Goal: Information Seeking & Learning: Learn about a topic

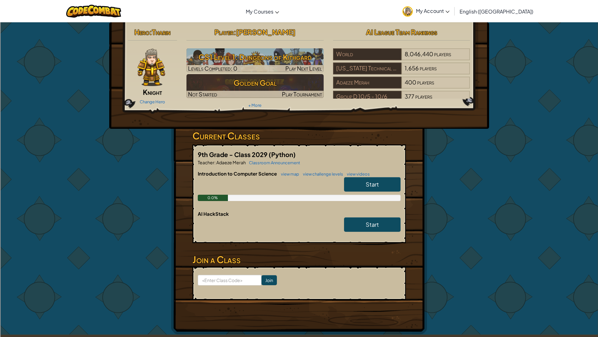
click at [368, 186] on span "Start" at bounding box center [372, 183] width 13 height 7
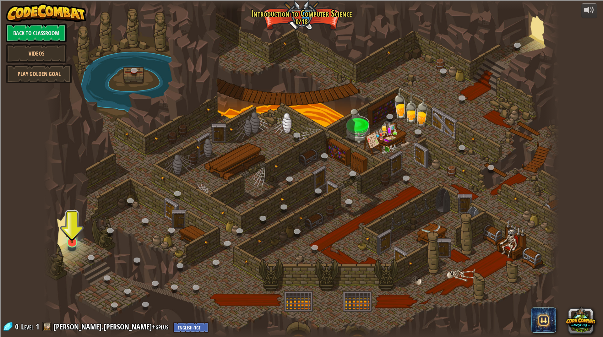
click at [73, 247] on div at bounding box center [72, 248] width 8 height 6
click at [72, 242] on img at bounding box center [72, 226] width 14 height 33
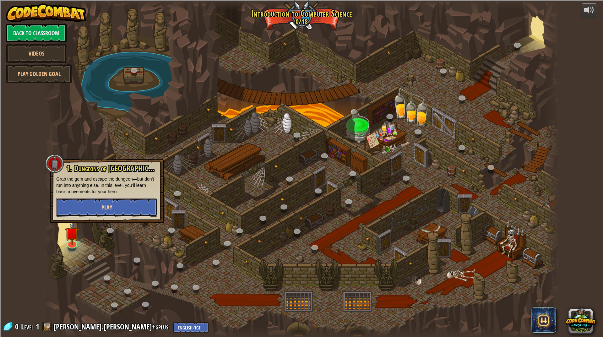
click at [86, 209] on button "Play" at bounding box center [106, 207] width 101 height 19
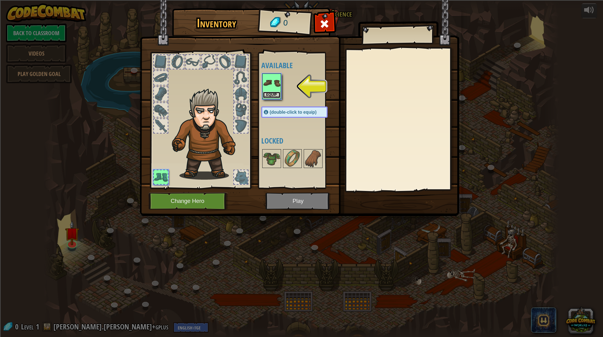
click at [274, 92] on button "Equip" at bounding box center [272, 95] width 18 height 7
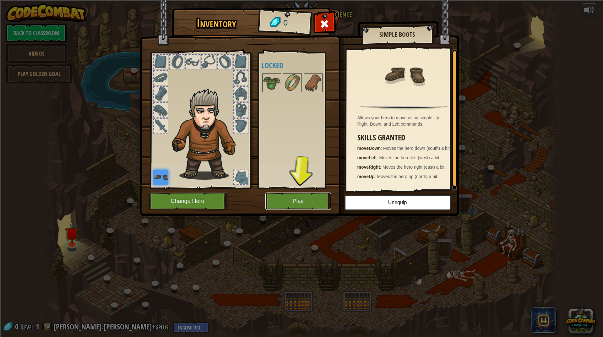
drag, startPoint x: 274, startPoint y: 92, endPoint x: 281, endPoint y: 199, distance: 106.9
click at [281, 199] on button "Play" at bounding box center [298, 200] width 66 height 17
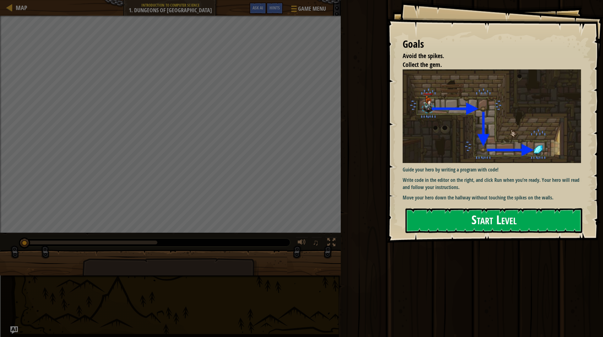
click at [443, 228] on button "Start Level" at bounding box center [493, 220] width 177 height 25
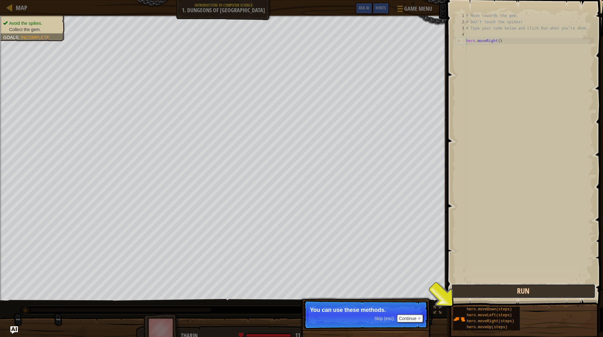
click at [506, 286] on button "Run" at bounding box center [523, 291] width 144 height 14
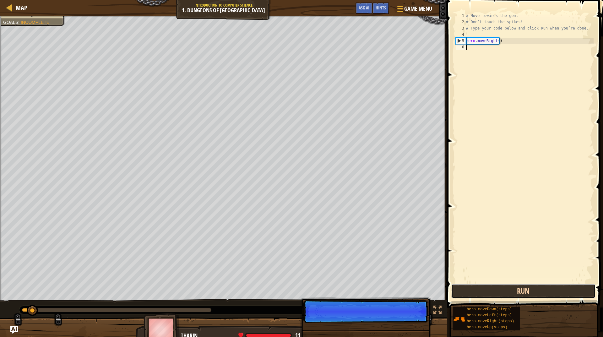
scroll to position [3, 0]
click at [506, 286] on button "Run" at bounding box center [523, 291] width 144 height 14
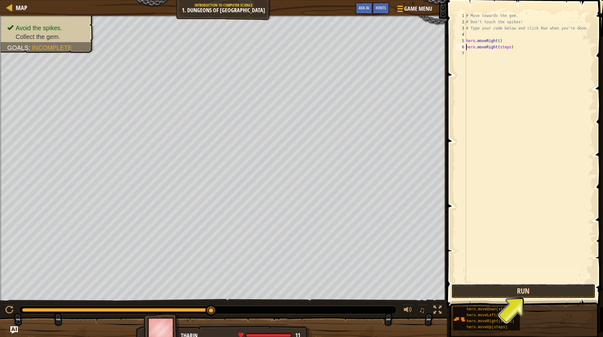
click at [495, 292] on button "Run" at bounding box center [523, 291] width 144 height 14
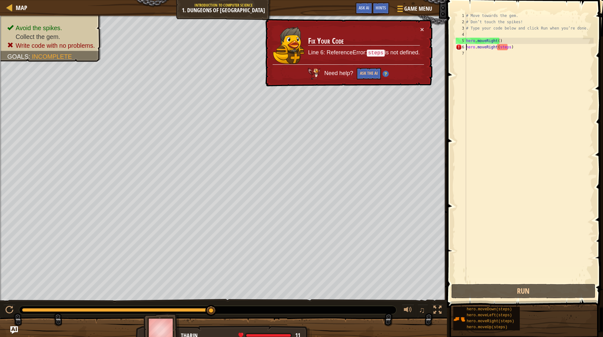
click at [504, 46] on div "# Move towards the gem. # Don’t touch the spikes! # Type your code below and cl…" at bounding box center [528, 154] width 129 height 282
click at [496, 47] on div "# Move towards the gem. # Don’t touch the spikes! # Type your code below and cl…" at bounding box center [528, 154] width 129 height 282
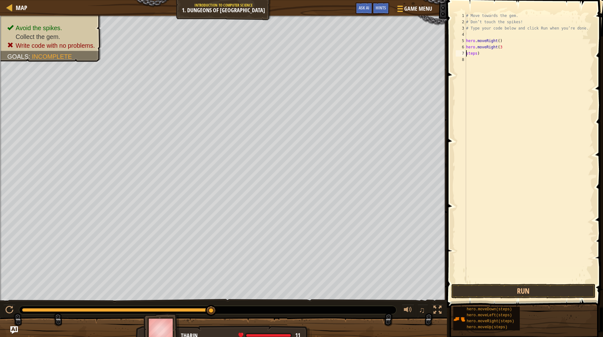
scroll to position [3, 1]
click at [523, 286] on button "Run" at bounding box center [523, 291] width 144 height 14
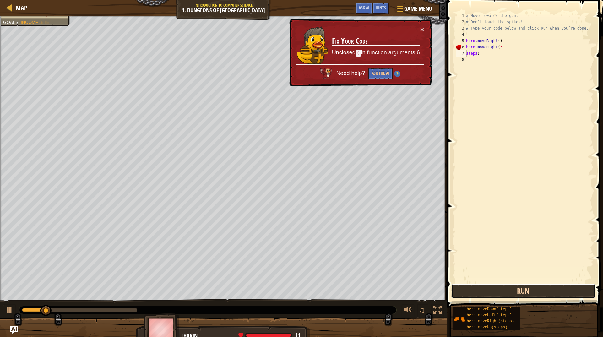
click at [523, 286] on button "Run" at bounding box center [523, 291] width 144 height 14
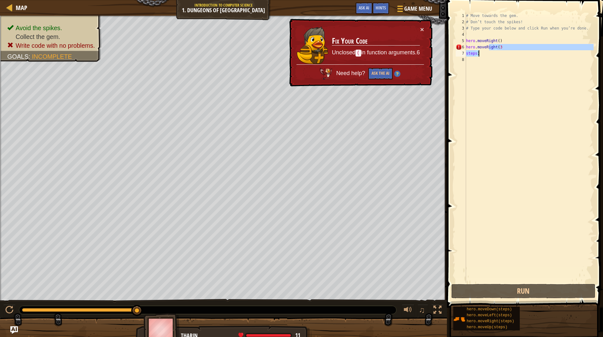
drag, startPoint x: 488, startPoint y: 47, endPoint x: 487, endPoint y: 52, distance: 4.4
click at [487, 52] on div "hero.moveRight(3 1 2 3 4 5 6 7 8 # Move towards the gem. # Don’t touch the spik…" at bounding box center [523, 148] width 139 height 270
click at [512, 50] on div "# Move towards the gem. # Don’t touch the spikes! # Type your code below and cl…" at bounding box center [528, 154] width 129 height 282
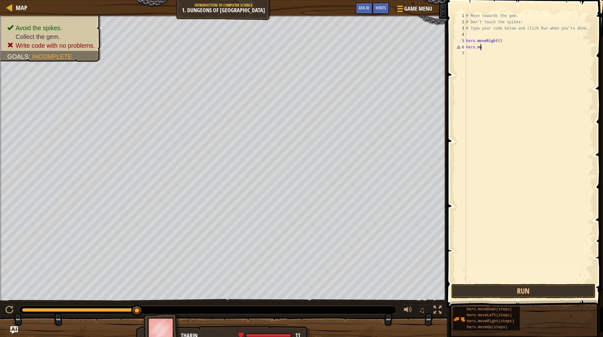
type textarea "h"
click at [480, 54] on div "# Move towards the gem. # Don’t touch the spikes! # Type your code below and cl…" at bounding box center [528, 154] width 129 height 282
click at [480, 47] on div "# Move towards the gem. # Don’t touch the spikes! # Type your code below and cl…" at bounding box center [528, 154] width 129 height 282
click at [533, 291] on button "Run" at bounding box center [523, 291] width 144 height 14
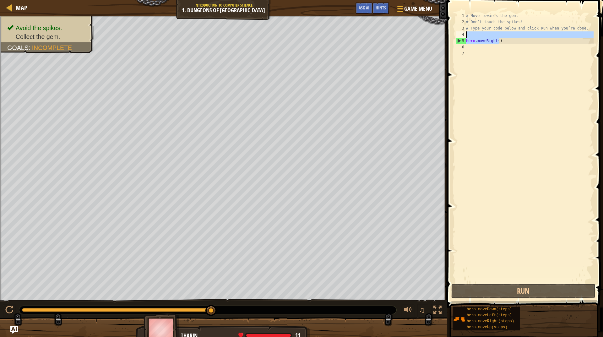
drag, startPoint x: 510, startPoint y: 41, endPoint x: 459, endPoint y: 35, distance: 51.3
click at [459, 35] on div "1 2 3 4 5 6 7 # Move towards the gem. # Don’t touch the spikes! # Type your cod…" at bounding box center [523, 148] width 139 height 270
drag, startPoint x: 459, startPoint y: 40, endPoint x: 465, endPoint y: 34, distance: 8.2
type textarea "hero.moveRight()"
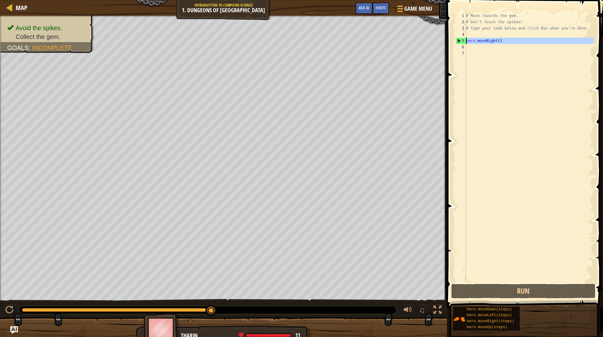
drag, startPoint x: 465, startPoint y: 34, endPoint x: 458, endPoint y: 39, distance: 7.7
click at [458, 39] on div "5" at bounding box center [461, 41] width 10 height 6
click at [458, 42] on div "5" at bounding box center [461, 41] width 10 height 6
click at [458, 41] on div "5" at bounding box center [461, 41] width 10 height 6
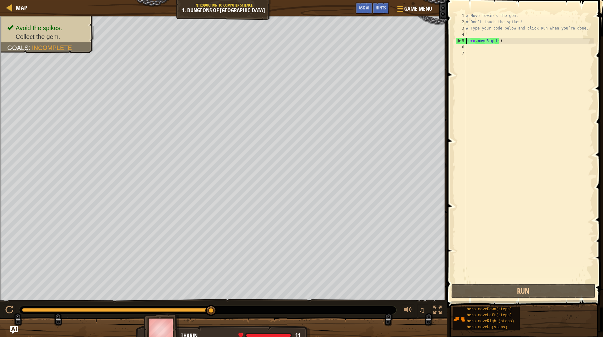
type textarea "hero.moveRight()"
click at [458, 41] on div "5" at bounding box center [461, 41] width 10 height 6
type textarea "hero.moveRight()"
click at [526, 290] on button "Run" at bounding box center [523, 291] width 144 height 14
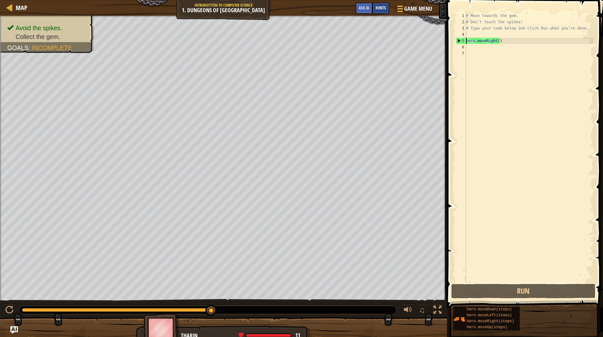
click at [382, 9] on span "Hints" at bounding box center [380, 8] width 10 height 6
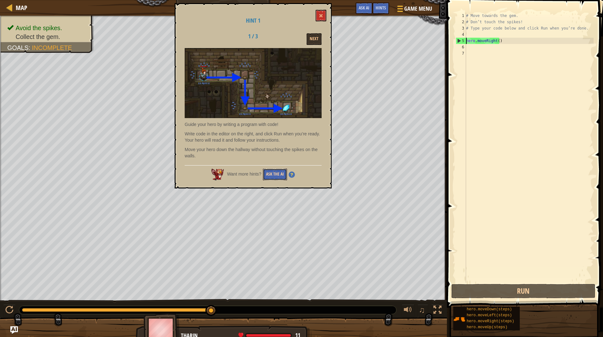
drag, startPoint x: 382, startPoint y: 9, endPoint x: 274, endPoint y: 177, distance: 198.9
click at [274, 177] on button "Ask the AI" at bounding box center [275, 175] width 24 height 12
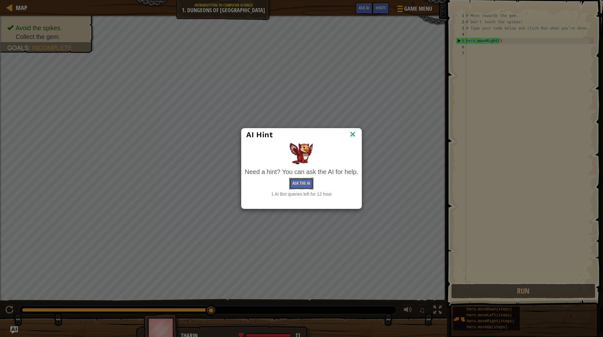
click at [302, 181] on button "Ask the AI" at bounding box center [301, 184] width 24 height 12
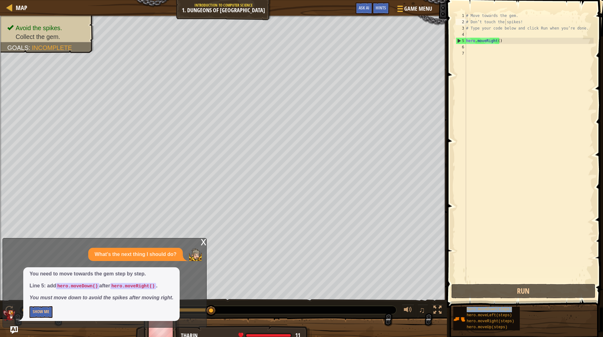
type textarea "# Type your code below and click Run when you’re done."
type textarea "hero.moveRight()"
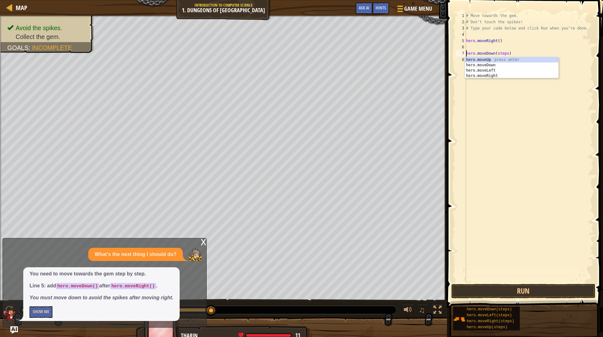
click at [499, 38] on div "# Move towards the gem. # Don’t touch the spikes! # Type your code below and cl…" at bounding box center [528, 154] width 129 height 282
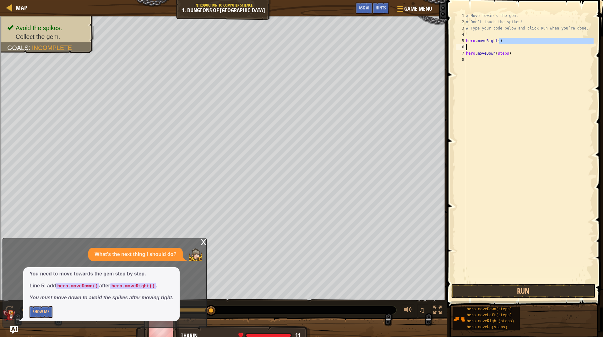
drag, startPoint x: 499, startPoint y: 38, endPoint x: 496, endPoint y: 45, distance: 7.2
click at [496, 45] on div "# Move towards the gem. # Don’t touch the spikes! # Type your code below and cl…" at bounding box center [528, 154] width 129 height 282
click at [494, 40] on div "# Move towards the gem. # Don’t touch the spikes! # Type your code below and cl…" at bounding box center [528, 154] width 129 height 282
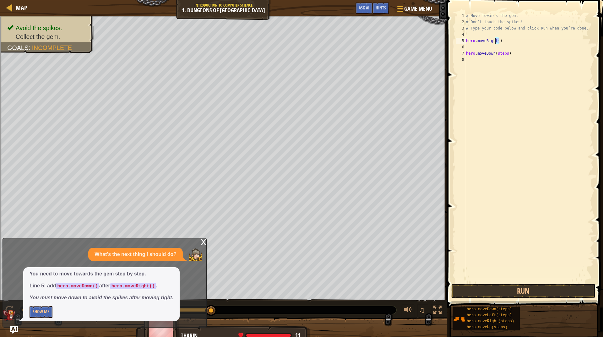
type textarea "hero.moveRight()"
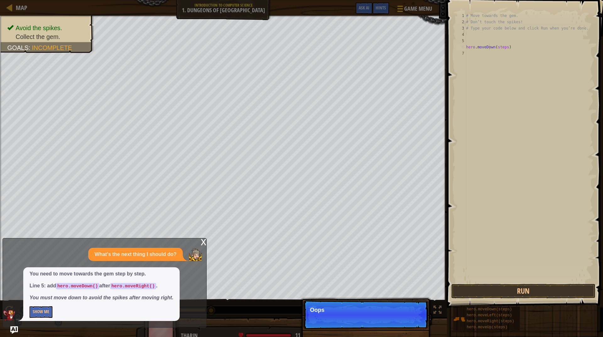
click at [489, 49] on div "# Move towards the gem. # Don’t touch the spikes! # Type your code below and cl…" at bounding box center [528, 154] width 129 height 282
click at [469, 50] on div "# Move towards the gem. # Don’t touch the spikes! # Type your code below and cl…" at bounding box center [528, 154] width 129 height 282
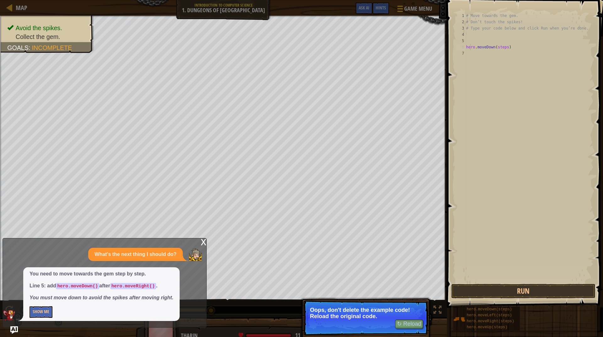
click at [480, 49] on div "# Move towards the gem. # Don’t touch the spikes! # Type your code below and cl…" at bounding box center [528, 154] width 129 height 282
type textarea "hero.moveDown(steps)"
click at [412, 321] on button "↻ Reload" at bounding box center [409, 323] width 28 height 9
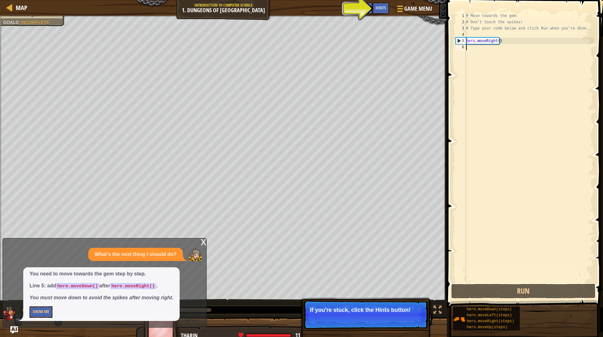
click at [379, 320] on span "Skip (esc)" at bounding box center [383, 318] width 19 height 5
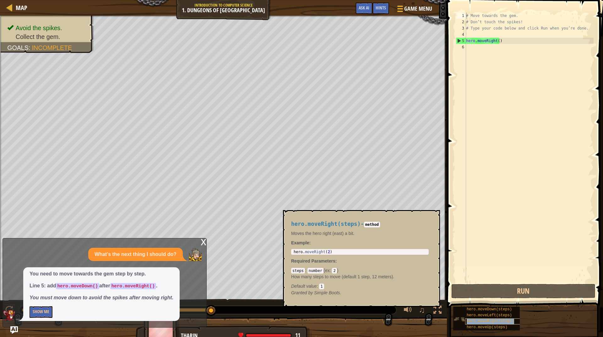
type textarea "# Type your code below and click Run when you’re done."
type textarea "hero.moveRight()"
type textarea "hero.moveRight()hero.moveRight(steps)"
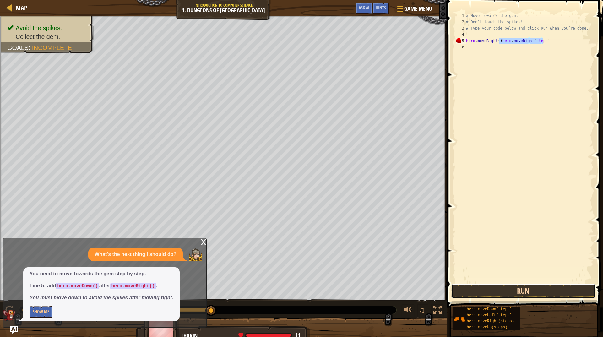
click at [546, 292] on button "Run" at bounding box center [523, 291] width 144 height 14
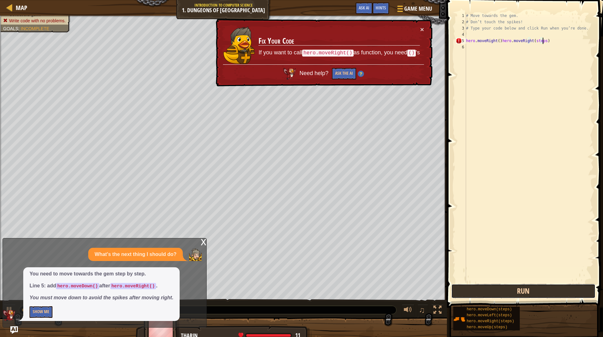
click at [546, 292] on button "Run" at bounding box center [523, 291] width 144 height 14
click at [544, 291] on button "Run" at bounding box center [523, 291] width 144 height 14
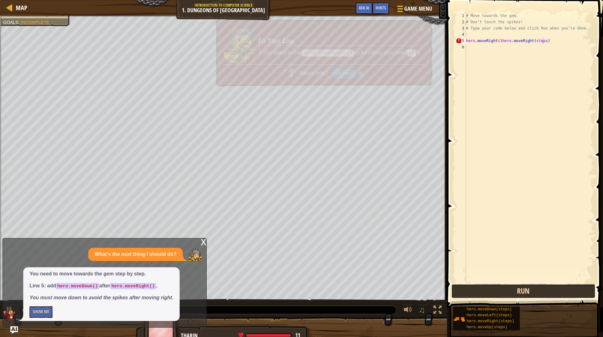
click at [544, 291] on button "Run" at bounding box center [523, 291] width 144 height 14
click at [544, 290] on button "Run" at bounding box center [523, 291] width 144 height 14
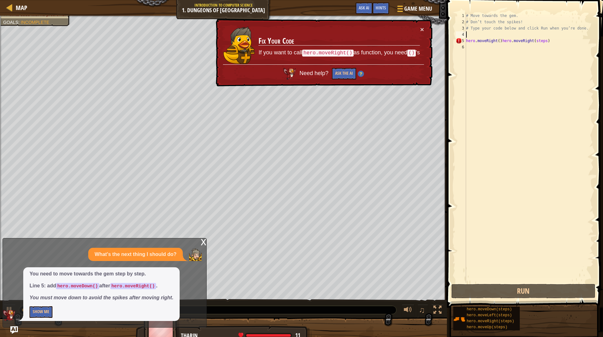
click at [545, 37] on div "# Move towards the gem. # Don’t touch the spikes! # Type your code below and cl…" at bounding box center [528, 154] width 129 height 282
click at [540, 44] on div "# Move towards the gem. # Don’t touch the spikes! # Type your code below and cl…" at bounding box center [528, 154] width 129 height 282
type textarea "hero.moveRight()hero.moveRight(steps)"
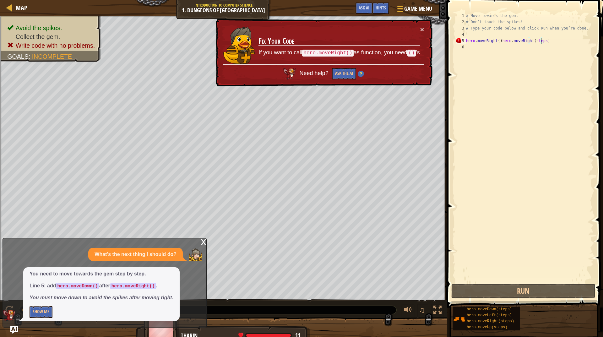
click at [530, 53] on div "# Move towards the gem. # Don’t touch the spikes! # Type your code below and cl…" at bounding box center [528, 154] width 129 height 282
click at [528, 44] on div "# Move towards the gem. # Don’t touch the spikes! # Type your code below and cl…" at bounding box center [528, 154] width 129 height 282
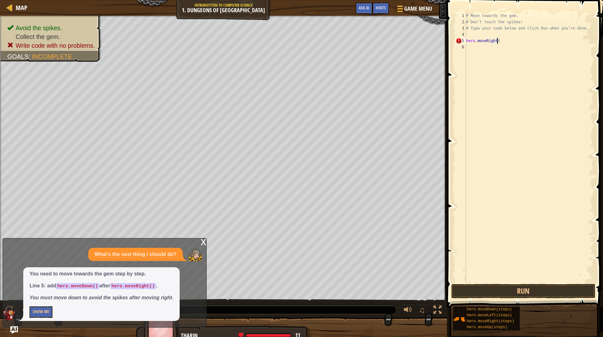
type textarea "hero.moveRight"
click at [498, 43] on div "# Move towards the gem. # Don’t touch the spikes! # Type your code below and cl…" at bounding box center [528, 154] width 129 height 282
click at [494, 49] on div "# Move towards the gem. # Don’t touch the spikes! # Type your code below and cl…" at bounding box center [528, 154] width 129 height 282
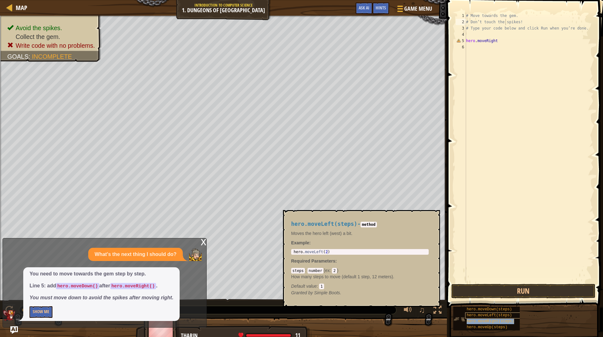
type textarea "# Type your code below and click Run when you’re done."
type textarea "hero.moveRight"
type textarea "hero.moveRight(steps)"
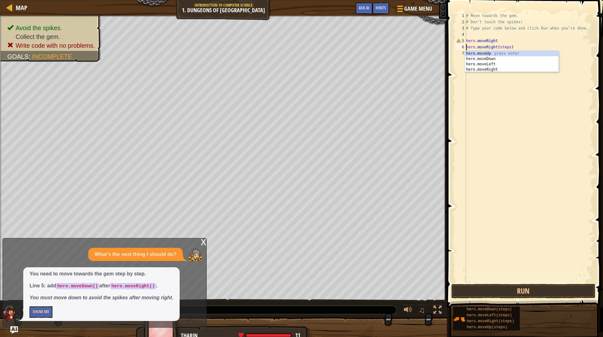
click at [490, 70] on div "# Move towards the gem. # Don’t touch the spikes! # Type your code below and cl…" at bounding box center [528, 154] width 129 height 282
click at [492, 46] on div "# Move towards the gem. # Don’t touch the spikes! # Type your code below and cl…" at bounding box center [528, 154] width 129 height 282
type textarea "hero.moveRight(steps)"
click at [499, 47] on div "# Move towards the gem. # Don’t touch the spikes! # Type your code below and cl…" at bounding box center [528, 154] width 129 height 282
click at [480, 52] on div "# Move towards the gem. # Don’t touch the spikes! # Type your code below and cl…" at bounding box center [528, 154] width 129 height 282
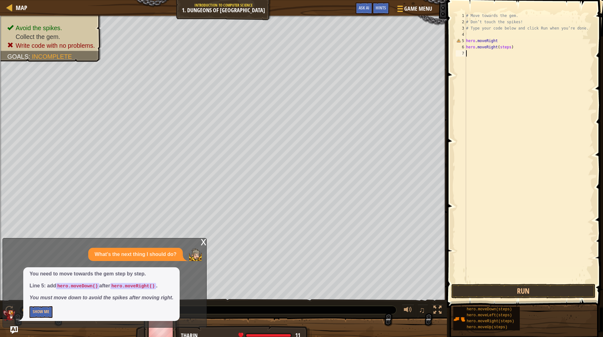
click at [509, 282] on div "# Move towards the gem. # Don’t touch the spikes! # Type your code below and cl…" at bounding box center [528, 154] width 129 height 282
click at [505, 287] on button "Run" at bounding box center [523, 291] width 144 height 14
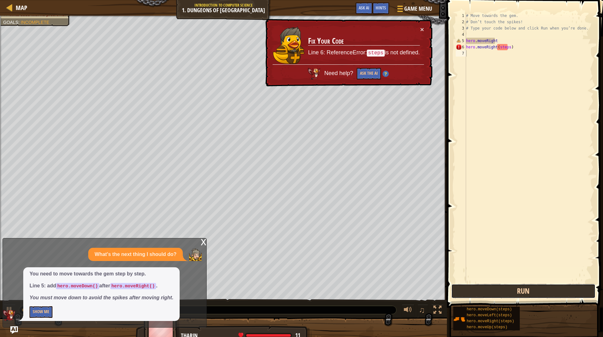
click at [504, 287] on button "Run" at bounding box center [523, 291] width 144 height 14
click at [420, 27] on button "×" at bounding box center [422, 29] width 4 height 7
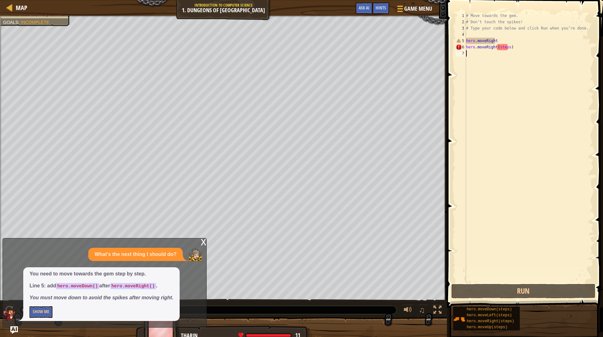
click at [526, 41] on div "# Move towards the gem. # Don’t touch the spikes! # Type your code below and cl…" at bounding box center [528, 154] width 129 height 282
type textarea "hero.moveRight"
click at [504, 61] on div "# Move towards the gem. # Don’t touch the spikes! # Type your code below and cl…" at bounding box center [528, 154] width 129 height 282
click at [496, 49] on div "# Move towards the gem. # Don’t touch the spikes! # Type your code below and cl…" at bounding box center [528, 154] width 129 height 282
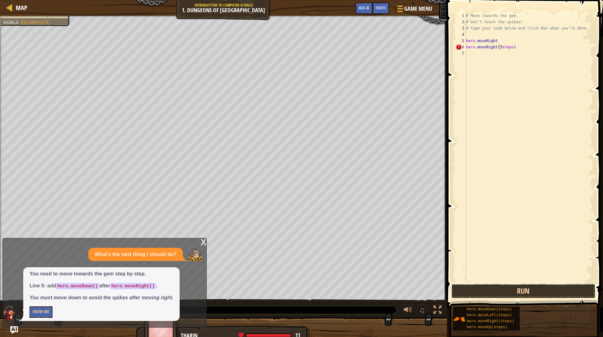
click at [519, 289] on button "Run" at bounding box center [523, 291] width 144 height 14
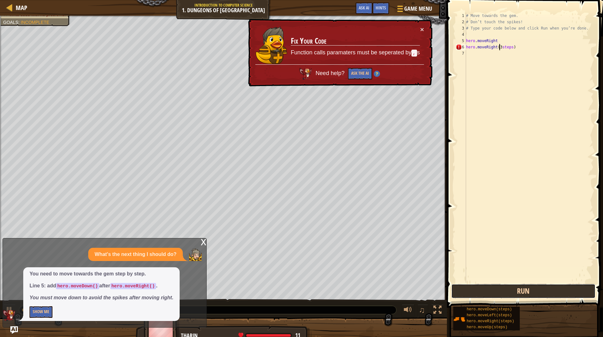
click at [519, 289] on button "Run" at bounding box center [523, 291] width 144 height 14
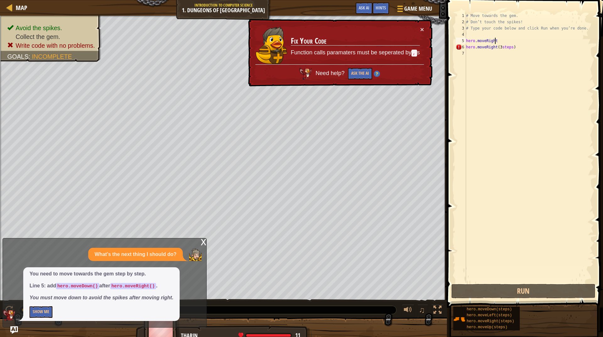
click at [499, 38] on div "# Move towards the gem. # Don’t touch the spikes! # Type your code below and cl…" at bounding box center [528, 154] width 129 height 282
click at [463, 40] on div "5" at bounding box center [460, 41] width 10 height 6
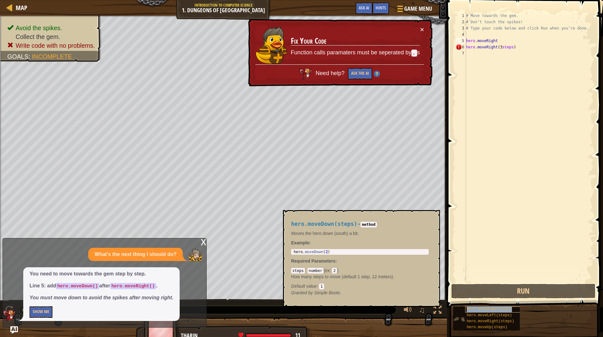
click at [499, 309] on span "hero.moveDown(steps)" at bounding box center [488, 309] width 45 height 4
type textarea "hehero.moveDown(steps)ro.moveRight"
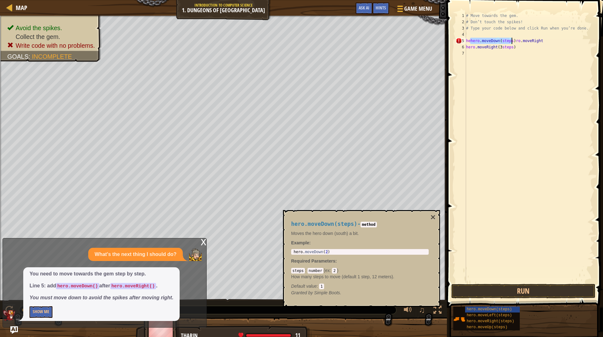
click at [531, 276] on div "# Move towards the gem. # Don’t touch the spikes! # Type your code below and cl…" at bounding box center [528, 154] width 129 height 282
click at [532, 289] on button "Run" at bounding box center [523, 291] width 144 height 14
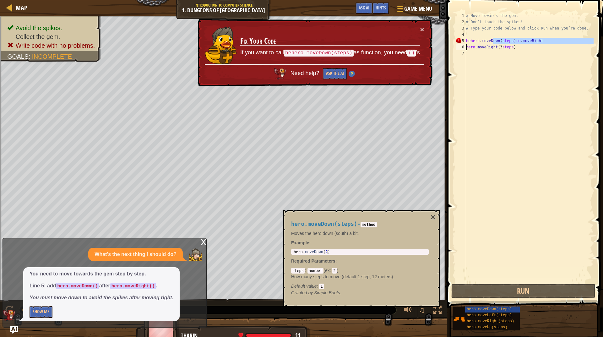
click at [414, 87] on div "Map Introduction to Computer Science 1. Dungeons of Kithgard Game Menu Done Hin…" at bounding box center [301, 168] width 603 height 337
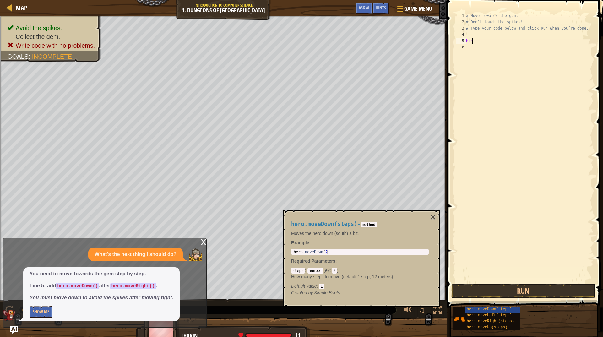
type textarea "h"
click at [511, 107] on div "# Move towards the gem. # Don’t touch the spikes! # Type your code below and cl…" at bounding box center [528, 154] width 129 height 282
click at [478, 288] on button "Run" at bounding box center [523, 291] width 144 height 14
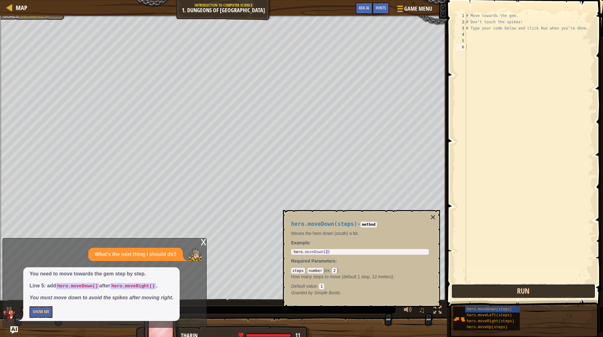
click at [478, 288] on button "Run" at bounding box center [523, 291] width 144 height 14
click at [475, 284] on button "Run" at bounding box center [523, 291] width 144 height 14
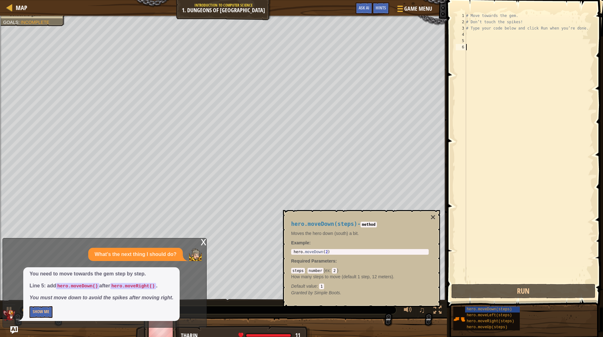
click at [474, 3] on div "1 2 3 4 5 6 # Move towards the gem. # Don’t touch the spikes! # Type your code …" at bounding box center [524, 166] width 158 height 326
type textarea "# Move towards the gem. # Don’t touch the spikes!"
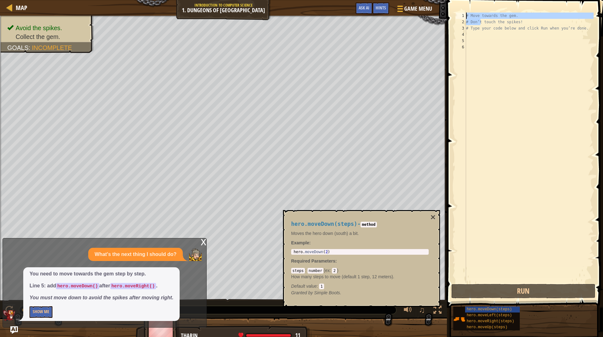
click at [469, 35] on div "# Move towards the gem. # Don’t touch the spikes! # Type your code below and cl…" at bounding box center [528, 154] width 129 height 282
click at [433, 215] on button "×" at bounding box center [432, 217] width 5 height 9
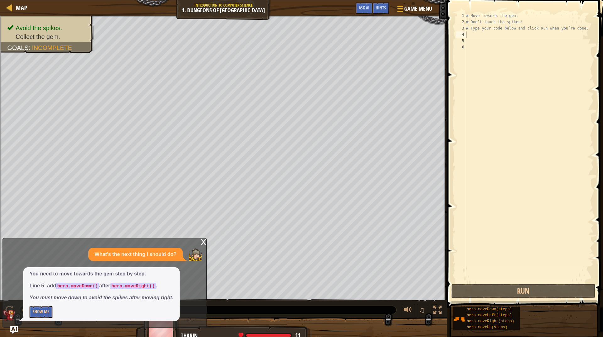
click at [202, 243] on div "x" at bounding box center [204, 241] width 6 height 6
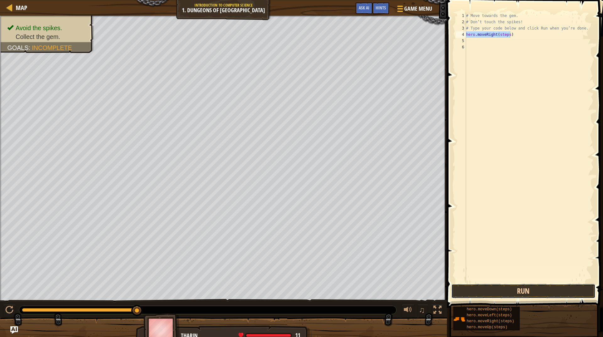
click at [478, 287] on button "Run" at bounding box center [523, 291] width 144 height 14
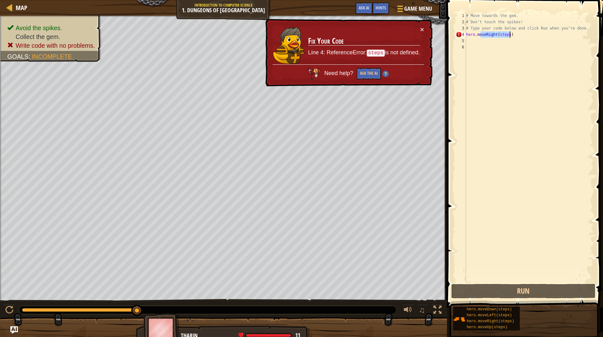
drag, startPoint x: 479, startPoint y: 37, endPoint x: 526, endPoint y: 34, distance: 46.2
click at [526, 34] on div "# Move towards the gem. # Don’t touch the spikes! # Type your code below and cl…" at bounding box center [528, 154] width 129 height 282
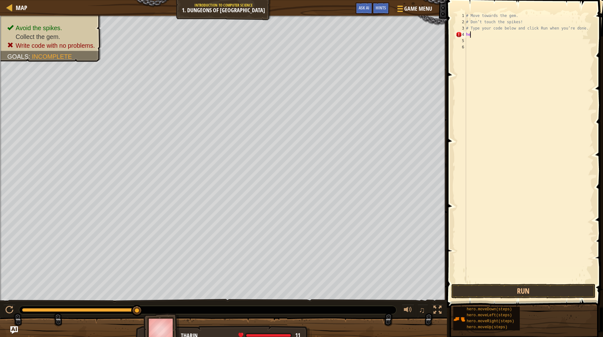
type textarea "h"
click at [501, 290] on button "Run" at bounding box center [523, 291] width 144 height 14
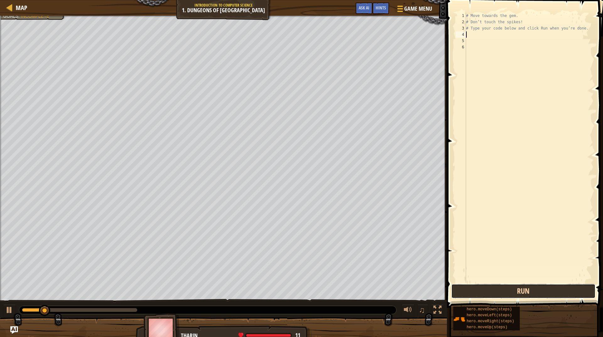
click at [503, 290] on button "Run" at bounding box center [523, 291] width 144 height 14
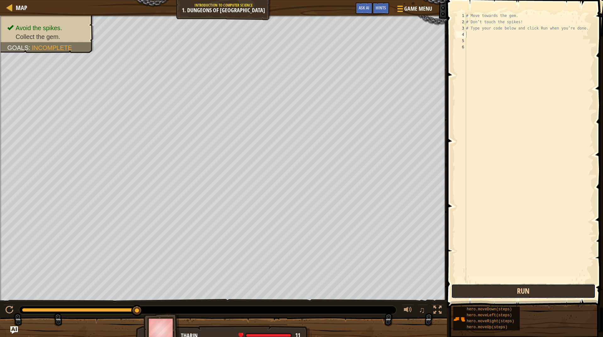
click at [498, 294] on button "Run" at bounding box center [523, 291] width 144 height 14
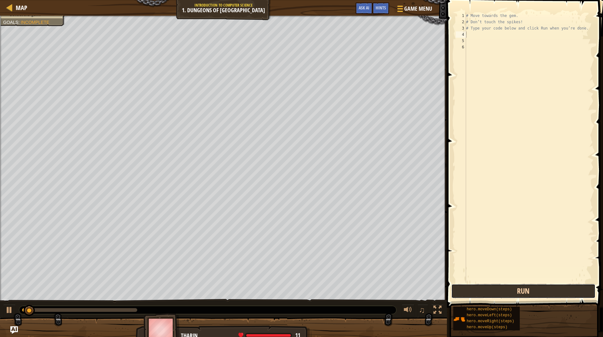
click at [498, 294] on button "Run" at bounding box center [523, 291] width 144 height 14
click at [496, 292] on button "Running" at bounding box center [523, 291] width 144 height 14
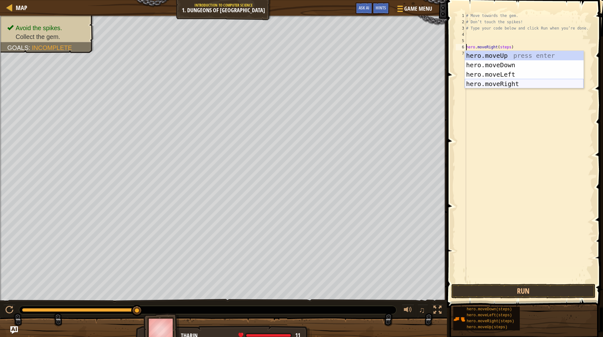
click at [503, 82] on div "hero.moveUp press enter hero.moveDown press enter hero.moveLeft press enter her…" at bounding box center [523, 79] width 119 height 56
type textarea "hero.moveRight().moveRight(steps)"
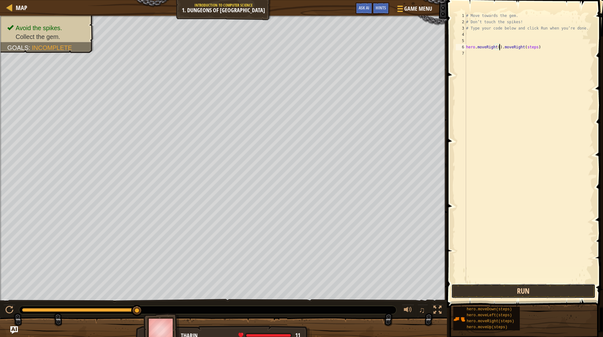
click at [539, 296] on button "Run" at bounding box center [523, 291] width 144 height 14
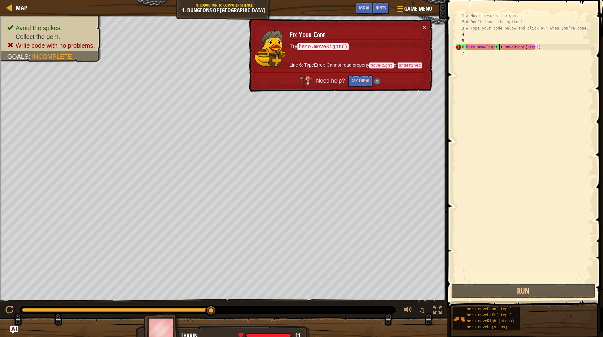
click at [495, 82] on div "# Move towards the gem. # Don’t touch the spikes! # Type your code below and cl…" at bounding box center [528, 154] width 129 height 282
click at [375, 8] on div "Hints" at bounding box center [380, 9] width 17 height 12
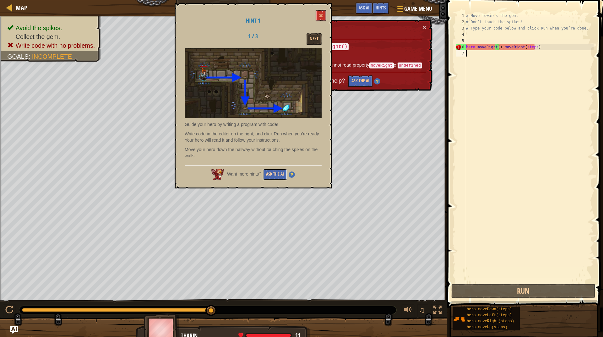
click at [275, 173] on button "Ask the AI" at bounding box center [275, 175] width 24 height 12
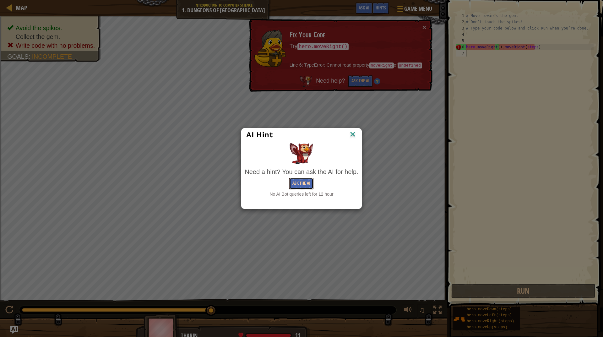
click at [313, 183] on button "Ask the AI" at bounding box center [301, 184] width 24 height 12
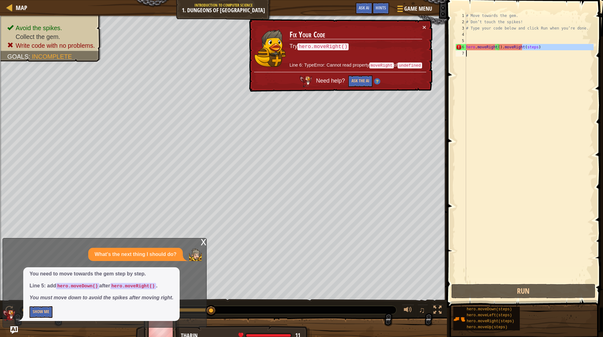
drag, startPoint x: 521, startPoint y: 46, endPoint x: 517, endPoint y: 54, distance: 8.6
click at [517, 54] on div "# Move towards the gem. # Don’t touch the spikes! # Type your code below and cl…" at bounding box center [528, 154] width 129 height 282
type textarea "hero.moveRight().moveRight(steps)"
click at [517, 54] on div "# Move towards the gem. # Don’t touch the spikes! # Type your code below and cl…" at bounding box center [528, 148] width 129 height 270
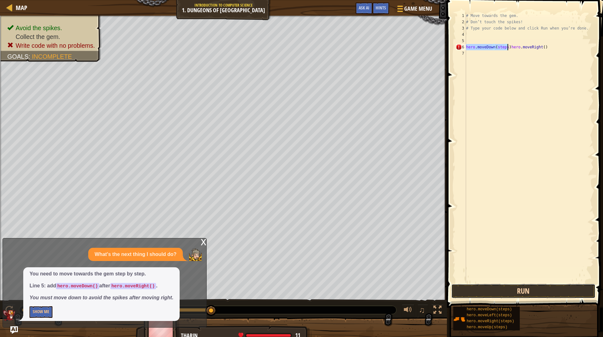
click at [485, 296] on button "Run" at bounding box center [523, 291] width 144 height 14
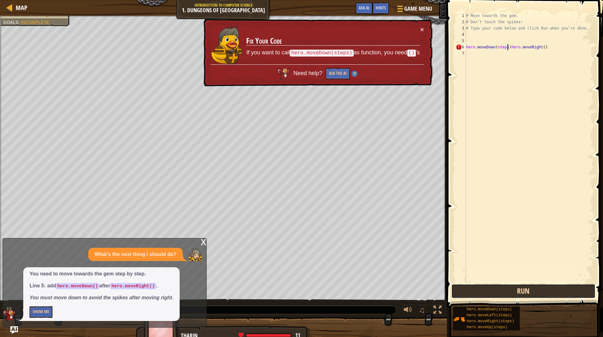
click at [485, 296] on button "Run" at bounding box center [523, 291] width 144 height 14
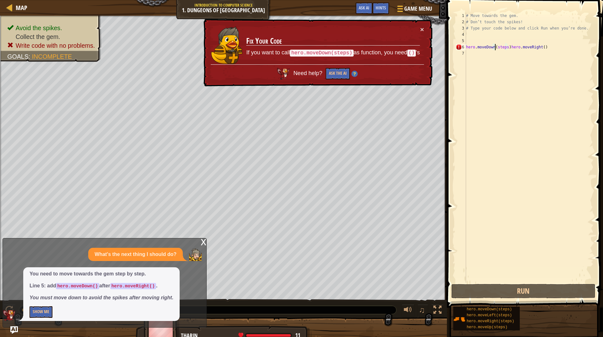
click at [494, 45] on div "# Move towards the gem. # Don’t touch the spikes! # Type your code below and cl…" at bounding box center [528, 154] width 129 height 282
type textarea "hero.moveDown(3steps)hero.moveRight()"
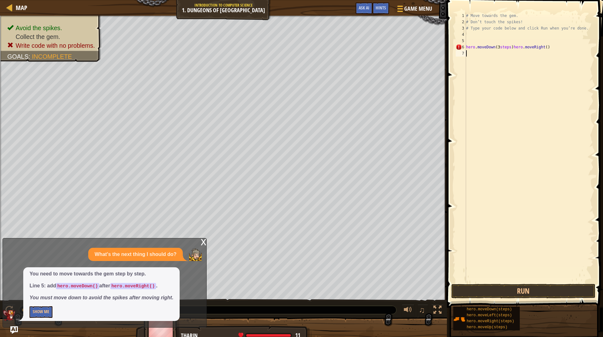
click at [526, 273] on div "# Move towards the gem. # Don’t touch the spikes! # Type your code below and cl…" at bounding box center [528, 154] width 129 height 282
click at [525, 292] on button "Run" at bounding box center [523, 291] width 144 height 14
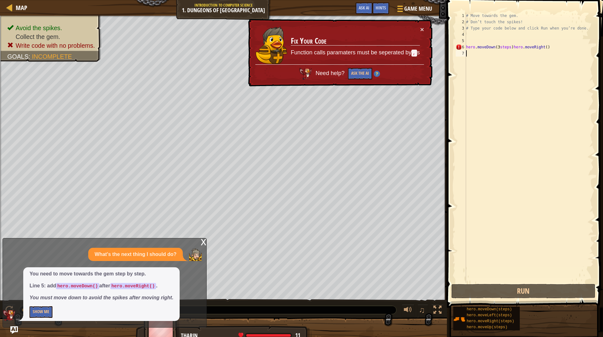
click at [540, 47] on div "# Move towards the gem. # Don’t touch the spikes! # Type your code below and cl…" at bounding box center [528, 154] width 129 height 282
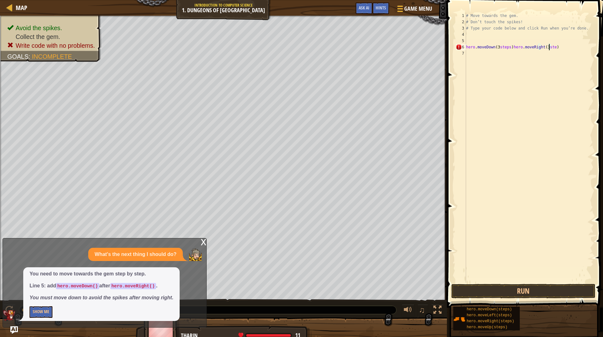
scroll to position [3, 7]
click at [496, 46] on div "# Move towards the gem. # Don’t touch the spikes! # Type your code below and cl…" at bounding box center [528, 154] width 129 height 282
type textarea "hero.moveDown(steps)hero.moveRight(3steps)"
drag, startPoint x: 541, startPoint y: 167, endPoint x: 525, endPoint y: 334, distance: 167.3
click at [541, 168] on div "# Move towards the gem. # Don’t touch the spikes! # Type your code below and cl…" at bounding box center [528, 154] width 129 height 282
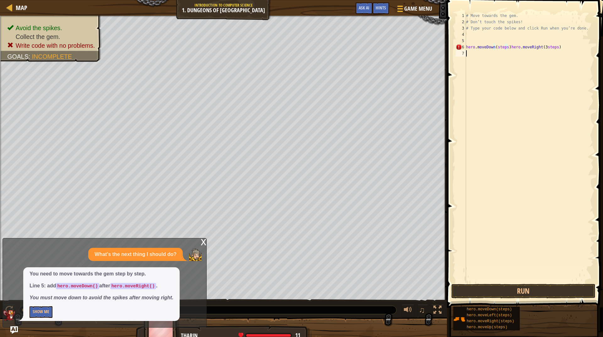
scroll to position [3, 0]
click at [529, 289] on button "Run" at bounding box center [523, 291] width 144 height 14
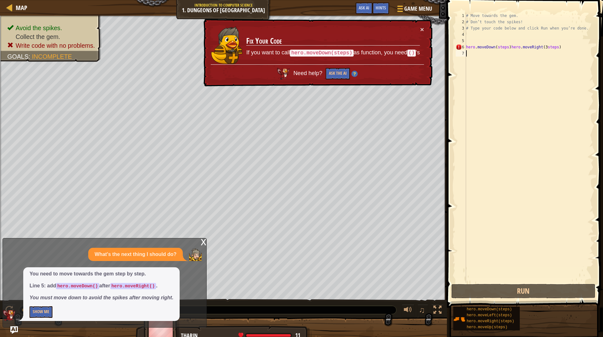
click at [482, 50] on div "hero.moveDown(steps)hero.moveRight(3steps) 1 2 3 4 5 6 7 # Move towards the gem…" at bounding box center [523, 148] width 139 height 270
drag, startPoint x: 482, startPoint y: 50, endPoint x: 463, endPoint y: 45, distance: 20.0
click at [463, 45] on div "6" at bounding box center [460, 47] width 10 height 6
drag, startPoint x: 459, startPoint y: 46, endPoint x: 459, endPoint y: 38, distance: 7.9
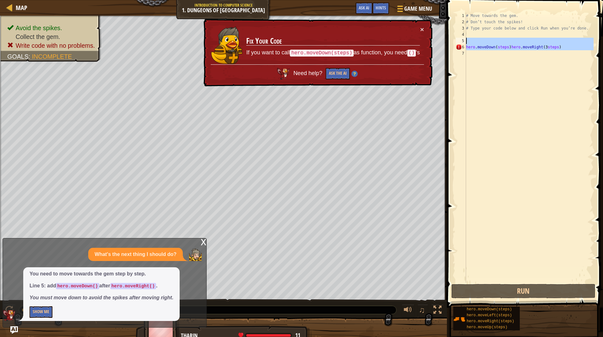
type textarea "hero.moveDown(steps)hero.moveRight(3steps)"
drag, startPoint x: 468, startPoint y: 47, endPoint x: 464, endPoint y: 42, distance: 6.0
click at [465, 43] on div "1 2 3 4 5 6 7 # Move towards the gem. # Don’t touch the spikes! # Type your cod…" at bounding box center [523, 148] width 139 height 270
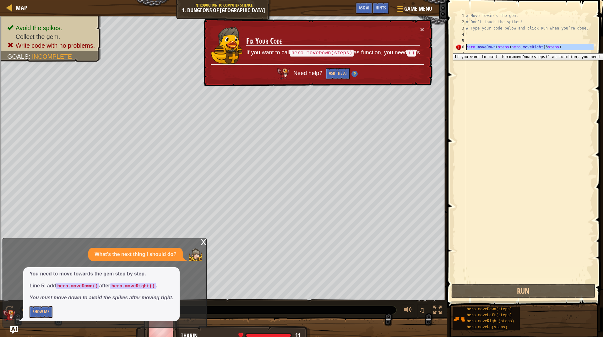
click at [464, 49] on div "6" at bounding box center [460, 47] width 10 height 6
drag, startPoint x: 463, startPoint y: 46, endPoint x: 570, endPoint y: 49, distance: 106.1
click at [570, 49] on div "hero.moveDown(steps)hero.moveRight(3steps) 1 2 3 4 5 6 7 # Move towards the gem…" at bounding box center [523, 148] width 139 height 270
type textarea "hero.moveDown(steps)hero.moveRight(3steps)"
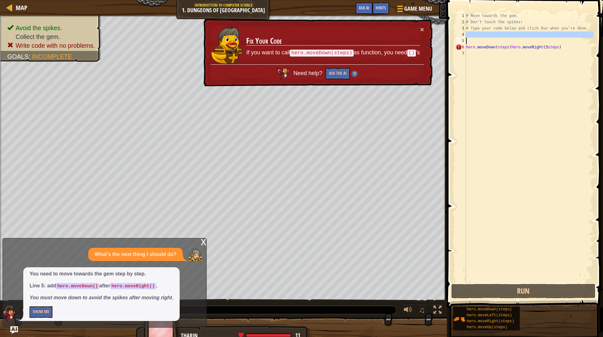
click at [534, 41] on div "# Move towards the gem. # Don’t touch the spikes! # Type your code below and cl…" at bounding box center [528, 154] width 129 height 282
paste textarea
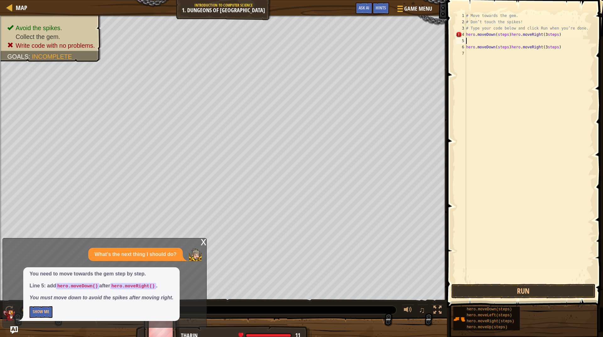
click at [532, 34] on div "# Move towards the gem. # Don’t touch the spikes! # Type your code below and cl…" at bounding box center [528, 154] width 129 height 282
type textarea "hero.moveDown(steps)hero.moveRight(3steps)"
click at [510, 296] on button "Run" at bounding box center [523, 291] width 144 height 14
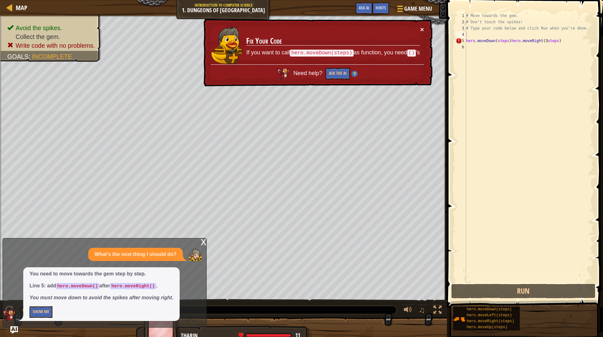
click at [420, 29] on button "×" at bounding box center [422, 31] width 4 height 7
drag, startPoint x: 462, startPoint y: 39, endPoint x: 602, endPoint y: 44, distance: 140.0
click at [597, 44] on div "1 2 3 4 5 6 # Move towards the gem. # Don’t touch the spikes! # Type your code …" at bounding box center [524, 166] width 158 height 326
type textarea "hero.moveDown(steps)hero.moveRight(3steps)"
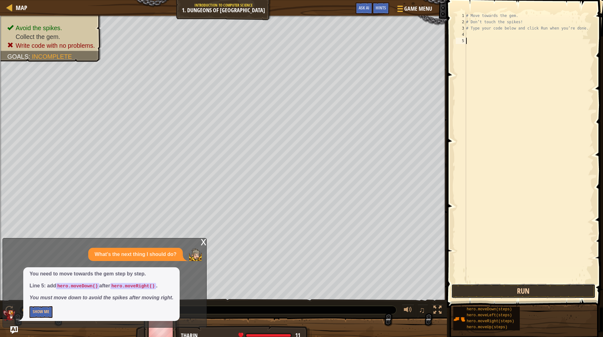
click at [503, 290] on button "Run" at bounding box center [523, 291] width 144 height 14
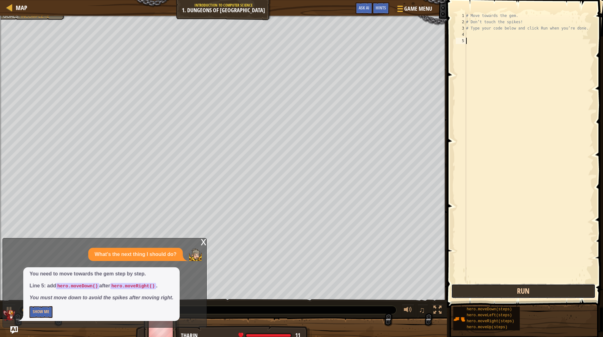
click at [503, 287] on button "Run" at bounding box center [523, 291] width 144 height 14
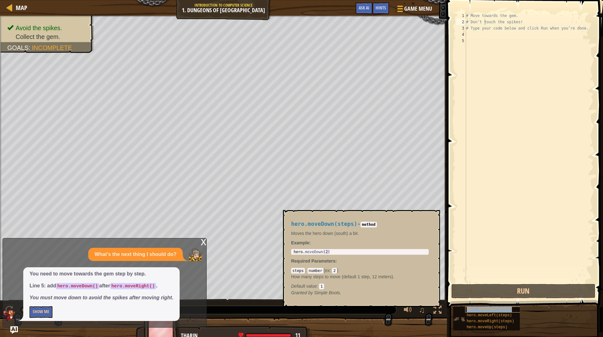
type textarea "# Type your code below and click Run when you’re done."
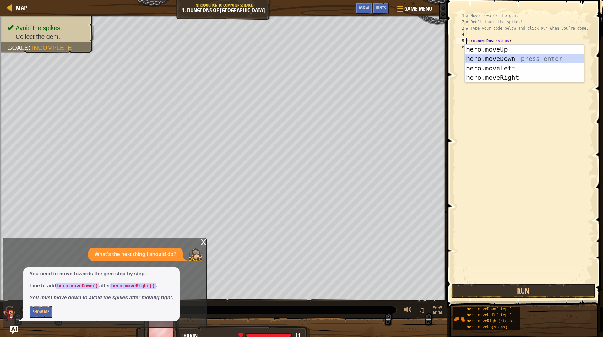
click at [491, 58] on div "hero.moveUp press enter hero.moveDown press enter hero.moveLeft press enter her…" at bounding box center [523, 73] width 119 height 56
type textarea "hero.moveDown().moveDown(steps)"
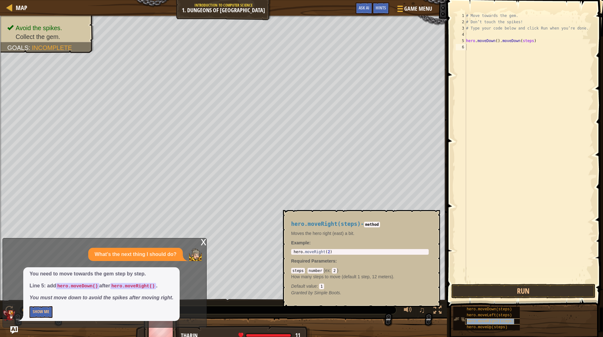
type textarea "hero.moveDown().moveDown(steps)"
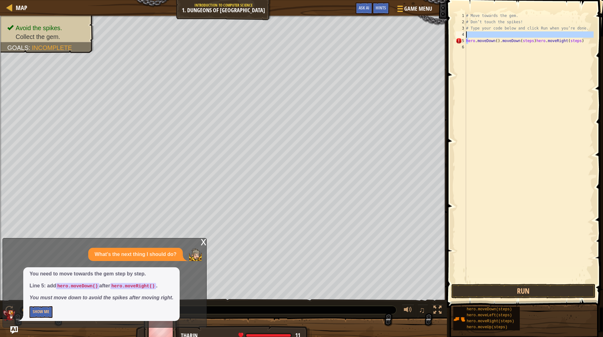
drag, startPoint x: 468, startPoint y: 42, endPoint x: 464, endPoint y: 32, distance: 10.5
click at [464, 32] on div "hero.moveDown().moveDown(steps)hero.moveRight(steps) 1 2 3 4 5 6 # Move towards…" at bounding box center [523, 148] width 139 height 270
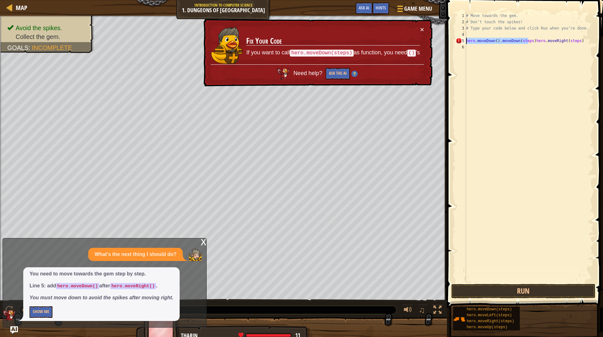
drag, startPoint x: 528, startPoint y: 40, endPoint x: 465, endPoint y: 41, distance: 63.1
click at [465, 41] on div "hero.moveDown().moveDown(steps)hero.moveRight(steps) 1 2 3 4 5 6 # Move towards…" at bounding box center [523, 148] width 139 height 270
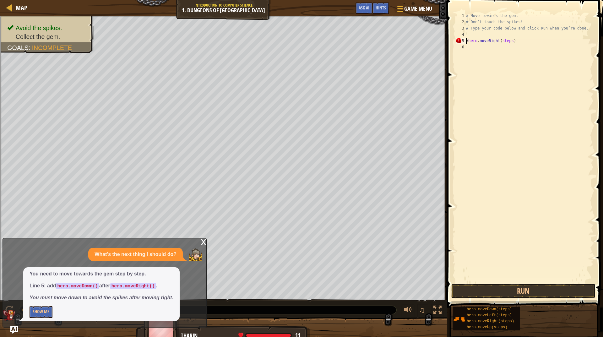
click at [468, 43] on div "# Move towards the gem. # Don’t touch the spikes! # Type your code below and cl…" at bounding box center [528, 154] width 129 height 282
type textarea "hero.moveRight(steps)"
click at [520, 35] on div "# Move towards the gem. # Don’t touch the spikes! # Type your code below and cl…" at bounding box center [528, 154] width 129 height 282
type textarea "# Move towards the gem."
type textarea "# Type your code below and click Run when you’re done."
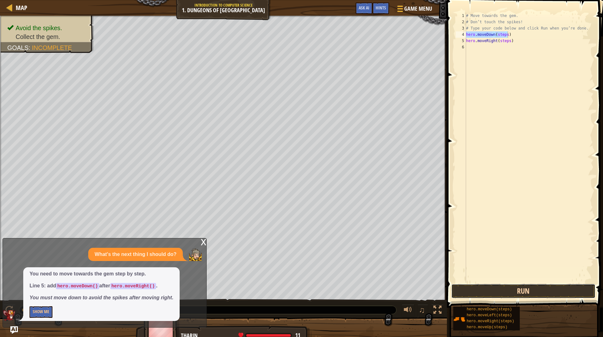
click at [474, 290] on button "Run" at bounding box center [523, 291] width 144 height 14
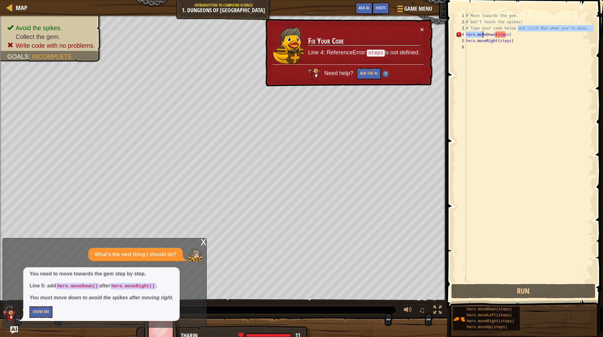
drag, startPoint x: 517, startPoint y: 30, endPoint x: 490, endPoint y: 37, distance: 27.9
click at [490, 37] on div "# Type your code below and click Run when you’re done. 1 2 3 4 5 6 # Move towar…" at bounding box center [523, 148] width 139 height 270
click at [491, 37] on div "# Move towards the gem. # Don’t touch the spikes! # Type your code below and cl…" at bounding box center [528, 148] width 129 height 270
click at [491, 37] on div "# Move towards the gem. # Don’t touch the spikes! # Type your code below and cl…" at bounding box center [528, 154] width 129 height 282
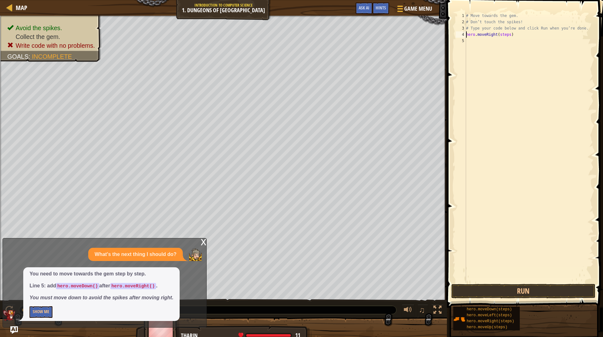
click at [474, 35] on div "hero.moveRight(steps) 1 2 3 4 5 # Move towards the gem. # Don’t touch the spike…" at bounding box center [523, 148] width 139 height 270
click at [474, 35] on div "# Move towards the gem. # Don’t touch the spikes! # Type your code below and cl…" at bounding box center [528, 154] width 129 height 282
type textarea "hero.moveRight(steps)"
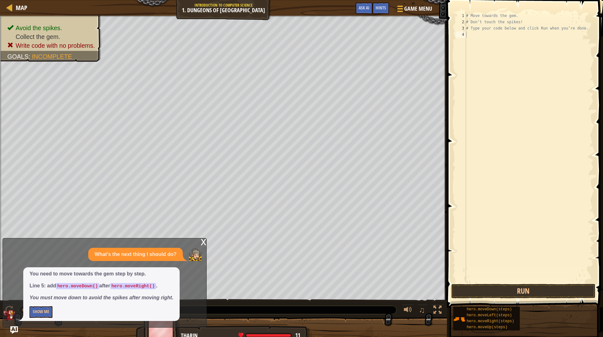
click at [203, 238] on div "x" at bounding box center [204, 241] width 6 height 6
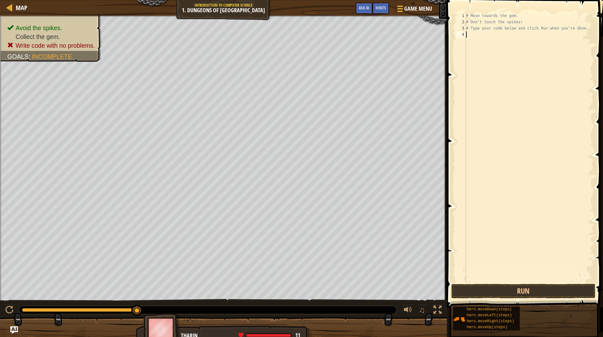
drag, startPoint x: 551, startPoint y: 279, endPoint x: 549, endPoint y: 283, distance: 5.3
click at [551, 280] on div "# Move towards the gem. # Don’t touch the spikes! # Type your code below and cl…" at bounding box center [528, 154] width 129 height 282
click at [547, 296] on button "Run" at bounding box center [523, 291] width 144 height 14
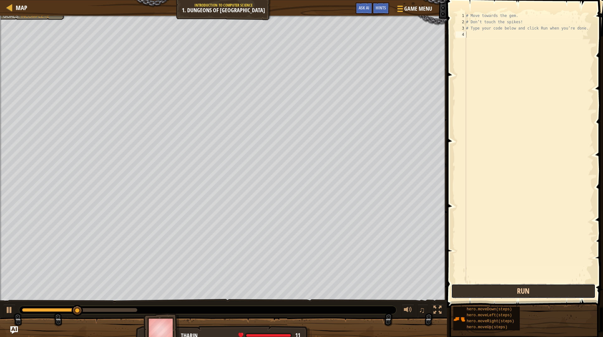
click at [545, 296] on button "Run" at bounding box center [523, 291] width 144 height 14
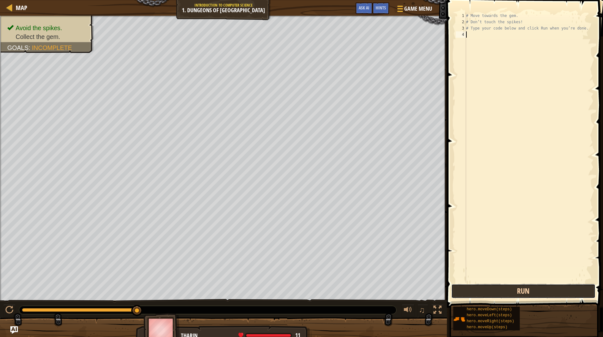
click at [478, 295] on button "Run" at bounding box center [523, 291] width 144 height 14
click at [525, 290] on button "Run" at bounding box center [523, 291] width 144 height 14
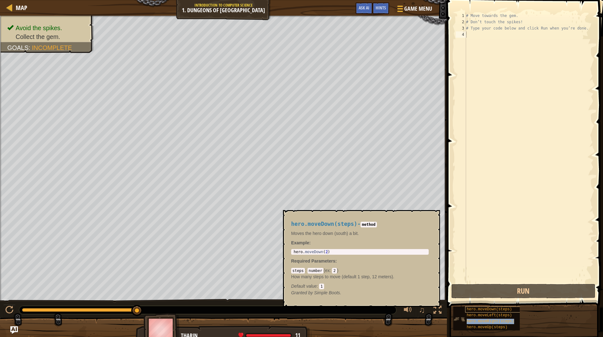
type textarea "# Type your code below and click Run when you’re done."
type textarea "hero.moveRight(steps)"
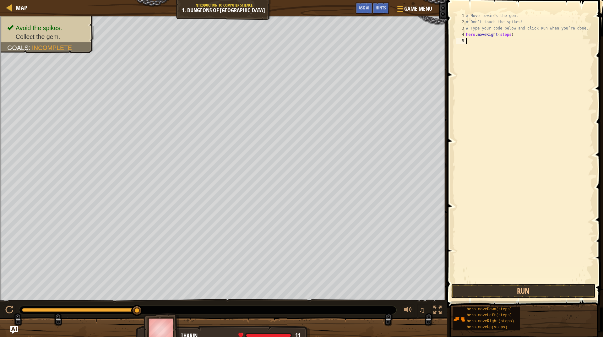
click at [485, 100] on div "# Move towards the gem. # Don’t touch the spikes! # Type your code below and cl…" at bounding box center [528, 154] width 129 height 282
click at [503, 35] on div "# Move towards the gem. # Don’t touch the spikes! # Type your code below and cl…" at bounding box center [528, 154] width 129 height 282
type textarea "hero.moveRight(1)"
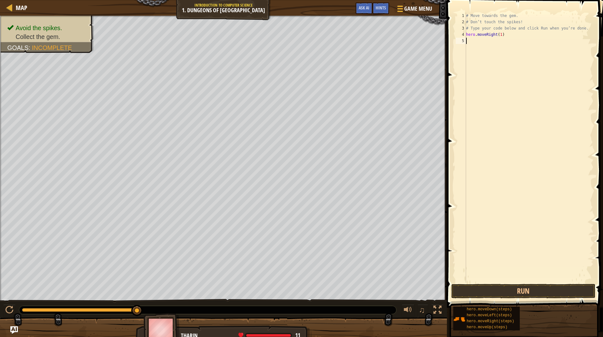
click at [489, 78] on div "# Move towards the gem. # Don’t touch the spikes! # Type your code below and cl…" at bounding box center [528, 154] width 129 height 282
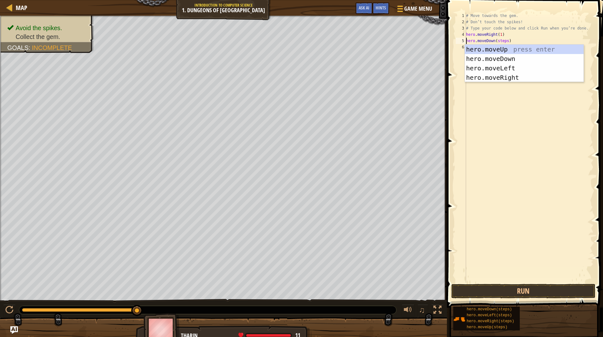
click at [499, 39] on div "# Move towards the gem. # Don’t touch the spikes! # Type your code below and cl…" at bounding box center [528, 154] width 129 height 282
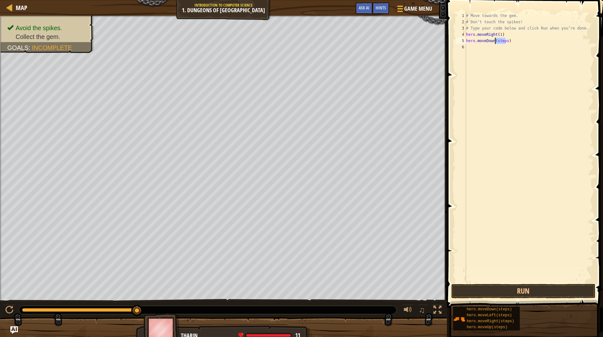
click at [499, 39] on div "# Move towards the gem. # Don’t touch the spikes! # Type your code below and cl…" at bounding box center [528, 154] width 129 height 282
type textarea "hero.moveDown(1)"
click at [495, 78] on div "# Move towards the gem. # Don’t touch the spikes! # Type your code below and cl…" at bounding box center [528, 154] width 129 height 282
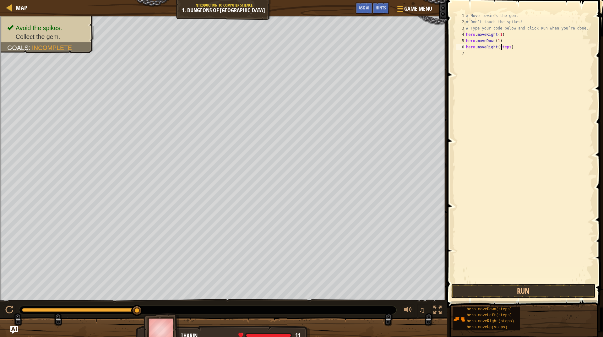
click at [500, 49] on div "# Move towards the gem. # Don’t touch the spikes! # Type your code below and cl…" at bounding box center [528, 154] width 129 height 282
type textarea "hero.moveRight(1)"
click at [530, 286] on button "Run" at bounding box center [523, 291] width 144 height 14
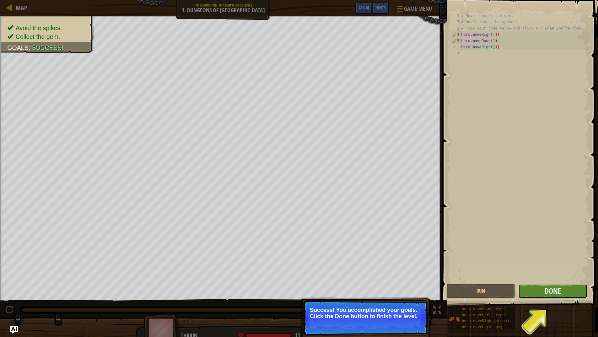
click at [543, 292] on button "Done" at bounding box center [552, 291] width 69 height 14
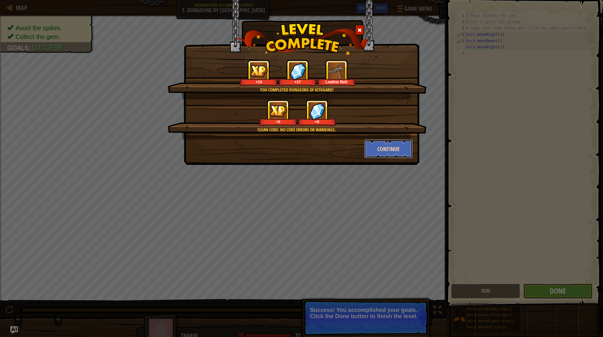
click at [383, 151] on button "Continue" at bounding box center [388, 148] width 49 height 19
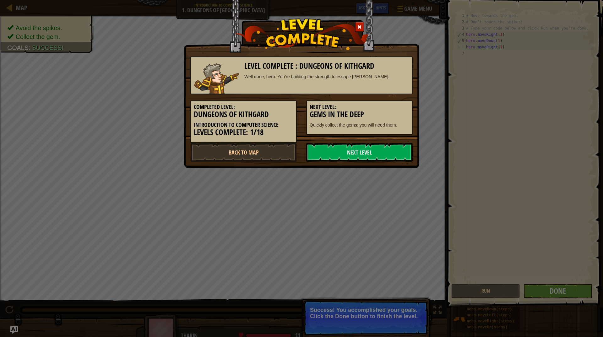
drag, startPoint x: 383, startPoint y: 151, endPoint x: 517, endPoint y: 162, distance: 134.8
click at [517, 162] on div "Level Complete : Dungeons of Kithgard Well done, hero. You’re building the stre…" at bounding box center [301, 168] width 603 height 337
click at [363, 152] on link "Next Level" at bounding box center [359, 152] width 106 height 19
drag, startPoint x: 374, startPoint y: 147, endPoint x: 370, endPoint y: 156, distance: 9.4
click at [371, 156] on link "Next Level" at bounding box center [359, 152] width 106 height 19
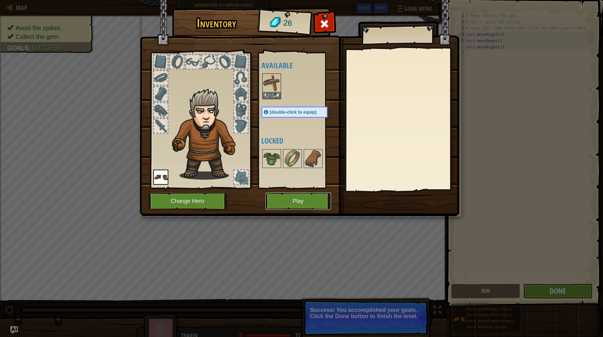
click at [288, 201] on button "Play" at bounding box center [298, 200] width 66 height 17
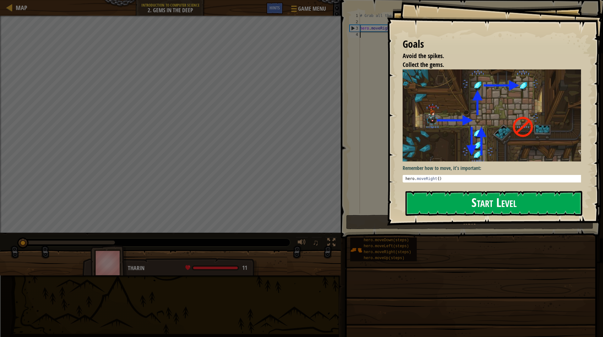
click at [473, 200] on button "Start Level" at bounding box center [493, 203] width 177 height 25
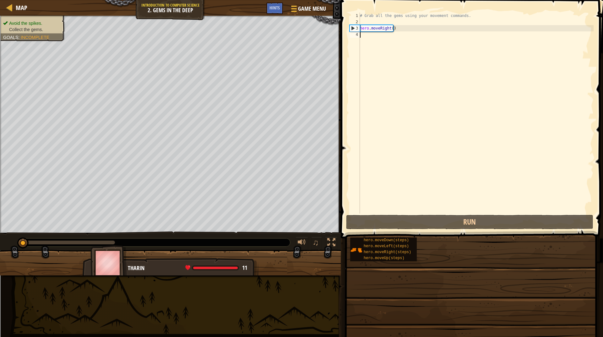
drag, startPoint x: 473, startPoint y: 200, endPoint x: 451, endPoint y: 195, distance: 22.2
click at [452, 195] on div "# Grab all the gems using your movement commands. hero . moveRight ( )" at bounding box center [475, 119] width 235 height 213
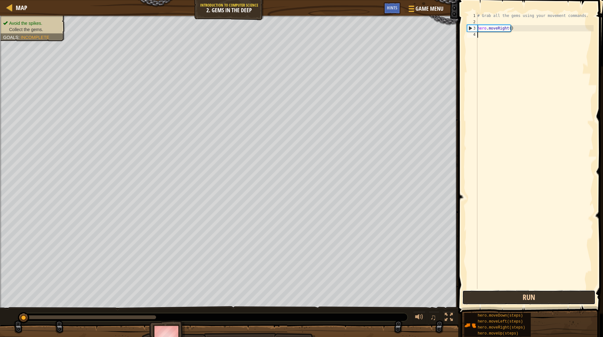
click at [510, 296] on button "Run" at bounding box center [528, 297] width 133 height 14
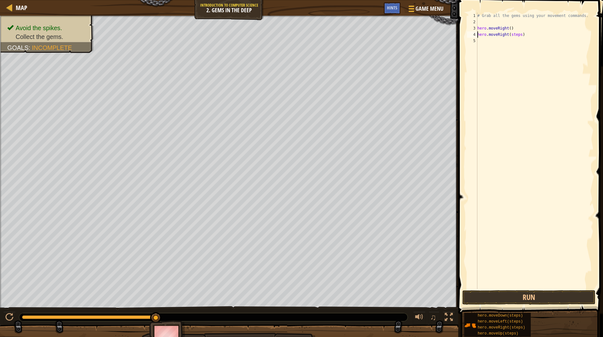
click at [513, 35] on div "# Grab all the gems using your movement commands. hero . moveRight ( ) hero . m…" at bounding box center [534, 157] width 117 height 289
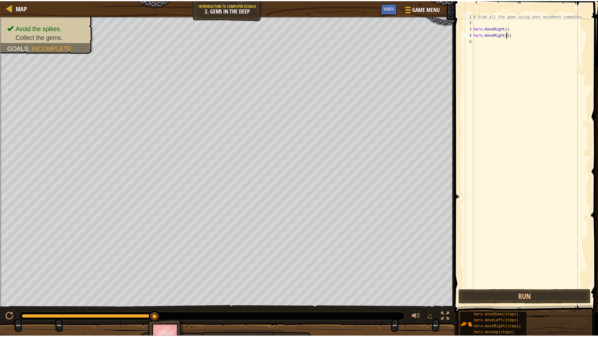
scroll to position [3, 3]
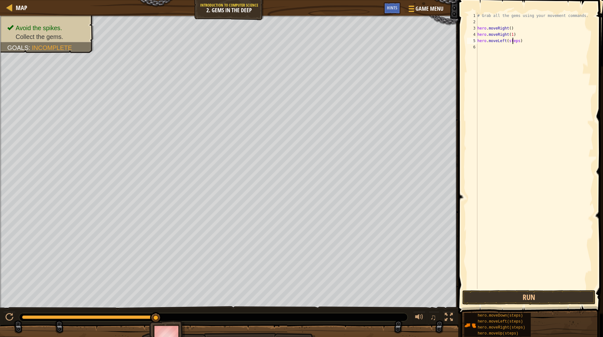
click at [512, 39] on div "# Grab all the gems using your movement commands. hero . moveRight ( ) hero . m…" at bounding box center [534, 157] width 117 height 289
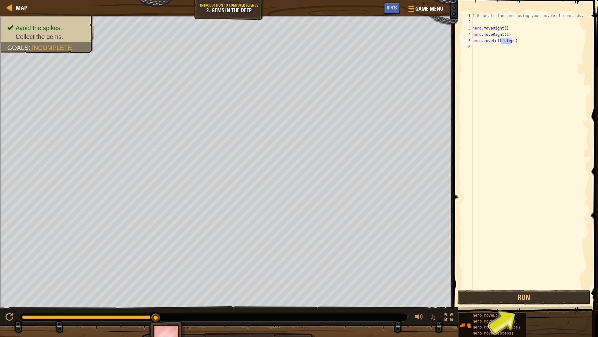
type textarea "hero.moveLeft(1)"
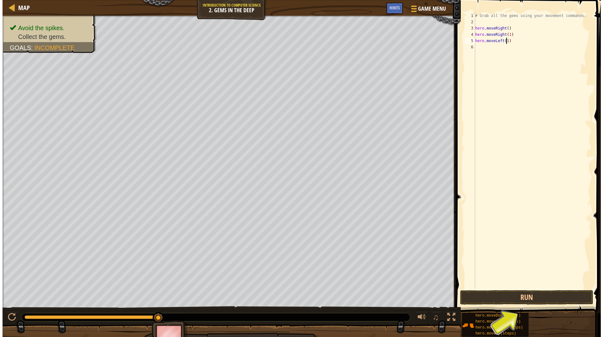
scroll to position [3, 0]
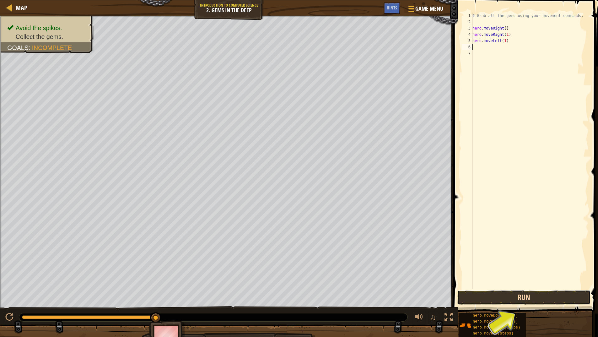
click at [546, 299] on button "Run" at bounding box center [523, 297] width 133 height 14
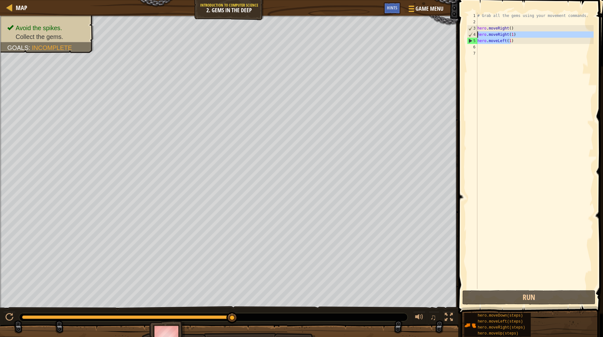
drag, startPoint x: 511, startPoint y: 41, endPoint x: 474, endPoint y: 35, distance: 37.3
click at [474, 35] on div "1 2 3 4 5 6 7 # Grab all the gems using your movement commands. hero . moveRigh…" at bounding box center [529, 151] width 128 height 276
type textarea "hero.moveRight(1) hero.moveLeft(1)"
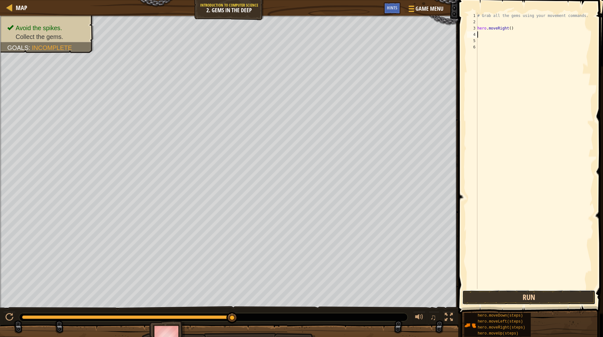
click at [533, 295] on button "Run" at bounding box center [528, 297] width 133 height 14
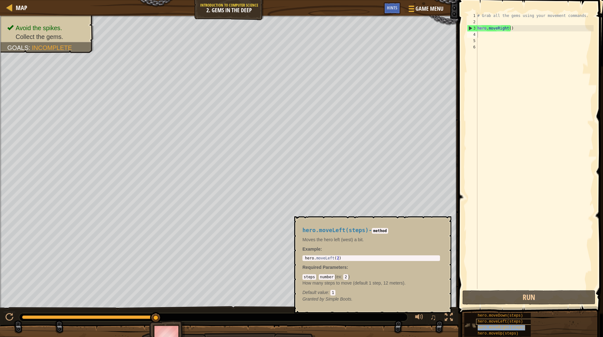
type textarea "hero.moveRight(steps)"
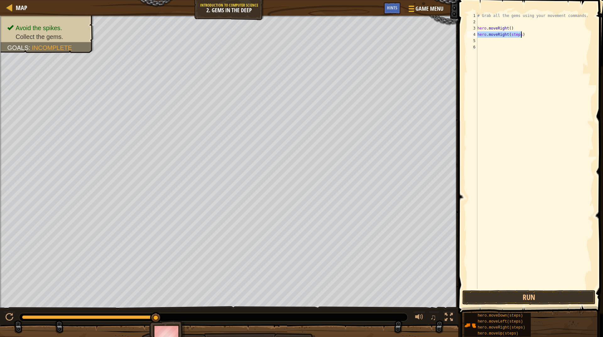
click at [491, 35] on div "# Grab all the gems using your movement commands. hero . moveRight ( ) hero . m…" at bounding box center [534, 151] width 117 height 276
drag, startPoint x: 491, startPoint y: 35, endPoint x: 479, endPoint y: 44, distance: 14.8
click at [479, 44] on div "# Grab all the gems using your movement commands. hero . moveRight ( ) hero . m…" at bounding box center [534, 157] width 117 height 289
drag, startPoint x: 520, startPoint y: 34, endPoint x: 470, endPoint y: 36, distance: 49.3
click at [470, 36] on div "1 2 3 4 5 6 # Grab all the gems using your movement commands. hero . moveRight …" at bounding box center [529, 151] width 128 height 276
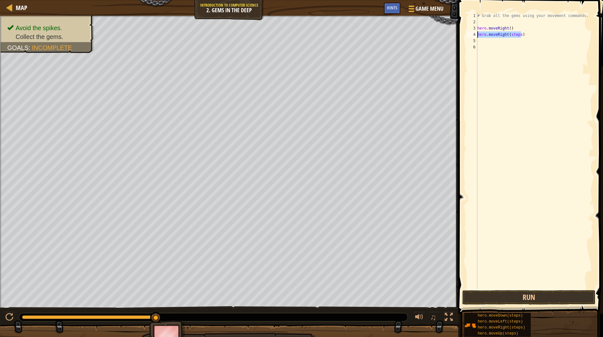
type textarea "hero.moveRight(steps)"
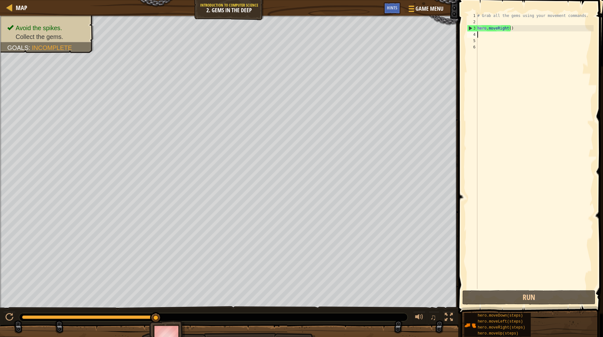
click at [508, 28] on div "# Grab all the gems using your movement commands. hero . moveRight ( )" at bounding box center [534, 157] width 117 height 289
type textarea "hero.moveRight()"
click at [491, 35] on div "# Grab all the gems using your movement commands. hero . moveRight ( )" at bounding box center [534, 157] width 117 height 289
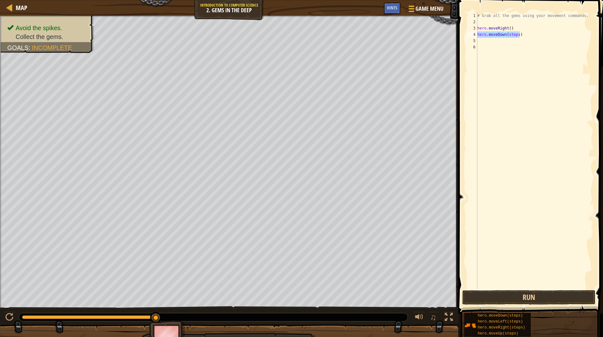
click at [508, 33] on div "# Grab all the gems using your movement commands. hero . moveRight ( ) hero . m…" at bounding box center [534, 151] width 117 height 276
click at [508, 33] on div "# Grab all the gems using your movement commands. hero . moveRight ( ) hero . m…" at bounding box center [534, 157] width 117 height 289
type textarea "hero.moveDown(1)"
click at [515, 42] on div "# Grab all the gems using your movement commands. hero . moveRight ( ) hero . m…" at bounding box center [534, 157] width 117 height 289
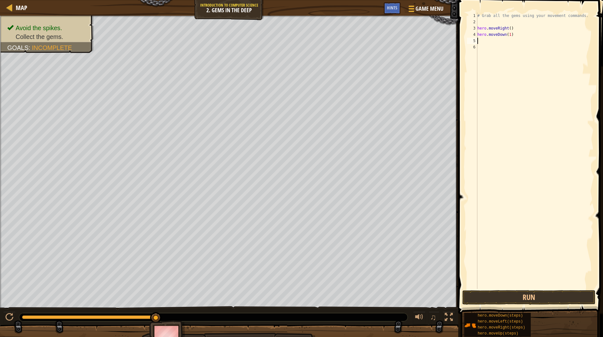
scroll to position [3, 0]
click at [506, 39] on div "# Grab all the gems using your movement commands. hero . moveRight ( ) hero . m…" at bounding box center [534, 151] width 117 height 276
click at [506, 39] on div "# Grab all the gems using your movement commands. hero . moveRight ( ) hero . m…" at bounding box center [534, 157] width 117 height 289
type textarea "hero.moveUp(1)"
click at [547, 296] on button "Run" at bounding box center [528, 297] width 133 height 14
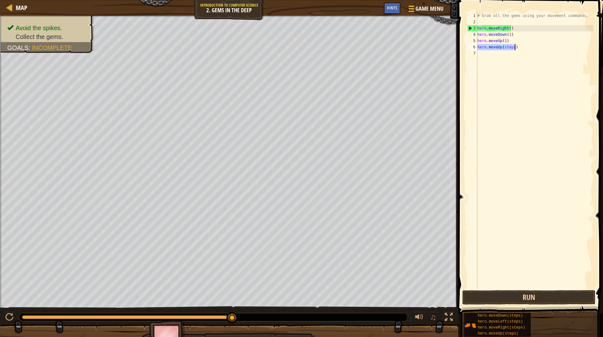
click at [508, 46] on div "# Grab all the gems using your movement commands. hero . moveRight ( ) hero . m…" at bounding box center [534, 151] width 117 height 276
click at [508, 46] on div "# Grab all the gems using your movement commands. hero . moveRight ( ) hero . m…" at bounding box center [534, 157] width 117 height 289
type textarea "hero.moveUp(1)"
click at [499, 105] on div "# Grab all the gems using your movement commands. hero . moveRight ( ) hero . m…" at bounding box center [534, 157] width 117 height 289
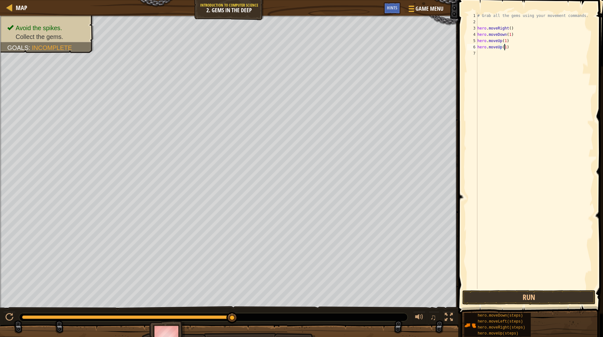
scroll to position [3, 0]
drag, startPoint x: 560, startPoint y: 46, endPoint x: 508, endPoint y: 46, distance: 52.1
click at [508, 46] on div "# Grab all the gems using your movement commands. hero . moveRight ( ) hero . m…" at bounding box center [534, 157] width 117 height 289
type textarea "hero.moveUphero"
click at [503, 53] on div "# Grab all the gems using your movement commands. hero . moveRight ( ) hero . m…" at bounding box center [534, 157] width 117 height 289
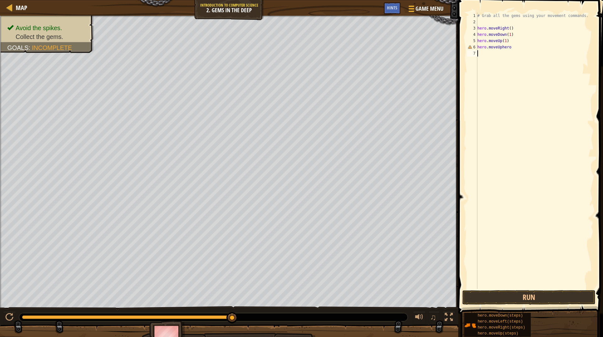
click at [502, 49] on div "# Grab all the gems using your movement commands. hero . moveRight ( ) hero . m…" at bounding box center [534, 157] width 117 height 289
type textarea "hero.moveUphero"
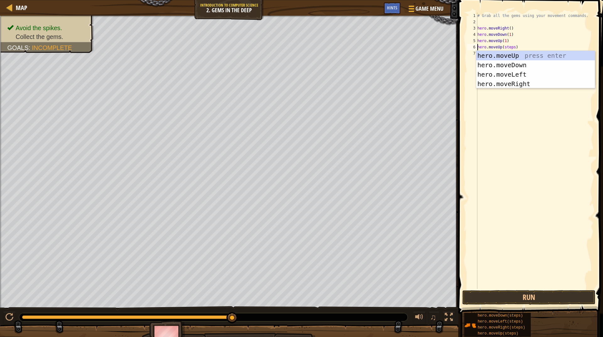
click at [509, 44] on div "# Grab all the gems using your movement commands. hero . moveRight ( ) hero . m…" at bounding box center [534, 157] width 117 height 289
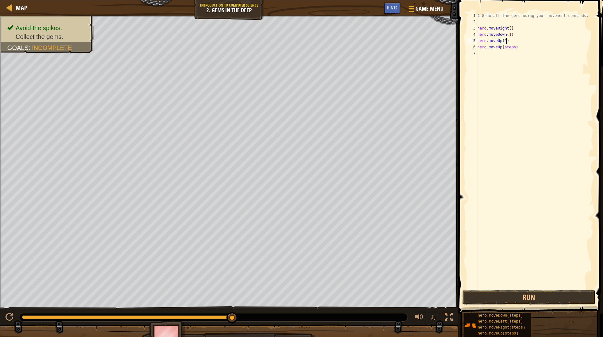
click at [509, 44] on div "# Grab all the gems using your movement commands. hero . moveRight ( ) hero . m…" at bounding box center [534, 157] width 117 height 289
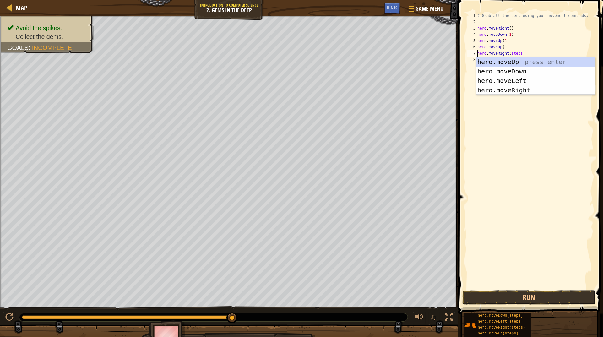
click at [512, 54] on div "# Grab all the gems using your movement commands. hero . moveRight ( ) hero . m…" at bounding box center [534, 157] width 117 height 289
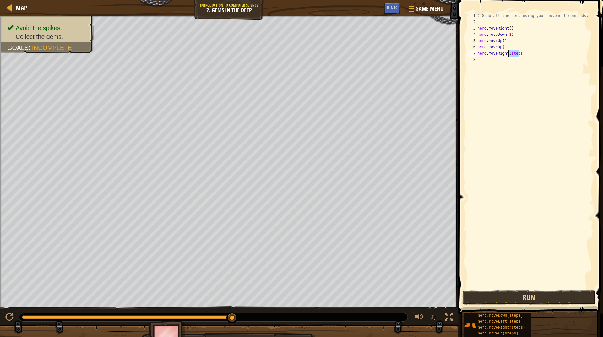
click at [512, 54] on div "# Grab all the gems using your movement commands. hero . moveRight ( ) hero . m…" at bounding box center [534, 157] width 117 height 289
type textarea "hero.moveRight(1)"
click at [524, 298] on button "Run" at bounding box center [528, 297] width 133 height 14
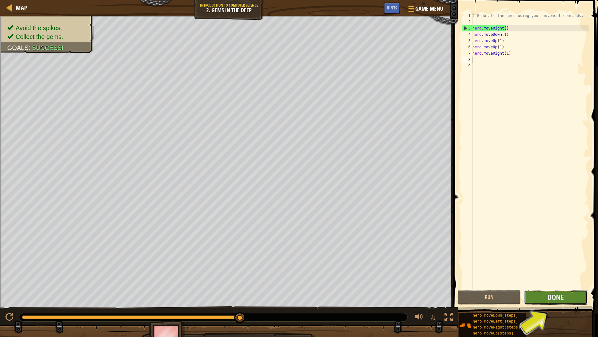
click at [541, 296] on button "Done" at bounding box center [555, 297] width 63 height 14
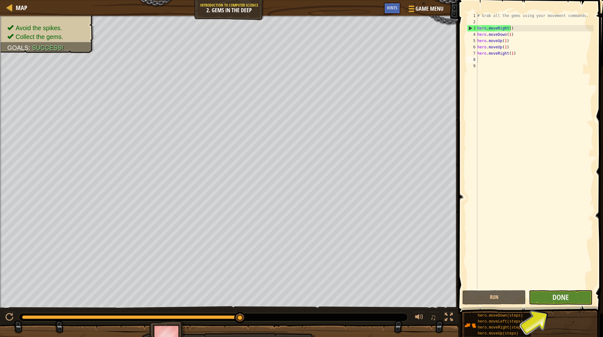
click at [541, 49] on body "Map Introduction to Computer Science 2. Gems in the Deep Game Menu Done Hints 1…" at bounding box center [301, 24] width 603 height 49
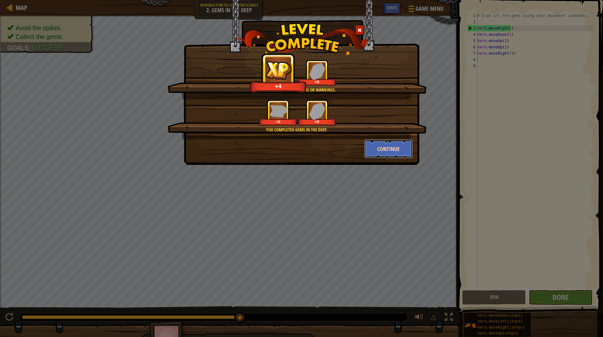
click at [406, 146] on button "Continue" at bounding box center [388, 148] width 49 height 19
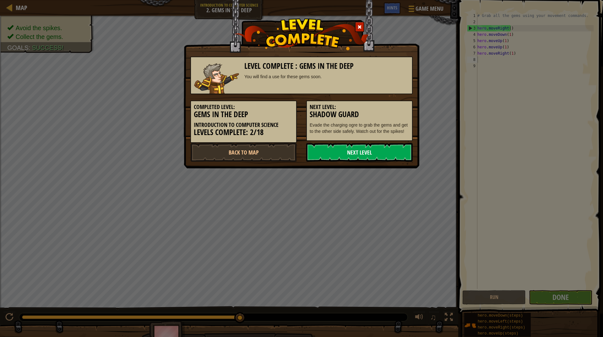
click at [387, 148] on link "Next Level" at bounding box center [359, 152] width 106 height 19
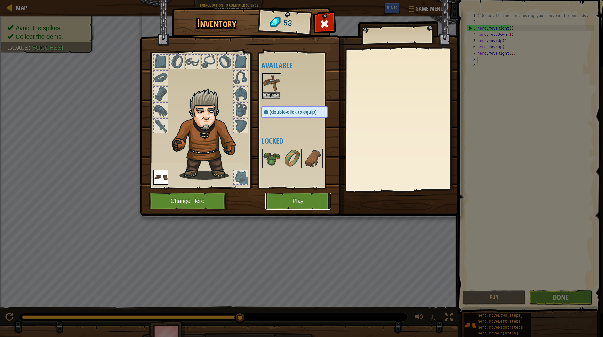
click at [312, 206] on button "Play" at bounding box center [298, 200] width 66 height 17
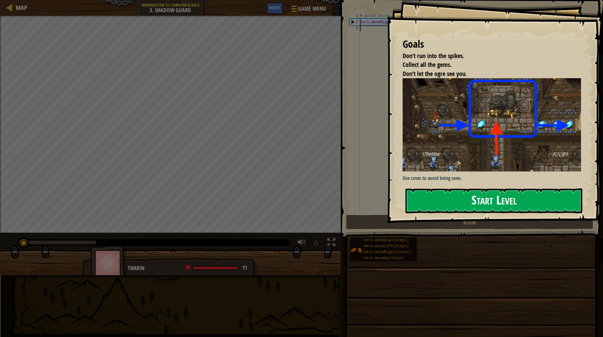
click at [522, 194] on button "Start Level" at bounding box center [493, 200] width 177 height 25
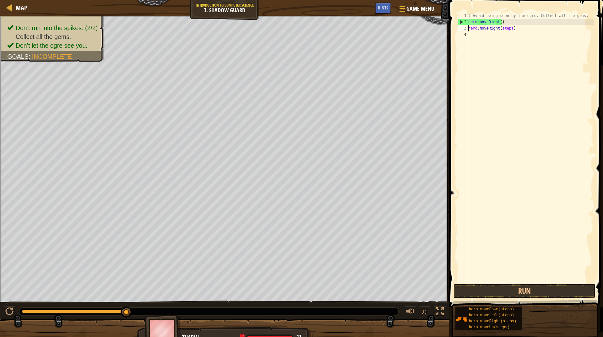
click at [493, 30] on div "# Avoid being seen by the ogre. Collect all the gems. hero . moveRight ( ) hero…" at bounding box center [530, 154] width 126 height 282
click at [503, 29] on div "# Avoid being seen by the ogre. Collect all the gems. hero . moveRight ( ) hero…" at bounding box center [530, 154] width 126 height 282
type textarea "hero.moveRight(1)"
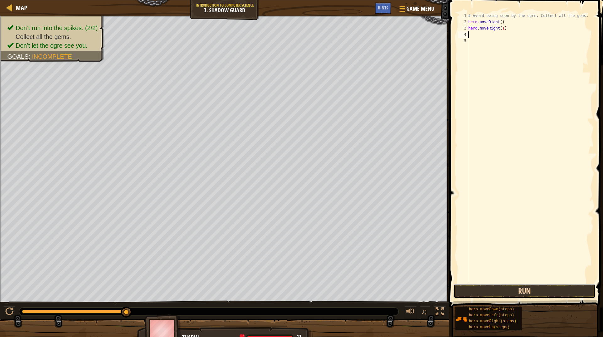
click at [518, 291] on button "Run" at bounding box center [524, 291] width 142 height 14
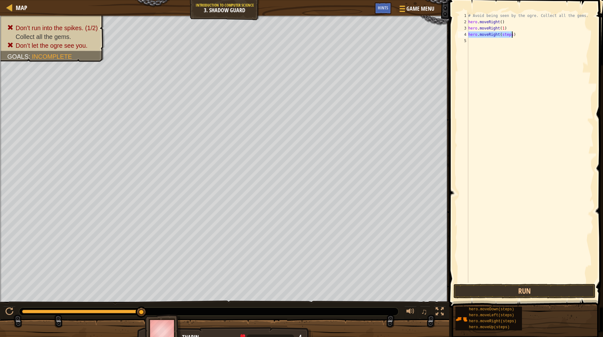
click at [500, 34] on div "# Avoid being seen by the ogre. Collect all the gems. hero . moveRight ( ) hero…" at bounding box center [530, 148] width 126 height 270
click at [500, 34] on div "# Avoid being seen by the ogre. Collect all the gems. hero . moveRight ( ) hero…" at bounding box center [530, 154] width 126 height 282
type textarea "hero.moveRight(1)"
click at [524, 292] on button "Run" at bounding box center [524, 291] width 142 height 14
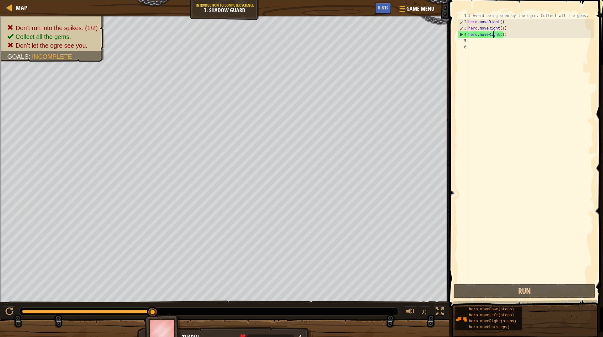
type textarea "hero.moveRight(1)"
drag, startPoint x: 493, startPoint y: 37, endPoint x: 490, endPoint y: 46, distance: 8.6
drag, startPoint x: 490, startPoint y: 46, endPoint x: 485, endPoint y: 36, distance: 10.7
click at [485, 36] on div "# Avoid being seen by the ogre. Collect all the gems. hero . moveRight ( ) hero…" at bounding box center [530, 154] width 126 height 282
click at [484, 36] on div "# Avoid being seen by the ogre. Collect all the gems. hero . moveRight ( ) hero…" at bounding box center [530, 154] width 126 height 282
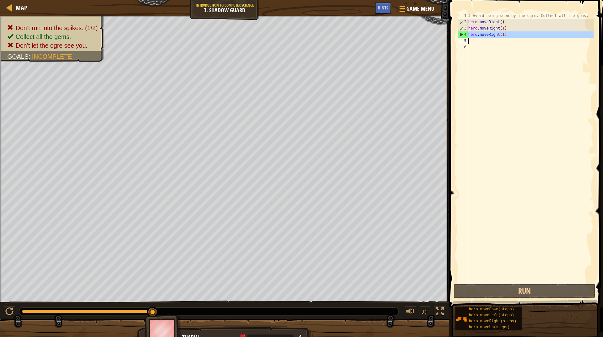
click at [484, 36] on div "# Avoid being seen by the ogre. Collect all the gems. hero . moveRight ( ) hero…" at bounding box center [530, 154] width 126 height 282
type textarea "hero.moveRight(1)"
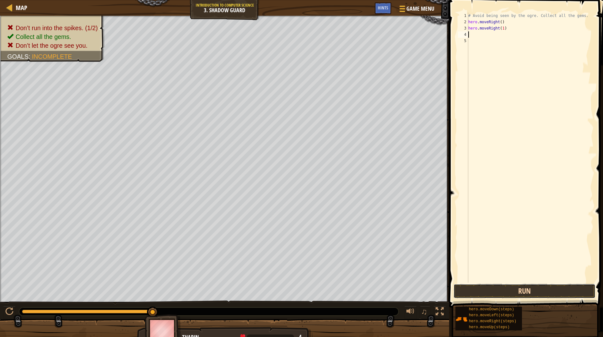
click at [510, 290] on button "Run" at bounding box center [524, 291] width 142 height 14
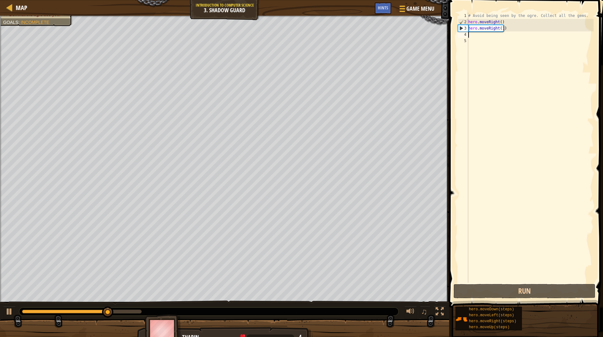
click at [501, 29] on div "# Avoid being seen by the ogre. Collect all the gems. hero . moveRight ( ) hero…" at bounding box center [530, 154] width 126 height 282
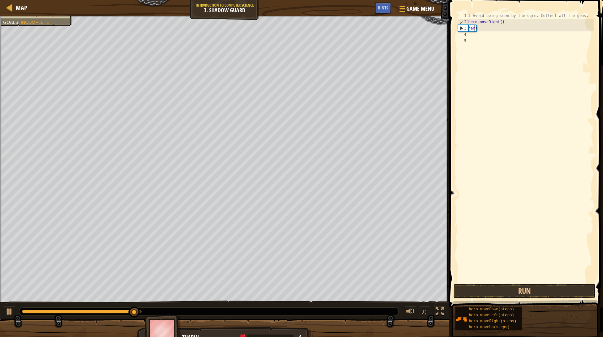
click at [500, 30] on div "# Avoid being seen by the ogre. Collect all the gems. hero . moveRight ( ) her )" at bounding box center [530, 154] width 126 height 282
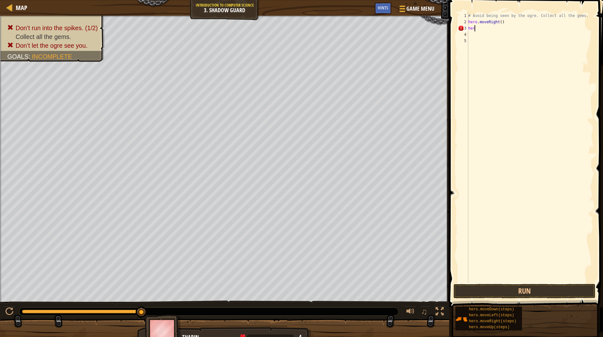
type textarea "h"
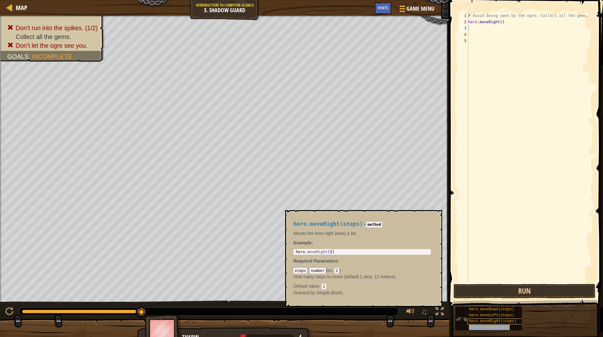
type textarea "hero.moveRight()"
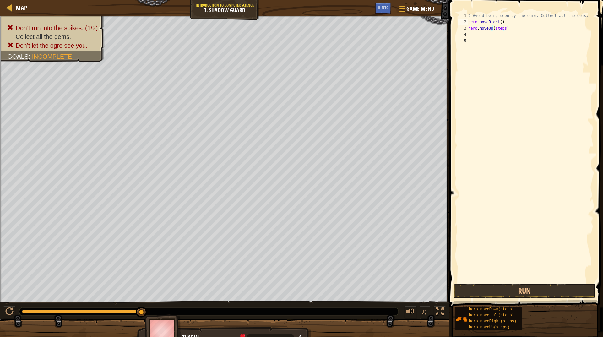
drag, startPoint x: 501, startPoint y: 24, endPoint x: 497, endPoint y: 28, distance: 5.6
click at [500, 24] on div "# Avoid being seen by the ogre. Collect all the gems. hero . moveRight ( ) hero…" at bounding box center [530, 154] width 126 height 282
click at [497, 29] on div "# Avoid being seen by the ogre. Collect all the gems. hero . moveRight ( ) hero…" at bounding box center [530, 154] width 126 height 282
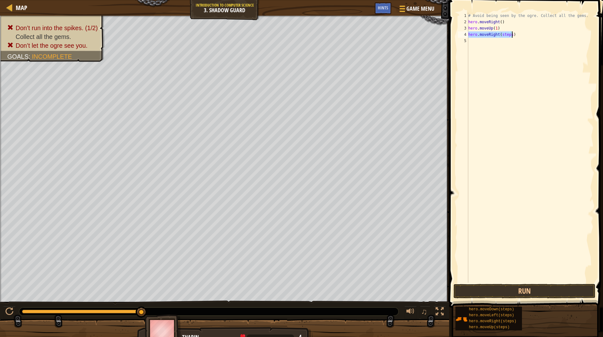
click at [504, 35] on div "# Avoid being seen by the ogre. Collect all the gems. hero . moveRight ( ) hero…" at bounding box center [530, 148] width 126 height 270
click at [504, 35] on div "# Avoid being seen by the ogre. Collect all the gems. hero . moveRight ( ) hero…" at bounding box center [530, 154] width 126 height 282
type textarea "hero.moveRight(1)"
click at [537, 291] on button "Run" at bounding box center [524, 291] width 142 height 14
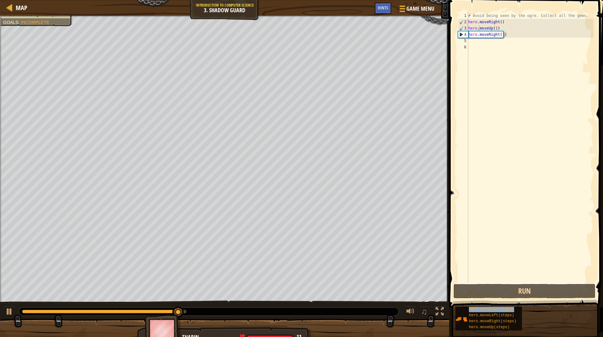
type textarea "hero.mhero.moveDown(steps)oveUp(1)"
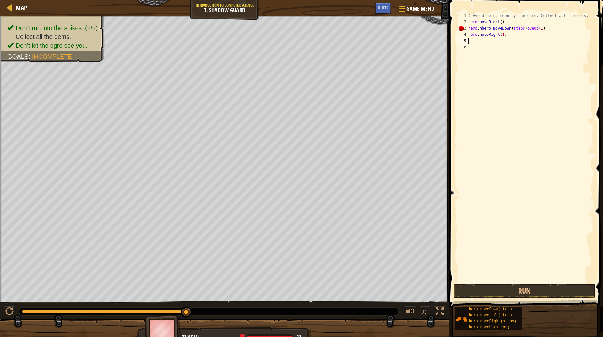
drag, startPoint x: 488, startPoint y: 43, endPoint x: 484, endPoint y: 43, distance: 3.5
click at [484, 43] on div "# Avoid being seen by the ogre. Collect all the gems. hero . moveRight ( ) hero…" at bounding box center [530, 154] width 126 height 282
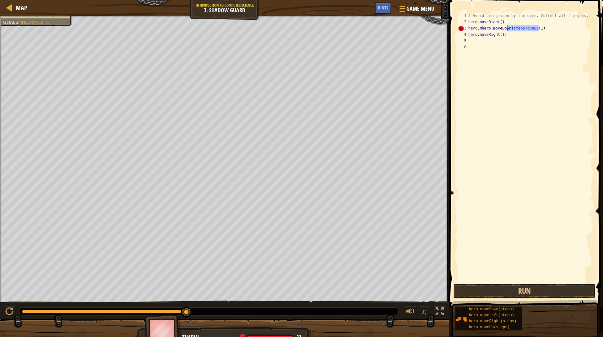
drag, startPoint x: 539, startPoint y: 28, endPoint x: 508, endPoint y: 30, distance: 31.5
click at [508, 30] on div "# Avoid being seen by the ogre. Collect all the gems. hero . moveRight ( ) hero…" at bounding box center [530, 154] width 126 height 282
type textarea "hero.moveRihero.moveDown(steps)ght(1)"
click at [501, 36] on div "# Avoid being seen by the ogre. Collect all the gems. hero . moveRight ( ) hero…" at bounding box center [530, 154] width 126 height 282
click at [501, 42] on div "# Avoid being seen by the ogre. Collect all the gems. hero . moveRight ( ) hero…" at bounding box center [530, 154] width 126 height 282
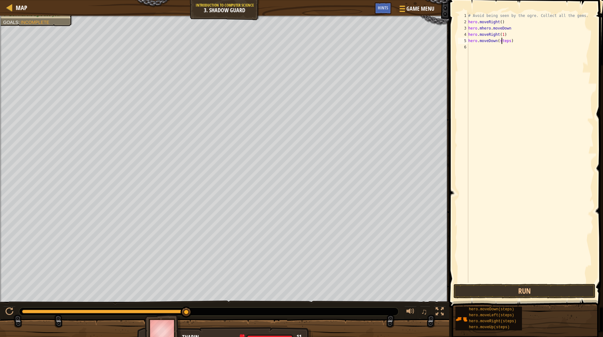
click at [501, 43] on div "# Avoid being seen by the ogre. Collect all the gems. hero . moveRight ( ) hero…" at bounding box center [530, 154] width 126 height 282
click at [507, 286] on button "Run" at bounding box center [524, 291] width 142 height 14
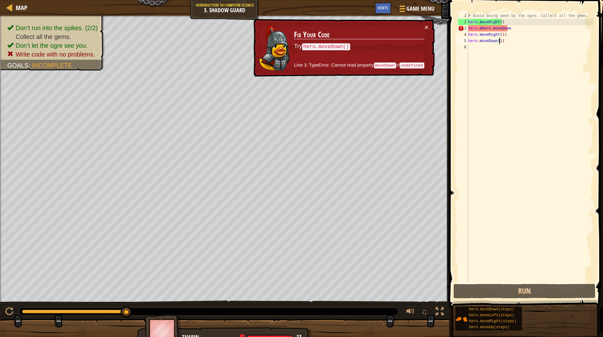
click at [500, 27] on div "hero.mhero.moveDown 1 2 3 4 5 6 # Avoid being seen by the ogre. Collect all the…" at bounding box center [524, 148] width 137 height 270
click at [500, 27] on div "# Avoid being seen by the ogre. Collect all the gems. hero . moveRight ( ) hero…" at bounding box center [530, 154] width 126 height 282
type textarea "hero.moveRight(1)"
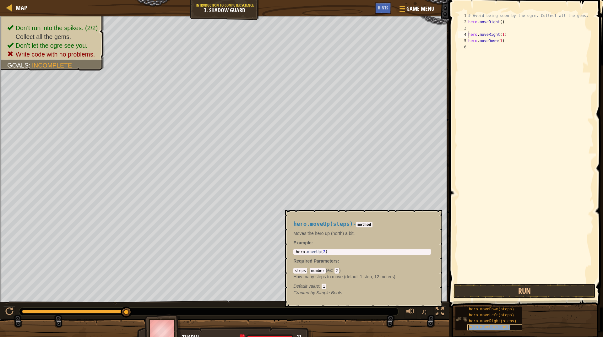
scroll to position [3, 0]
type textarea "hero.moveRight(1)"
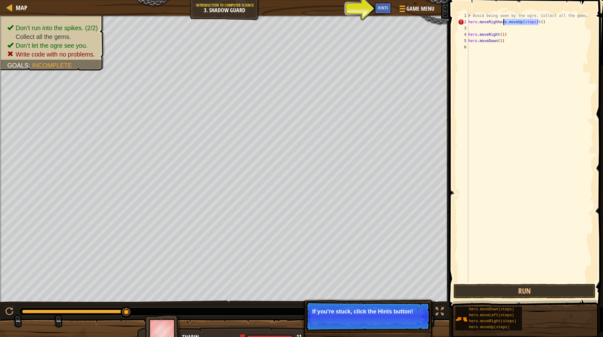
drag, startPoint x: 547, startPoint y: 22, endPoint x: 503, endPoint y: 24, distance: 44.0
click at [503, 24] on div "# Avoid being seen by the ogre. Collect all the gems. hero . moveRighhero . mov…" at bounding box center [530, 154] width 126 height 282
type textarea "hero.moveRighhero"
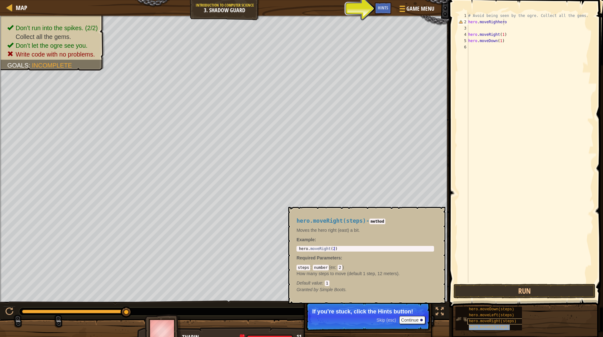
type textarea "hero.moveRighhero"
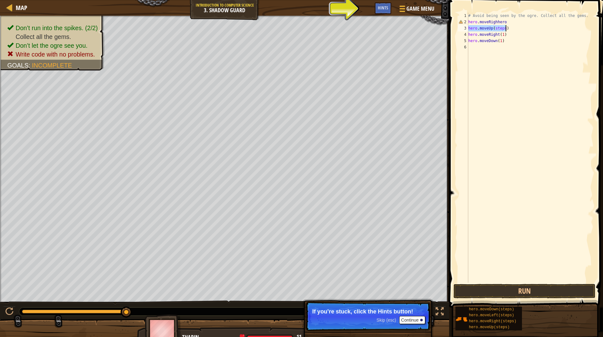
click at [495, 28] on div "# Avoid being seen by the ogre. Collect all the gems. hero . moveRighhero hero …" at bounding box center [530, 148] width 126 height 270
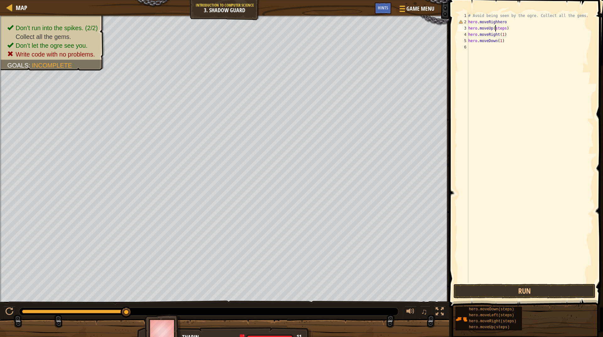
click at [496, 28] on div "# Avoid being seen by the ogre. Collect all the gems. hero . moveRighhero hero …" at bounding box center [530, 154] width 126 height 282
type textarea "hero.moveUp(1)"
click at [526, 296] on button "Run" at bounding box center [524, 291] width 142 height 14
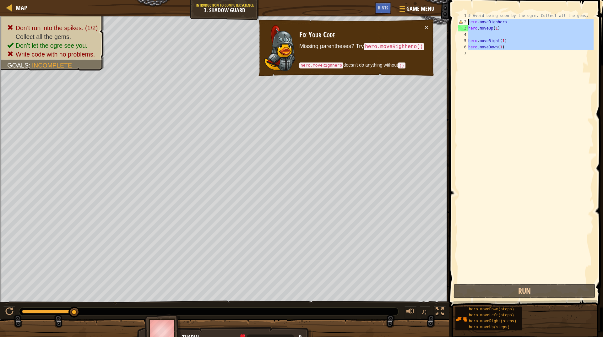
drag, startPoint x: 503, startPoint y: 54, endPoint x: 465, endPoint y: 23, distance: 49.1
click at [465, 23] on div "1 2 3 4 5 6 7 # Avoid being seen by the ogre. Collect all the gems. hero . move…" at bounding box center [524, 148] width 137 height 270
type textarea "hero.moveRighhero hero.moveUp(1)"
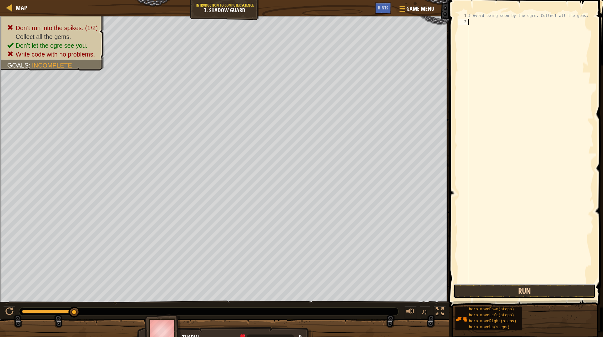
click at [537, 295] on button "Run" at bounding box center [524, 291] width 142 height 14
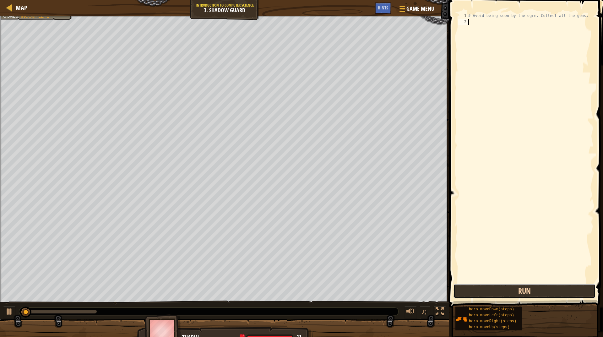
click at [537, 286] on button "Run" at bounding box center [524, 291] width 142 height 14
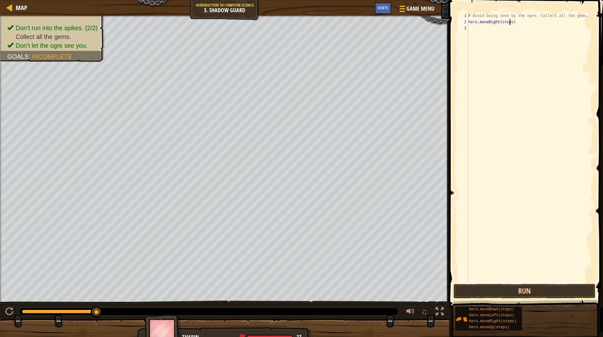
click at [509, 22] on div "# Avoid being seen by the ogre. Collect all the gems. hero . moveRight ( steps )" at bounding box center [530, 154] width 126 height 282
click at [505, 23] on div "# Avoid being seen by the ogre. Collect all the gems. hero . moveRight ( steps )" at bounding box center [530, 154] width 126 height 282
type textarea "hero.moveRight(1)"
click at [497, 29] on div "# Avoid being seen by the ogre. Collect all the gems. hero . moveRight ( 1 ) he…" at bounding box center [530, 148] width 126 height 270
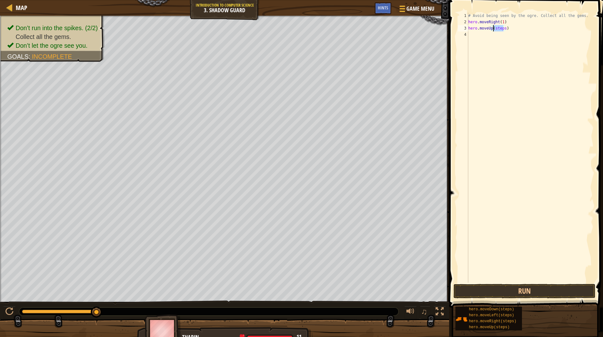
click at [497, 29] on div "# Avoid being seen by the ogre. Collect all the gems. hero . moveRight ( 1 ) he…" at bounding box center [530, 154] width 126 height 282
click at [497, 29] on div "# Avoid being seen by the ogre. Collect all the gems. hero . moveRight ( 1 ) he…" at bounding box center [530, 148] width 126 height 270
click at [497, 29] on div "# Avoid being seen by the ogre. Collect all the gems. hero . moveRight ( 1 ) he…" at bounding box center [530, 154] width 126 height 282
type textarea "hero.moveUp(1)"
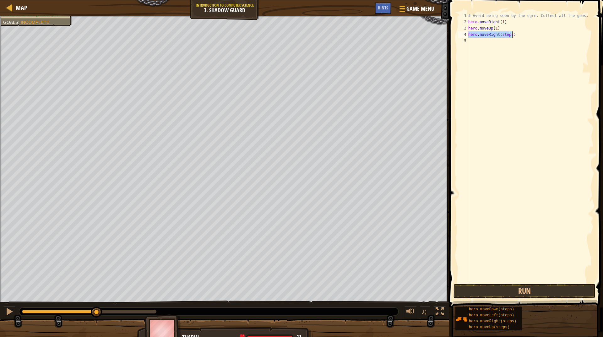
click at [503, 35] on div "# Avoid being seen by the ogre. Collect all the gems. hero . moveRight ( 1 ) he…" at bounding box center [530, 148] width 126 height 270
click at [503, 34] on div "# Avoid being seen by the ogre. Collect all the gems. hero . moveRight ( 1 ) he…" at bounding box center [530, 154] width 126 height 282
type textarea "hero.moveRight(1)"
click at [521, 292] on button "Run" at bounding box center [524, 291] width 142 height 14
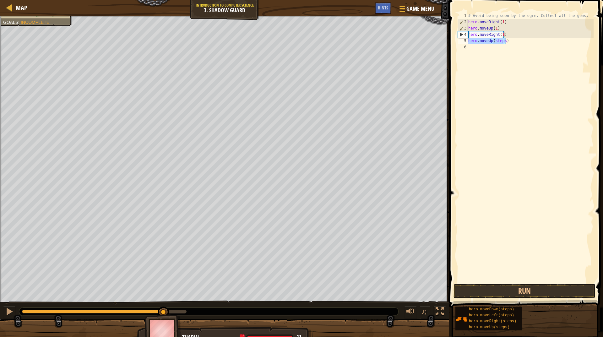
click at [497, 43] on div "# Avoid being seen by the ogre. Collect all the gems. hero . moveRight ( 1 ) he…" at bounding box center [530, 148] width 126 height 270
click at [497, 43] on div "# Avoid being seen by the ogre. Collect all the gems. hero . moveRight ( 1 ) he…" at bounding box center [530, 154] width 126 height 282
type textarea "hero.moveUp(1)"
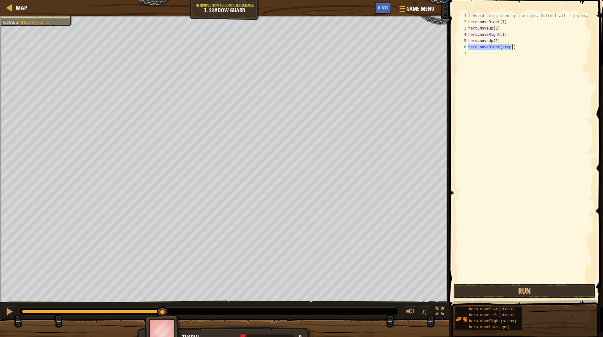
click at [505, 50] on div "# Avoid being seen by the ogre. Collect all the gems. hero . moveRight ( 1 ) he…" at bounding box center [530, 148] width 126 height 270
click at [504, 48] on div "# Avoid being seen by the ogre. Collect all the gems. hero . moveRight ( 1 ) he…" at bounding box center [530, 154] width 126 height 282
type textarea "hero.moveRight(1)"
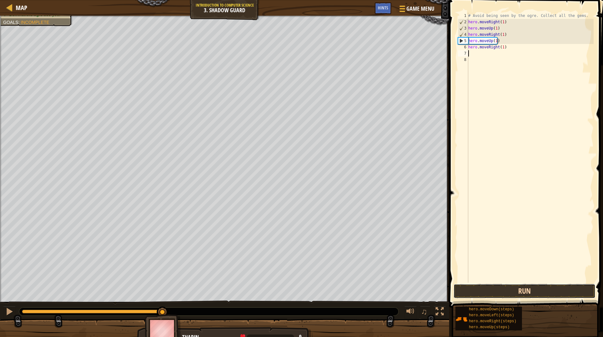
click at [555, 292] on button "Run" at bounding box center [524, 291] width 142 height 14
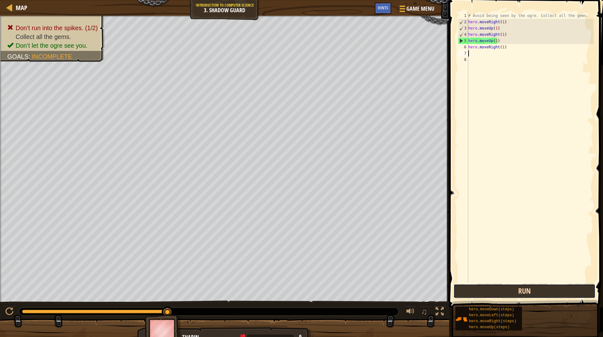
click at [548, 291] on button "Run" at bounding box center [524, 291] width 142 height 14
click at [489, 40] on div "# Avoid being seen by the ogre. Collect all the gems. hero . moveRight ( 1 ) he…" at bounding box center [530, 154] width 126 height 282
click at [492, 42] on div "# Avoid being seen by the ogre. Collect all the gems. hero . moveRight ( 1 ) he…" at bounding box center [530, 154] width 126 height 282
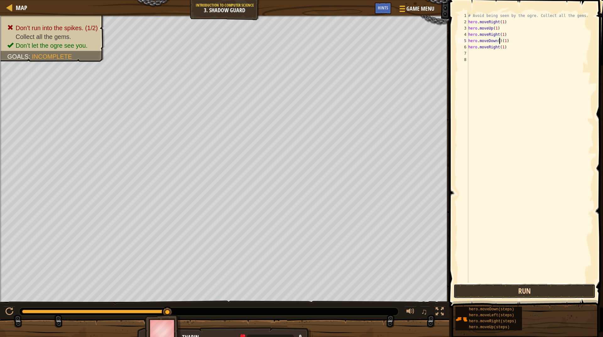
click at [498, 296] on button "Run" at bounding box center [524, 291] width 142 height 14
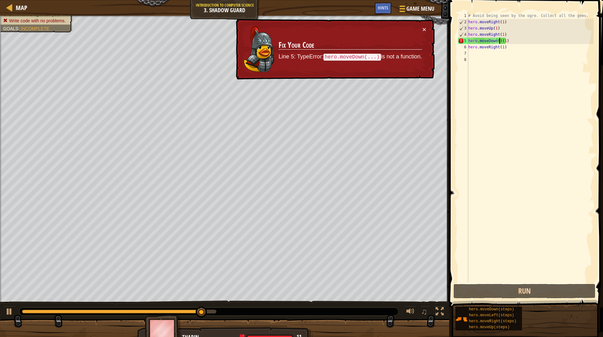
click at [497, 41] on div "# Avoid being seen by the ogre. Collect all the gems. hero . moveRight ( 1 ) he…" at bounding box center [530, 154] width 126 height 282
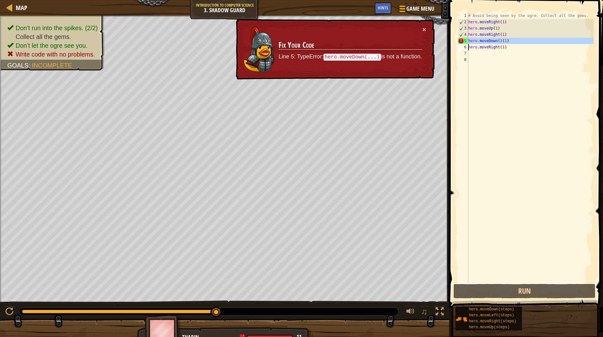
type textarea "hero.moveRight(1)"
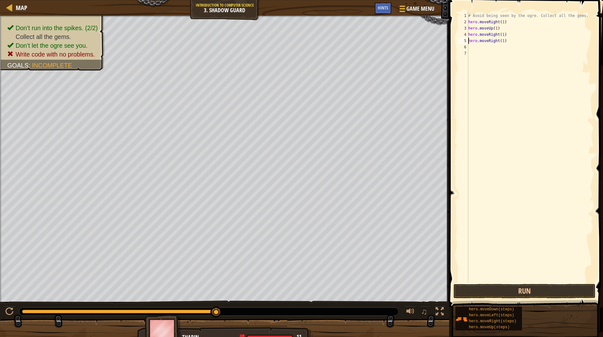
click at [529, 45] on div "# Avoid being seen by the ogre. Collect all the gems. hero . moveRight ( 1 ) he…" at bounding box center [530, 154] width 126 height 282
click at [527, 41] on div "# Avoid being seen by the ogre. Collect all the gems. hero . moveRight ( 1 ) he…" at bounding box center [530, 154] width 126 height 282
type textarea "hero.moveRight(1)"
click at [468, 42] on div "# Avoid being seen by the ogre. Collect all the gems. hero . moveRight ( 1 ) he…" at bounding box center [530, 154] width 126 height 282
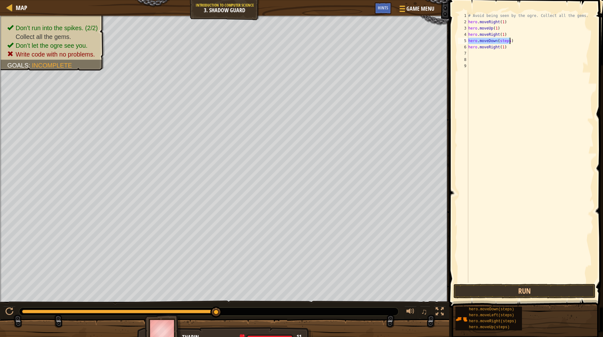
click at [500, 41] on div "# Avoid being seen by the ogre. Collect all the gems. hero . moveRight ( 1 ) he…" at bounding box center [530, 148] width 126 height 270
click at [500, 41] on div "# Avoid being seen by the ogre. Collect all the gems. hero . moveRight ( 1 ) he…" at bounding box center [530, 154] width 126 height 282
type textarea "hero.moveDown(1)"
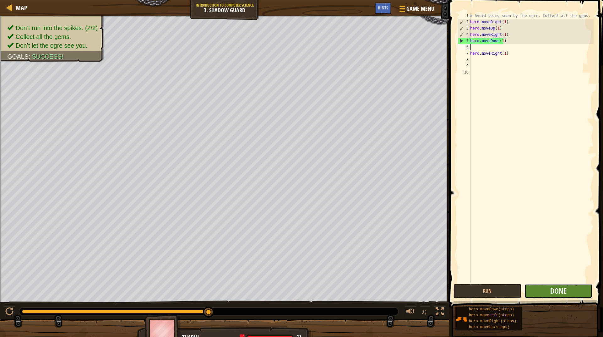
click at [535, 288] on button "Done" at bounding box center [558, 291] width 68 height 14
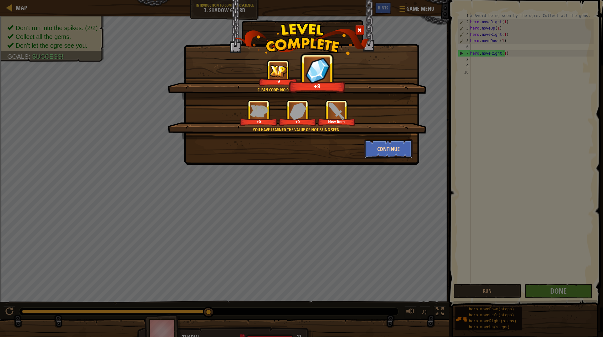
click at [373, 148] on button "Continue" at bounding box center [388, 148] width 49 height 19
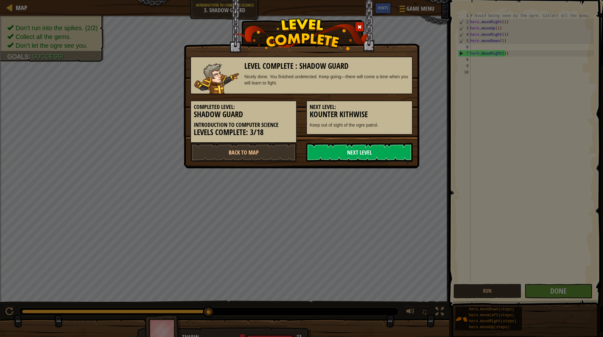
click at [372, 143] on link "Next Level" at bounding box center [359, 152] width 106 height 19
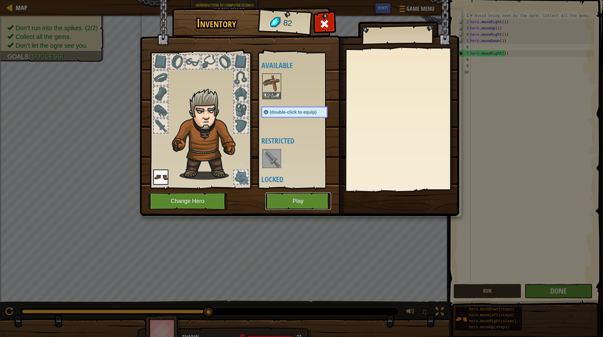
drag, startPoint x: 281, startPoint y: 200, endPoint x: 316, endPoint y: 127, distance: 80.7
click at [316, 127] on div "Inventory 82 Available Equip Equip (double-click to equip) Restricted Locked Eq…" at bounding box center [301, 112] width 319 height 207
click at [272, 91] on div "Equip" at bounding box center [271, 86] width 19 height 26
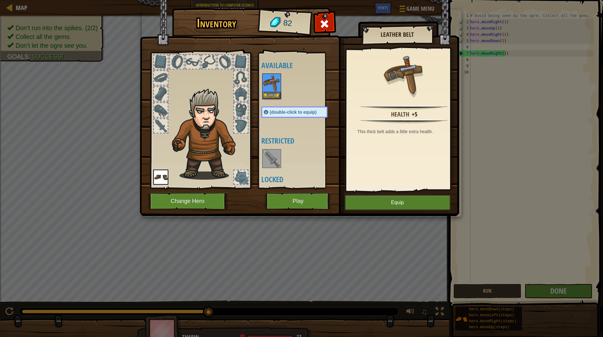
drag, startPoint x: 272, startPoint y: 91, endPoint x: 301, endPoint y: 88, distance: 29.3
click at [301, 88] on div at bounding box center [300, 86] width 79 height 28
click at [385, 200] on button "Equip" at bounding box center [397, 203] width 106 height 16
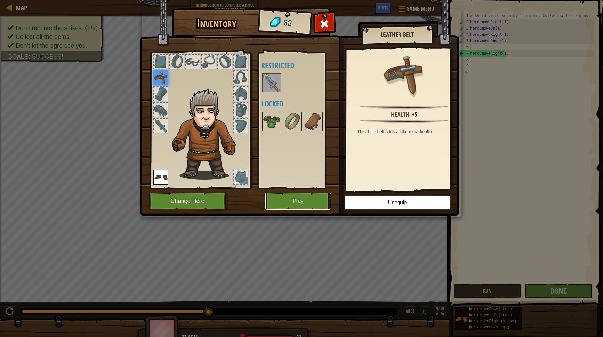
click at [317, 204] on button "Play" at bounding box center [298, 200] width 66 height 17
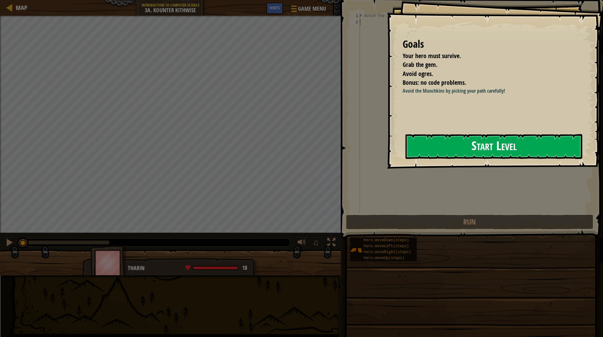
click at [470, 149] on button "Start Level" at bounding box center [493, 146] width 177 height 25
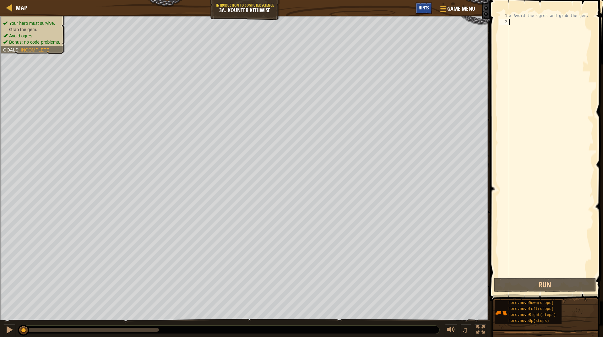
click at [425, 9] on span "Hints" at bounding box center [423, 8] width 10 height 6
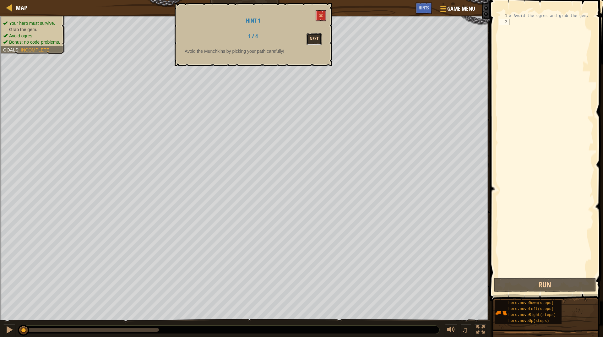
click at [313, 36] on button "Next" at bounding box center [313, 39] width 15 height 12
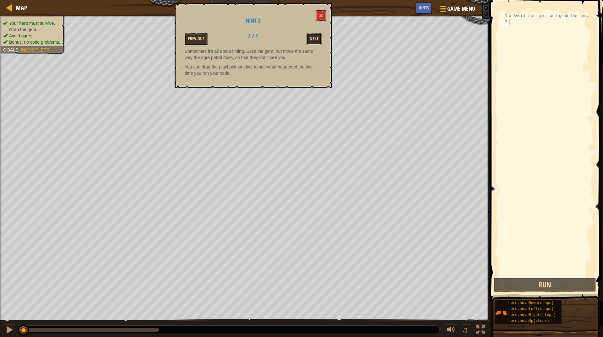
click at [312, 37] on button "Next" at bounding box center [313, 39] width 15 height 12
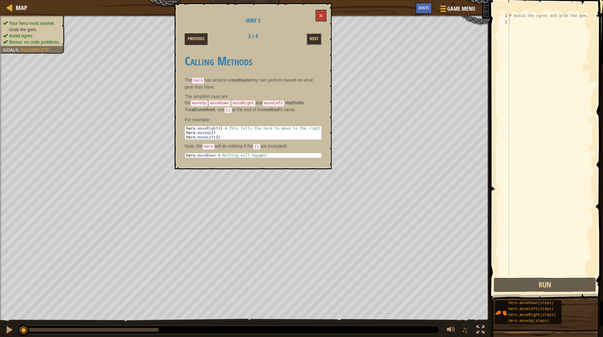
click at [312, 37] on button "Next" at bounding box center [313, 39] width 15 height 12
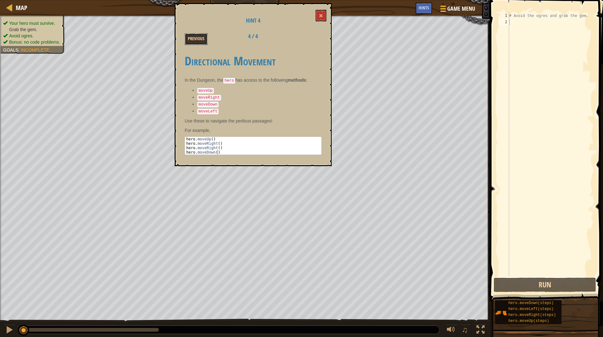
click at [188, 35] on button "Previous" at bounding box center [196, 39] width 23 height 12
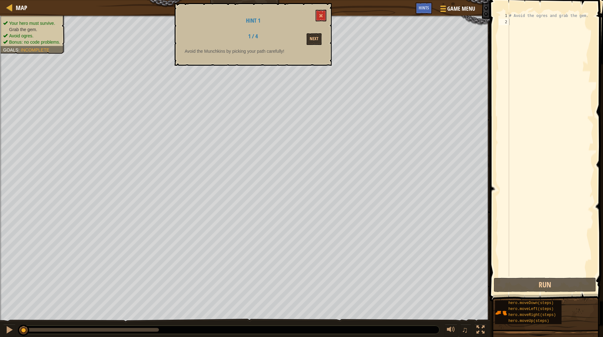
click at [189, 36] on div "1 / 4 Next" at bounding box center [253, 39] width 146 height 12
click at [317, 21] on button at bounding box center [320, 16] width 11 height 12
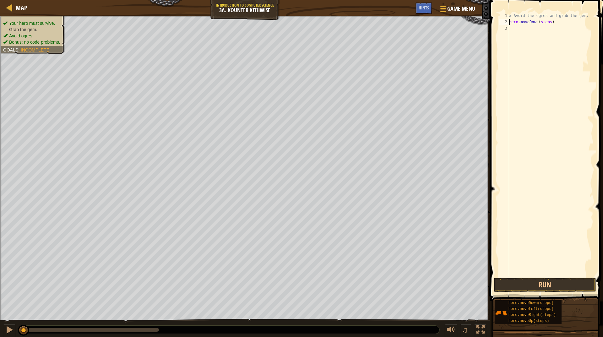
click at [542, 24] on div "# Avoid the ogres and grab the gem. hero . moveDown ( steps )" at bounding box center [550, 151] width 86 height 276
click at [545, 29] on div "# Avoid the ogres and grab the gem. hero . moveDown ( 1 ) hero . moveRight ( st…" at bounding box center [550, 151] width 86 height 276
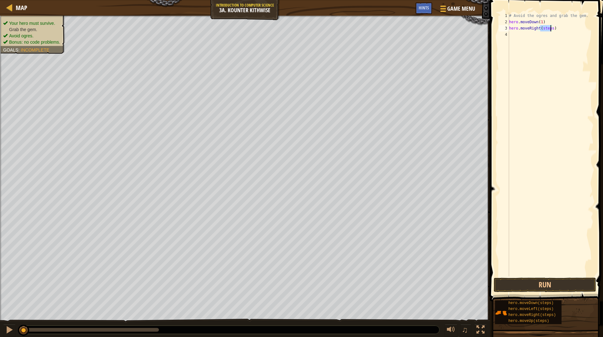
type textarea "hero.moveRight(1)"
click at [555, 284] on button "Run" at bounding box center [544, 284] width 102 height 14
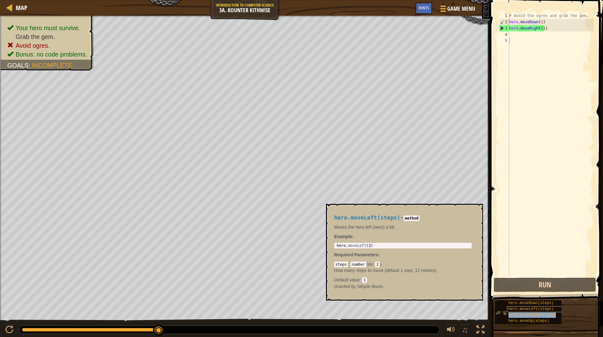
type textarea "hero.moveRight(steps)"
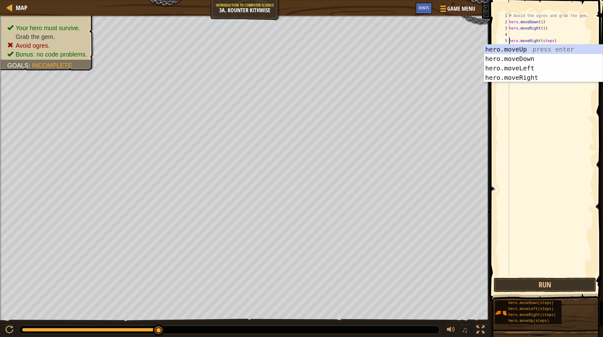
click at [534, 138] on div "# Avoid the ogres and grab the gem. hero . moveDown ( 1 ) hero . moveRight ( 1 …" at bounding box center [550, 151] width 86 height 276
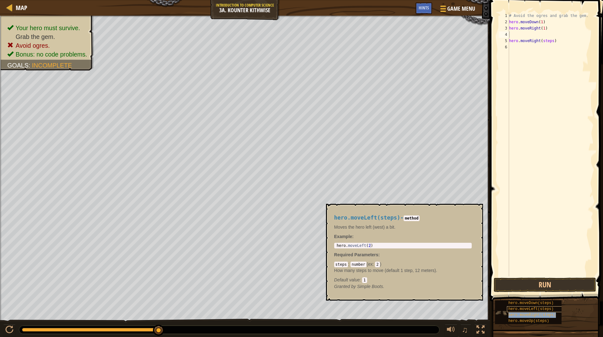
type textarea "hero.moveRight(steps)"
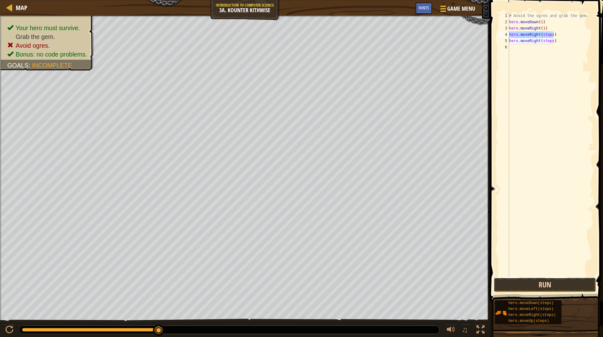
click at [531, 287] on button "Run" at bounding box center [544, 284] width 102 height 14
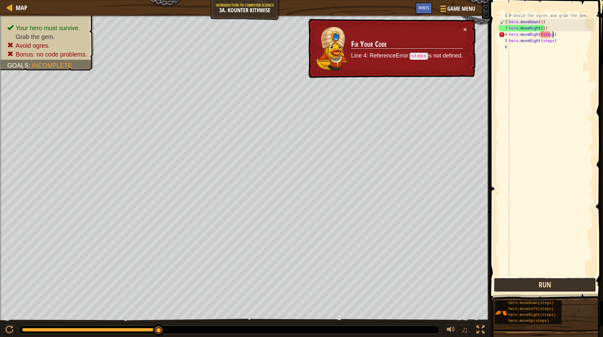
click at [557, 284] on button "Run" at bounding box center [544, 284] width 102 height 14
click at [554, 283] on button "Run" at bounding box center [544, 284] width 102 height 14
drag, startPoint x: 554, startPoint y: 283, endPoint x: 582, endPoint y: 194, distance: 93.1
click at [582, 194] on div "# Avoid the ogres and grab the gem. hero . moveDown ( 1 ) hero . moveRight ( 1 …" at bounding box center [550, 151] width 86 height 276
click at [551, 39] on div "# Avoid the ogres and grab the gem. hero . moveDown ( 1 ) hero . moveRight ( 1 …" at bounding box center [550, 151] width 86 height 276
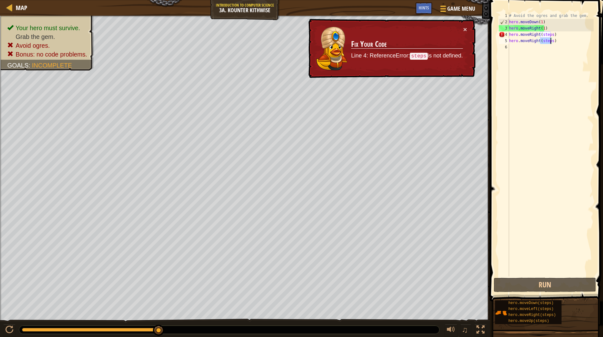
click at [551, 40] on div "# Avoid the ogres and grab the gem. hero . moveDown ( 1 ) hero . moveRight ( 1 …" at bounding box center [550, 151] width 86 height 276
click at [549, 42] on div "# Avoid the ogres and grab the gem. hero . moveDown ( 1 ) hero . moveRight ( 1 …" at bounding box center [550, 145] width 86 height 264
click at [549, 42] on div "# Avoid the ogres and grab the gem. hero . moveDown ( 1 ) hero . moveRight ( 1 …" at bounding box center [550, 151] width 86 height 276
type textarea "hero.moveRight(steps)"
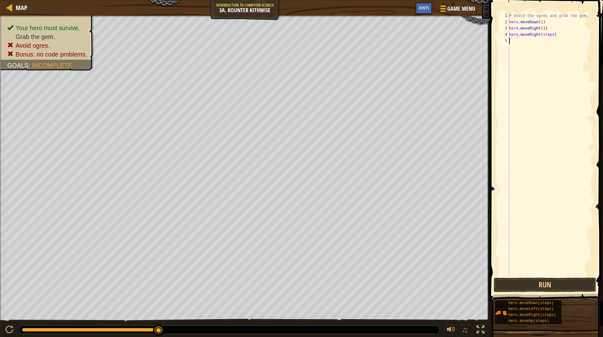
click at [549, 37] on div "# Avoid the ogres and grab the gem. hero . moveDown ( 1 ) hero . moveRight ( 1 …" at bounding box center [550, 151] width 86 height 276
drag, startPoint x: 549, startPoint y: 37, endPoint x: 549, endPoint y: 33, distance: 3.5
click at [549, 36] on div "# Avoid the ogres and grab the gem. hero . moveDown ( 1 ) hero . moveRight ( 1 …" at bounding box center [550, 151] width 86 height 276
type textarea "hero.moveRight(steps)"
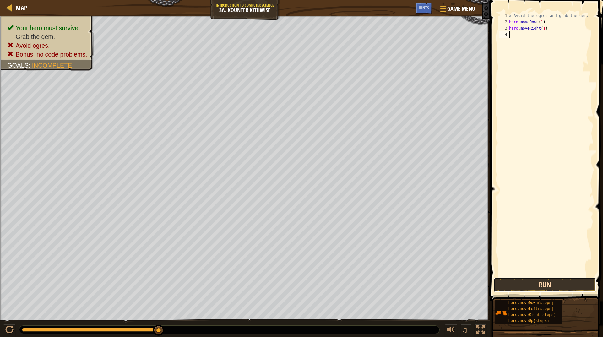
click at [522, 289] on button "Run" at bounding box center [544, 284] width 102 height 14
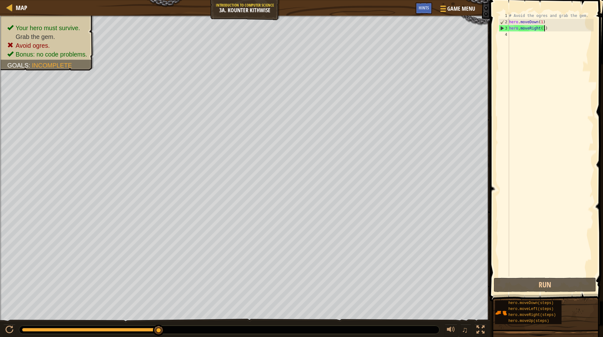
click at [547, 30] on div "hero.moveRight(1) 1 2 3 4 # Avoid the ogres and grab the gem. hero . moveDown (…" at bounding box center [545, 145] width 96 height 264
click at [547, 30] on div "# Avoid the ogres and grab the gem. hero . moveDown ( 1 ) hero . moveRight ( 1 )" at bounding box center [550, 151] width 86 height 276
type textarea "hero.moveRight(1)"
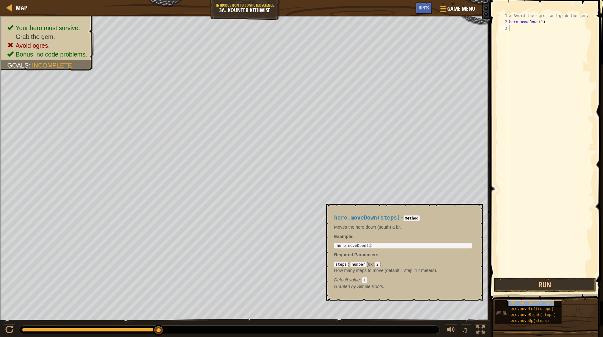
type textarea "# Avoid the ogres and grab the gem."
type textarea "hero.moveDown(1)"
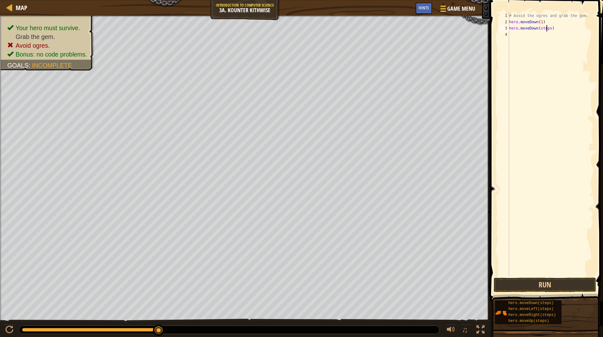
click at [547, 30] on div "# Avoid the ogres and grab the gem. hero . moveDown ( 1 ) hero . moveDown ( ste…" at bounding box center [550, 151] width 86 height 276
type textarea "hero.moveDown(2)"
drag, startPoint x: 531, startPoint y: 282, endPoint x: 531, endPoint y: 286, distance: 3.8
click at [531, 283] on button "Run" at bounding box center [544, 284] width 102 height 14
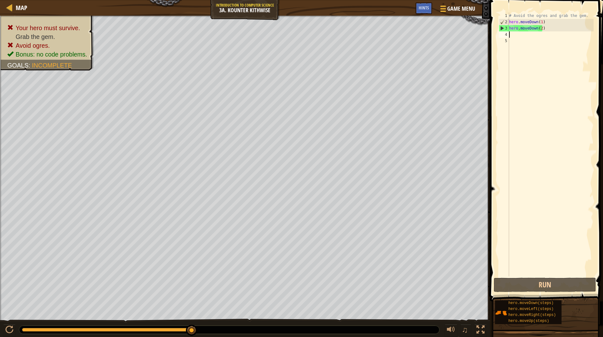
click at [544, 23] on div "# Avoid the ogres and grab the gem. hero . moveDown ( 1 ) hero . moveDown ( 2 )" at bounding box center [550, 151] width 86 height 276
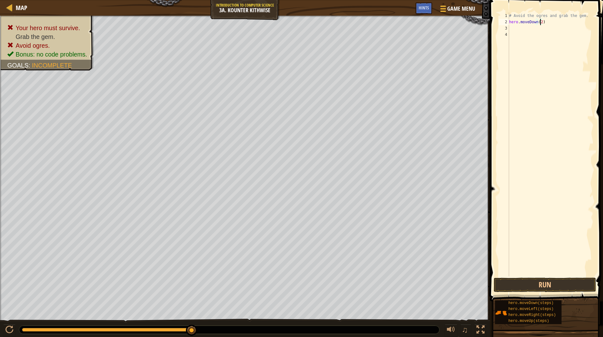
click at [539, 22] on div "# Avoid the ogres and grab the gem. hero . moveDown ( 2 )" at bounding box center [550, 151] width 86 height 276
type textarea "hero.moveDown(3)"
click at [527, 60] on div "# Avoid the ogres and grab the gem. hero . moveDown ( 3 )" at bounding box center [550, 151] width 86 height 276
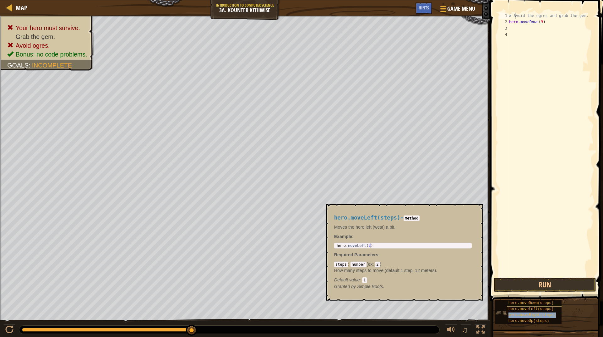
type textarea "hehero.moveRight(steps)ro.moveDown(3)"
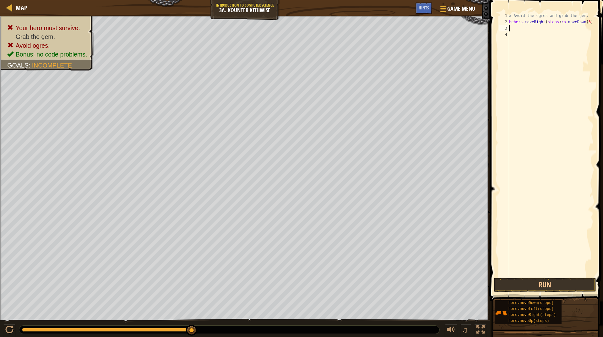
click at [516, 29] on div "# Avoid the ogres and grab the gem. hehero . moveRight ( steps ) ro . moveDown …" at bounding box center [550, 151] width 86 height 276
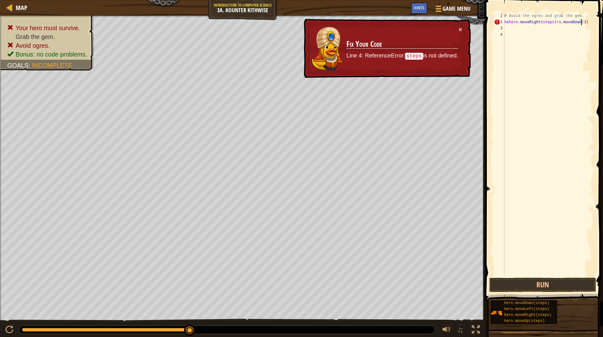
click at [584, 21] on div "# Avoid the ogres and grab the gem. hehero . moveRight ( steps ) ro . moveDown …" at bounding box center [548, 151] width 90 height 276
drag, startPoint x: 552, startPoint y: 23, endPoint x: 495, endPoint y: 23, distance: 57.1
click at [495, 23] on div "hehero.moveRight(steps)ro.moveDown(3) 1 2 3 4 # Avoid the ogres and grab the ge…" at bounding box center [542, 145] width 101 height 264
type textarea "ro.moveDown(3)"
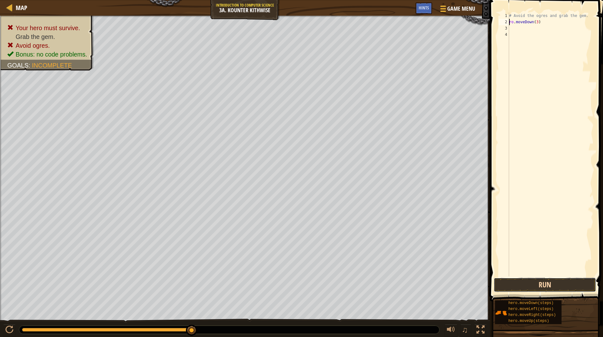
click at [520, 281] on button "Run" at bounding box center [544, 284] width 102 height 14
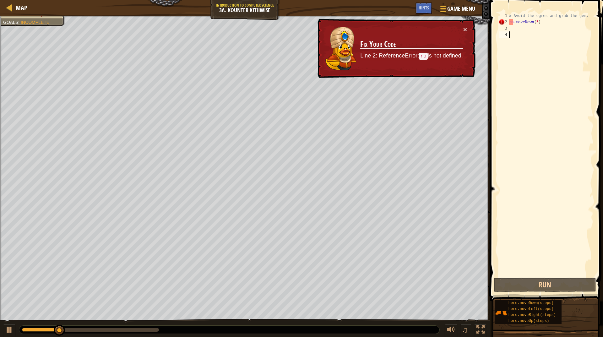
click at [516, 274] on div "# Avoid the ogres and grab the gem. ro . moveDown ( 3 )" at bounding box center [550, 151] width 86 height 276
drag, startPoint x: 545, startPoint y: 19, endPoint x: 477, endPoint y: 10, distance: 68.4
click at [477, 10] on div "Map Introduction to Computer Science 3a. Kounter Kithwise Game Menu Done Hints …" at bounding box center [301, 168] width 603 height 337
type textarea "# Avoid the ogres and grab the gem. ro.moveDown(3)"
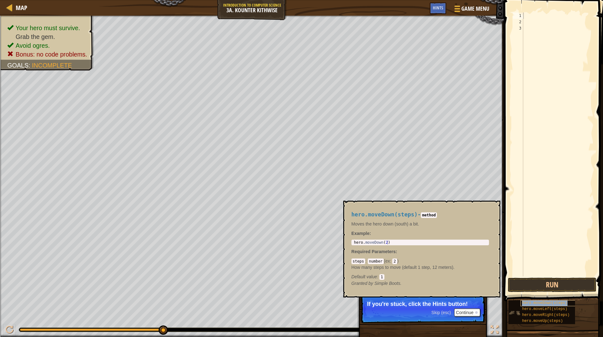
type textarea "hero.moveDown(steps)"
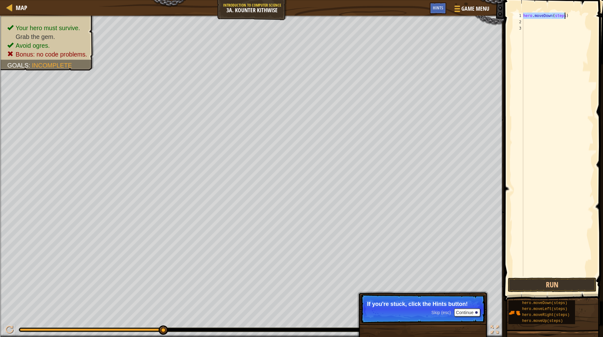
click at [556, 19] on div "hero . moveDown ( steps )" at bounding box center [558, 151] width 72 height 276
click at [552, 13] on div "hero . moveDown ( steps )" at bounding box center [558, 151] width 72 height 276
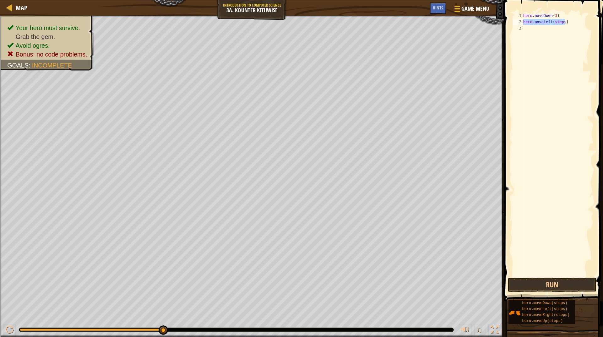
click at [552, 22] on div "hero . moveDown ( 3 ) hero . moveLeft ( steps )" at bounding box center [558, 145] width 72 height 264
click at [552, 22] on div "hero . moveDown ( 3 ) hero . moveLeft ( steps )" at bounding box center [558, 151] width 72 height 276
click at [550, 29] on div "hero . moveDown ( 3 ) hero . moveLeft ( 1 ) hero . moveUp ( steps )" at bounding box center [558, 151] width 72 height 276
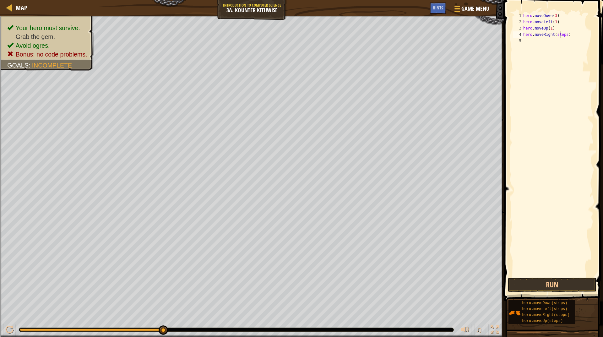
click at [559, 36] on div "hero . moveDown ( 3 ) hero . moveLeft ( 1 ) hero . moveUp ( 1 ) hero . moveRigh…" at bounding box center [558, 151] width 72 height 276
type textarea "hero.moveRight(1)"
drag, startPoint x: 548, startPoint y: 291, endPoint x: 549, endPoint y: 279, distance: 12.6
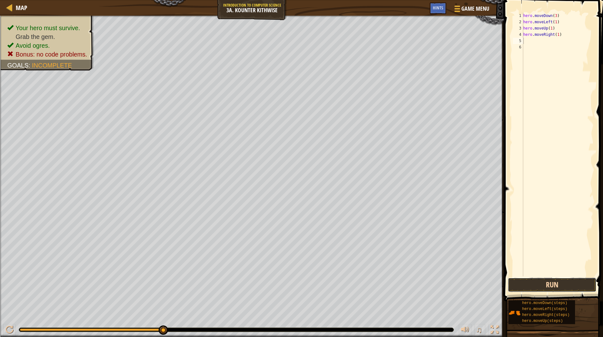
click at [548, 288] on button "Run" at bounding box center [551, 284] width 88 height 14
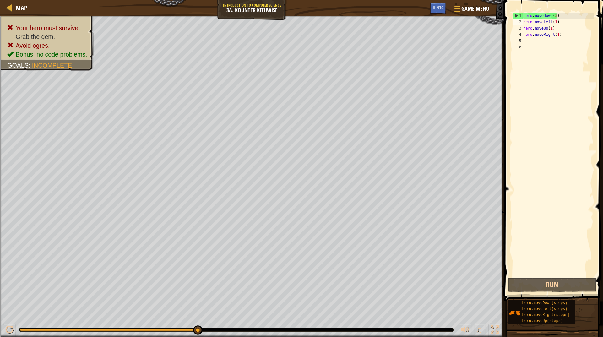
click at [556, 24] on div "hero . moveDown ( 3 ) hero . moveLeft ( 1 ) hero . moveUp ( 1 ) hero . moveRigh…" at bounding box center [558, 151] width 72 height 276
click at [559, 22] on div "hero . moveDown ( 3 ) hero . moveRight ( steps ) hero . moveUp ( 1 ) hero . mov…" at bounding box center [558, 145] width 72 height 264
click at [559, 22] on div "hero . moveDown ( 3 ) hero . moveRight ( steps ) hero . moveUp ( 1 ) hero . mov…" at bounding box center [558, 151] width 72 height 276
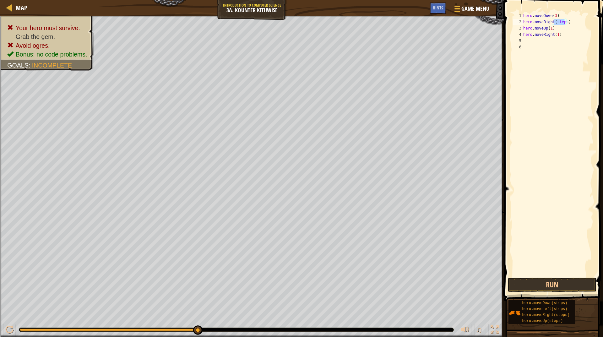
type textarea "hero.moveRight(1)"
click at [555, 285] on button "Run" at bounding box center [551, 284] width 88 height 14
click at [557, 284] on button "Run" at bounding box center [551, 284] width 88 height 14
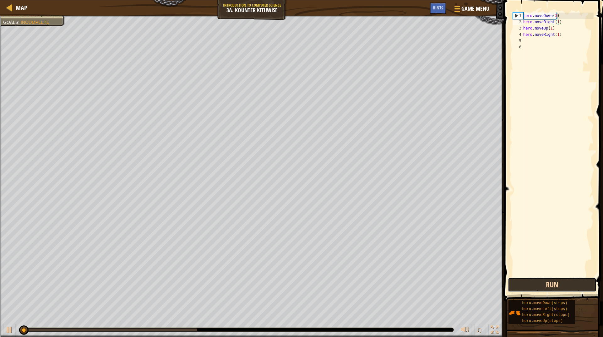
click at [557, 284] on button "Run" at bounding box center [551, 284] width 88 height 14
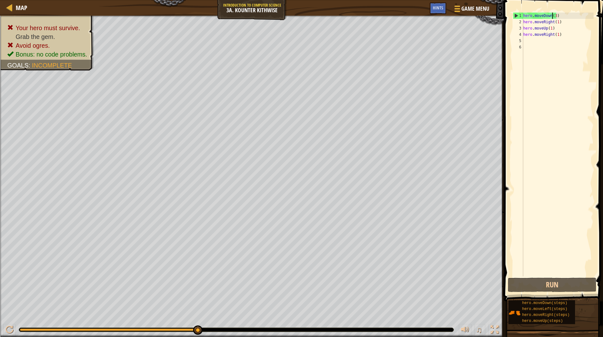
click at [553, 16] on div "hero . moveDown ( 3 ) hero . moveRight ( 1 ) hero . moveUp ( 1 ) hero . moveRig…" at bounding box center [558, 151] width 72 height 276
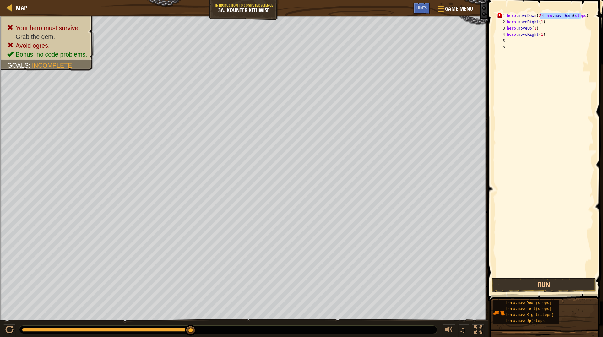
click at [572, 13] on div "hero . moveDown ( 2 ) hero . moveDown ( steps ) hero . moveRight ( 1 ) hero . m…" at bounding box center [549, 145] width 88 height 264
click at [572, 13] on div "hero . moveDown ( 2 ) hero . moveDown ( steps ) hero . moveRight ( 1 ) hero . m…" at bounding box center [549, 151] width 88 height 276
type textarea "hero.moveDown(2)hero.moveDown(1)"
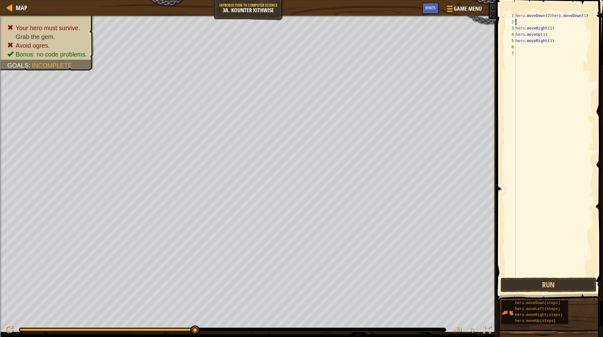
scroll to position [3, 0]
click at [551, 286] on button "Run" at bounding box center [548, 284] width 96 height 14
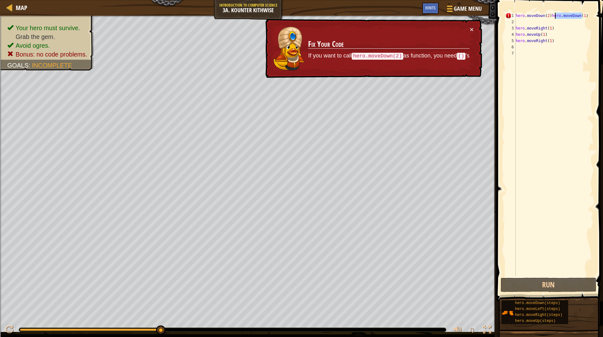
drag, startPoint x: 585, startPoint y: 14, endPoint x: 554, endPoint y: 17, distance: 30.6
click at [554, 17] on div "hero . moveDown ( 2 ) hero . moveDown ( 1 ) hero . moveRight ( 1 ) hero . moveU…" at bounding box center [553, 151] width 79 height 276
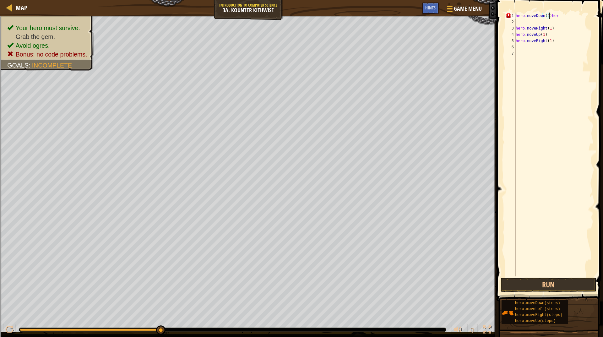
type textarea "hero.moveDown(2her"
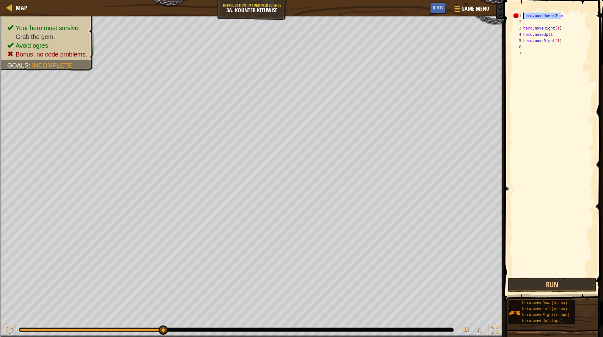
drag, startPoint x: 567, startPoint y: 13, endPoint x: 525, endPoint y: 8, distance: 41.7
click at [525, 8] on div "hero.moveDown(2her 1 2 3 4 5 6 7 hero . moveDown ( 2 her hero . moveRight ( 1 )…" at bounding box center [552, 162] width 101 height 319
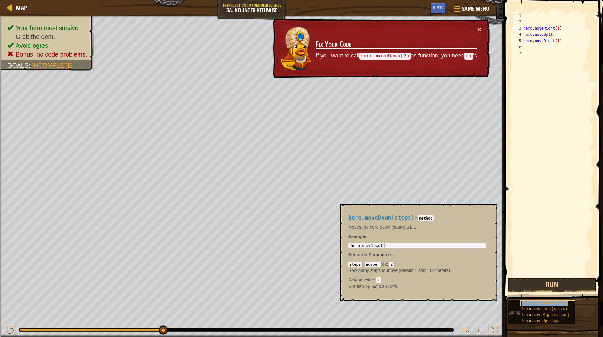
type textarea "hero.movehero.moveDown(steps)Right(1)"
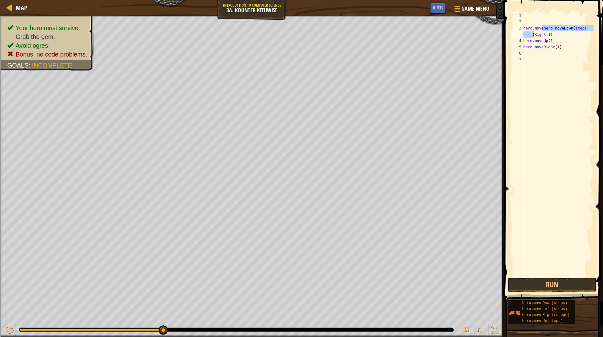
click at [557, 20] on div "hero . movehero . moveDown ( steps ) Right ( 1 ) hero . moveUp ( 1 ) hero . mov…" at bounding box center [558, 151] width 72 height 276
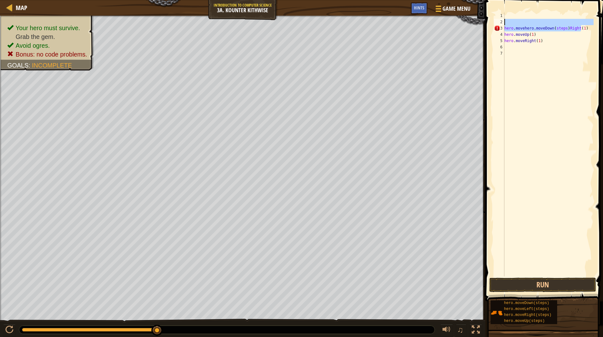
drag, startPoint x: 583, startPoint y: 28, endPoint x: 496, endPoint y: 23, distance: 86.8
click at [496, 23] on div "1 2 3 4 5 6 7 hero . movehero . moveDown ( steps ) Right ( 1 ) hero . moveUp ( …" at bounding box center [542, 145] width 101 height 264
type textarea "hero.movehero.moveDown(steps)Right(1)"
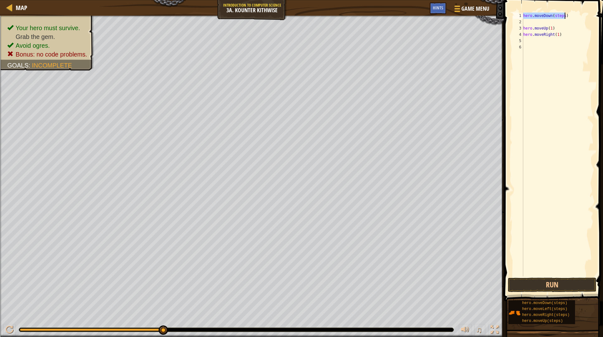
click at [535, 18] on div "hero . moveDown ( steps ) hero . moveUp ( 1 ) hero . moveRight ( 1 )" at bounding box center [558, 145] width 72 height 264
click at [553, 17] on div "hero . moveDown ( steps ) hero . moveUp ( 1 ) hero . moveRight ( 1 )" at bounding box center [558, 151] width 72 height 276
click at [556, 25] on div "hero . moveDown ( 2 ) hero . moveDown ( steps ) hero . moveUp ( 1 ) hero . move…" at bounding box center [558, 151] width 72 height 276
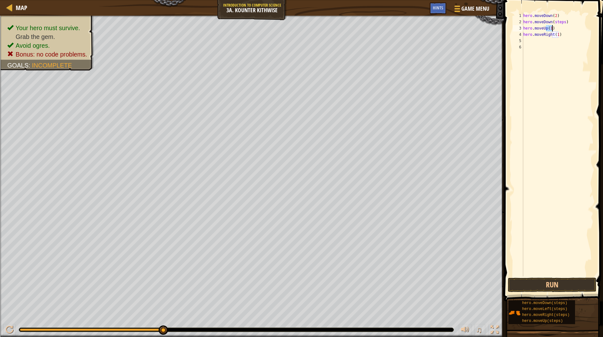
click at [556, 25] on div "hero . moveDown ( 2 ) hero . moveDown ( steps ) hero . moveUp ( 1 ) hero . move…" at bounding box center [558, 151] width 72 height 276
click at [554, 21] on div "hero . moveDown ( 2 ) hero . moveDown ( steps ) hero . moveUp ( 1 ) hero . move…" at bounding box center [558, 151] width 72 height 276
type textarea "hero.moveDown(steps)"
click at [554, 21] on div "hero . moveDown ( 2 ) hero . moveDown ( steps ) hero . moveUp ( 1 ) hero . move…" at bounding box center [558, 151] width 72 height 276
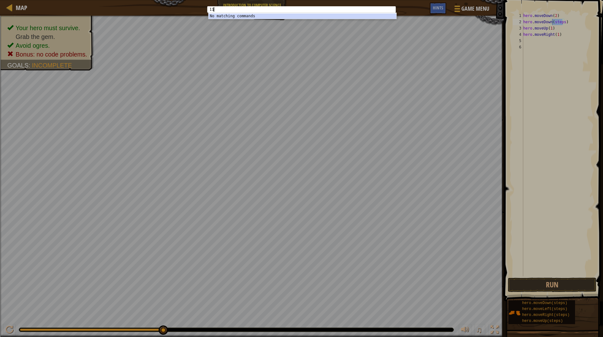
type textarea "11"
click at [550, 71] on div "11 1 11 ההההההההההההההההההההההההההההההההההההההההההההההההההההההההההההההההההההההה…" at bounding box center [301, 168] width 603 height 337
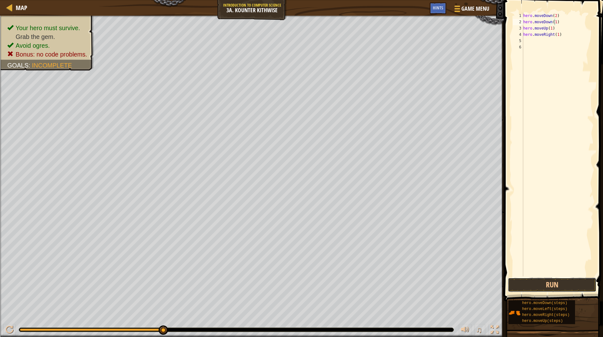
drag, startPoint x: 553, startPoint y: 281, endPoint x: 560, endPoint y: 293, distance: 13.9
click at [553, 282] on button "Run" at bounding box center [551, 284] width 88 height 14
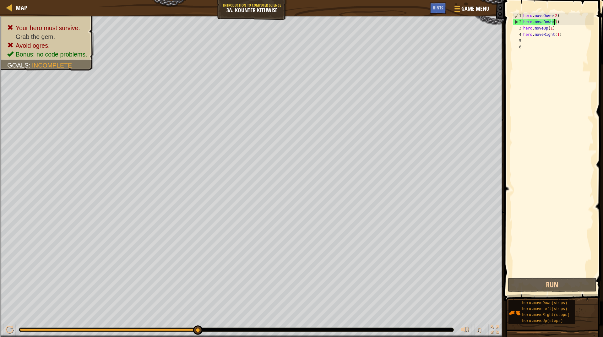
click at [523, 29] on div "hero . moveDown ( 2 ) hero . moveDown ( 1 ) hero . moveUp ( 1 ) hero . moveRigh…" at bounding box center [558, 151] width 72 height 276
type textarea "hero.moveUp(1)"
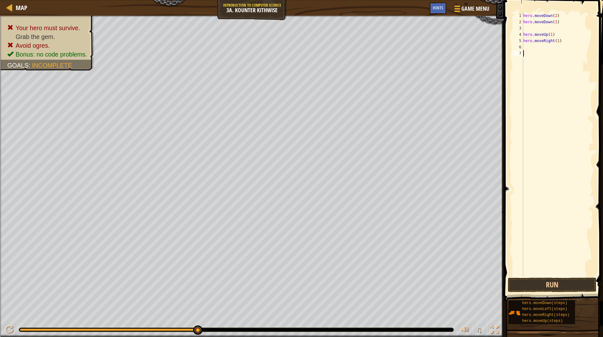
scroll to position [3, 0]
drag, startPoint x: 555, startPoint y: 213, endPoint x: 555, endPoint y: 201, distance: 12.6
click at [555, 201] on div "hero . moveDown ( 2 ) hero . moveDown ( 1 ) hero . moveUp ( 1 ) hero . moveRigh…" at bounding box center [558, 151] width 72 height 276
click at [560, 28] on div "hero . moveDown ( 2 ) hero . moveDown ( 1 ) hero . moveRight ( steps ) hero . m…" at bounding box center [558, 145] width 72 height 264
click at [560, 28] on div "hero . moveDown ( 2 ) hero . moveDown ( 1 ) hero . moveRight ( steps ) hero . m…" at bounding box center [558, 151] width 72 height 276
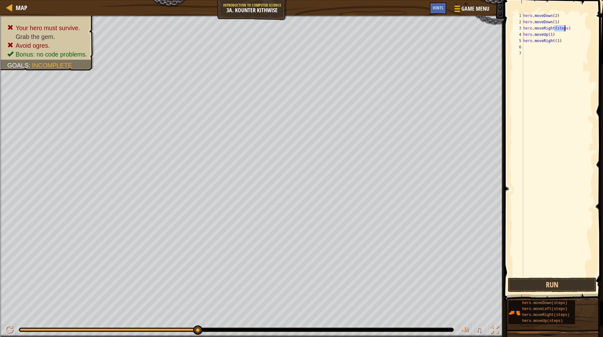
type textarea "hero.moveRight(1)"
click at [567, 287] on button "Run" at bounding box center [551, 284] width 88 height 14
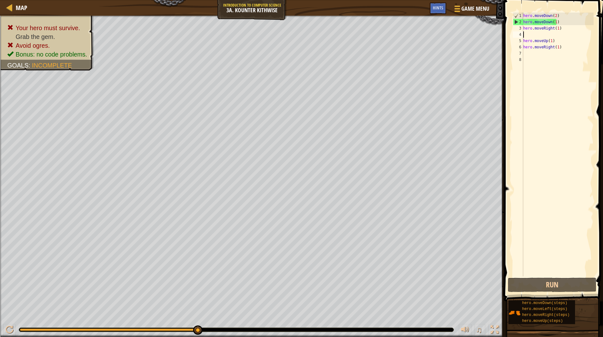
click at [563, 25] on div "hero . moveDown ( 2 ) hero . moveDown ( 1 ) hero . moveRight ( 1 ) hero . moveU…" at bounding box center [558, 151] width 72 height 276
click at [562, 24] on div "hero . moveDown ( 2 ) hero . moveDown ( 1 ) hero . moveRight ( 1 ) hero . moveU…" at bounding box center [558, 151] width 72 height 276
click at [562, 23] on div "hero . moveDown ( 2 ) hero . moveDown ( 1 ) hero . moveRight ( 1 ) hero . moveU…" at bounding box center [558, 151] width 72 height 276
click at [562, 23] on div "hero . moveDown ( 2 ) hero . moveDown ( 1 ) hero . moveRight ( 1 ) hero . moveU…" at bounding box center [558, 145] width 72 height 264
click at [561, 22] on div "hero . moveDown ( 2 ) hero . moveDown ( 1 ) hero . moveRight ( 1 ) hero . moveU…" at bounding box center [558, 151] width 72 height 276
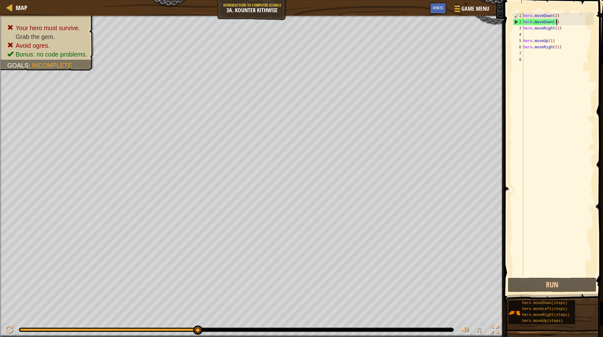
click at [561, 22] on div "hero . moveDown ( 2 ) hero . moveDown ( 1 ) hero . moveRight ( 1 ) hero . moveU…" at bounding box center [558, 151] width 72 height 276
click at [561, 21] on div "hero . moveDown ( 2 ) hero . moveDown ( 1 ) hero . moveRight ( 1 ) hero . moveU…" at bounding box center [558, 151] width 72 height 276
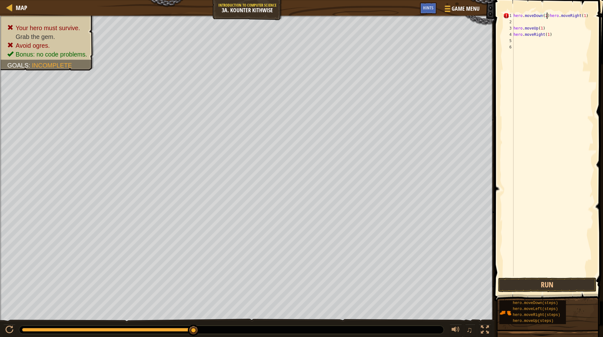
type textarea "hero.moveRight(1)"
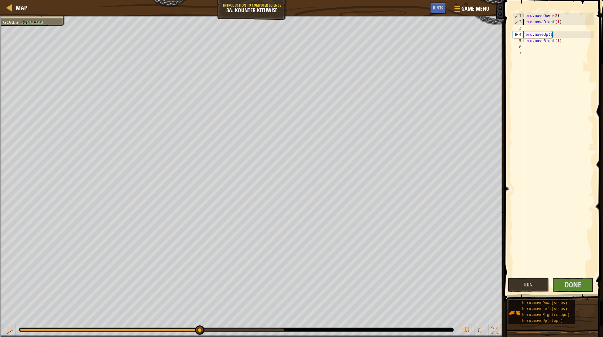
click at [541, 28] on div "hero . moveDown ( 2 ) hero . moveRight ( 1 ) hero . moveUp ( 1 ) hero . moveRig…" at bounding box center [558, 151] width 72 height 276
type textarea "hero.moveRight(1)"
click at [560, 280] on button "Done" at bounding box center [572, 284] width 41 height 14
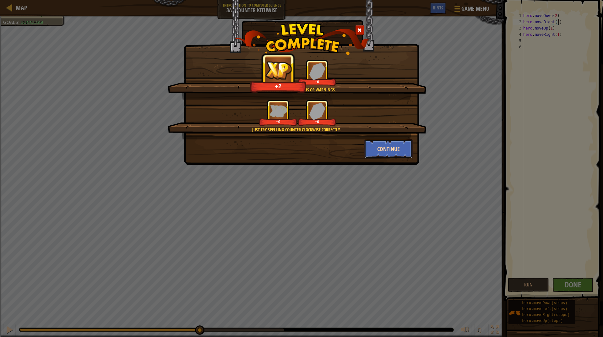
click at [392, 149] on button "Continue" at bounding box center [388, 148] width 49 height 19
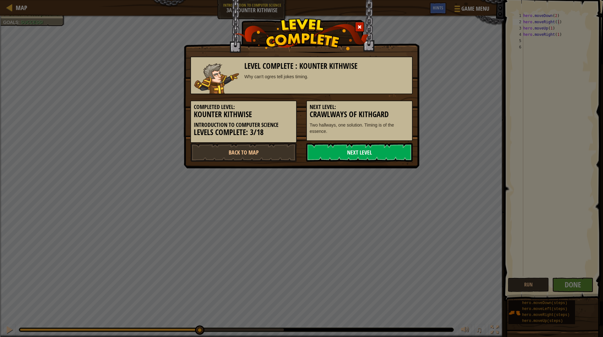
click at [389, 150] on link "Next Level" at bounding box center [359, 152] width 106 height 19
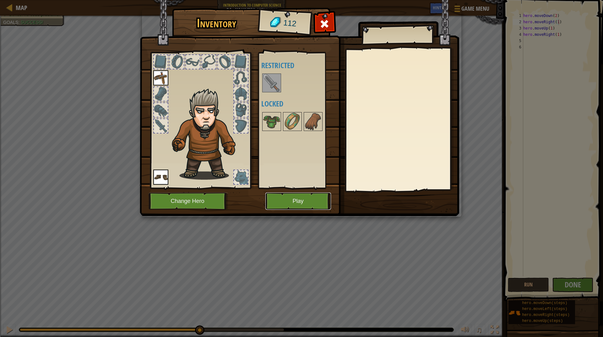
click at [292, 200] on button "Play" at bounding box center [298, 200] width 66 height 17
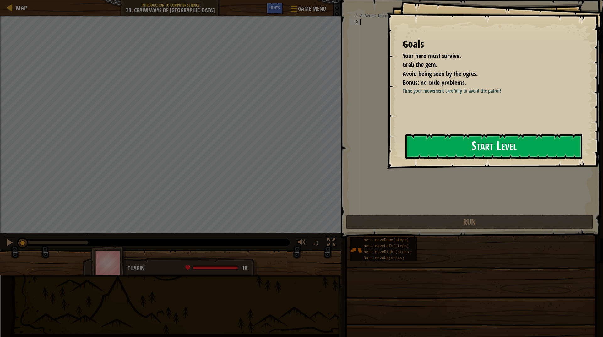
click at [461, 139] on button "Start Level" at bounding box center [493, 146] width 177 height 25
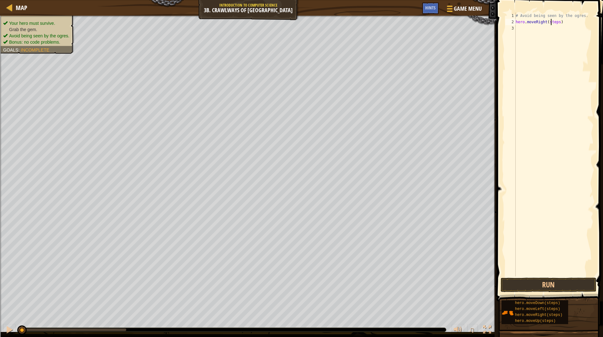
click at [550, 21] on div "# Avoid being seen by the ogres. hero . moveRight ( steps )" at bounding box center [553, 151] width 79 height 276
click at [544, 284] on button "Run" at bounding box center [548, 284] width 96 height 14
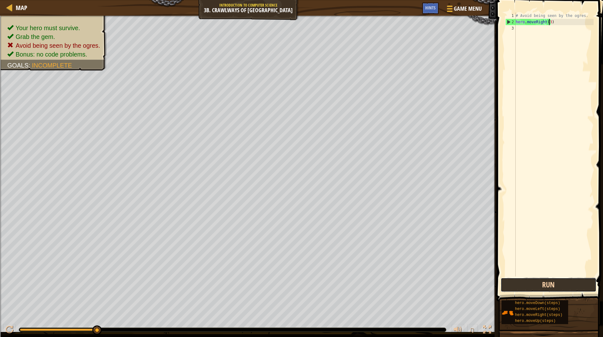
click at [555, 285] on button "Run" at bounding box center [548, 284] width 96 height 14
click at [554, 282] on button "Run" at bounding box center [548, 284] width 96 height 14
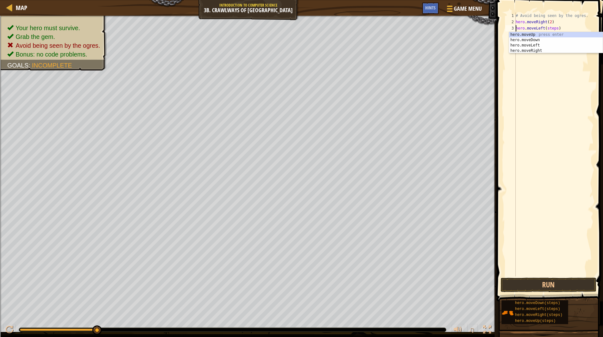
scroll to position [3, 0]
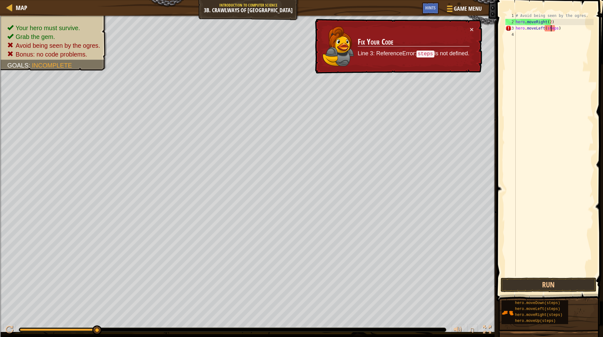
click at [551, 29] on div "# Avoid being seen by the ogres. hero . moveRight ( 2 ) hero . moveLeft ( steps…" at bounding box center [553, 151] width 79 height 276
type textarea "hero.moveLeft(1)"
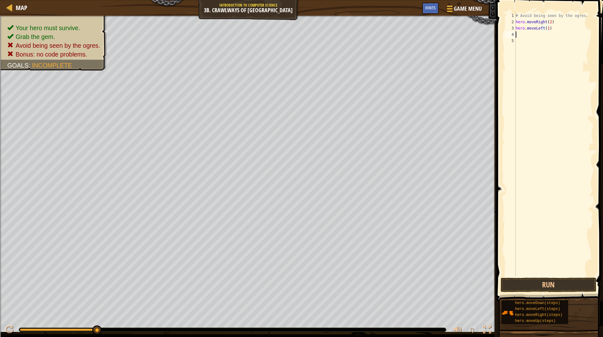
scroll to position [3, 0]
click at [548, 34] on div "# Avoid being seen by the ogres. hero . moveRight ( 2 ) hero . moveLeft ( 1 ) h…" at bounding box center [553, 145] width 79 height 264
click at [548, 34] on div "# Avoid being seen by the ogres. hero . moveRight ( 2 ) hero . moveLeft ( 1 ) h…" at bounding box center [553, 151] width 79 height 276
type textarea "hero.moveDown(1)"
click at [522, 282] on button "Run" at bounding box center [548, 284] width 96 height 14
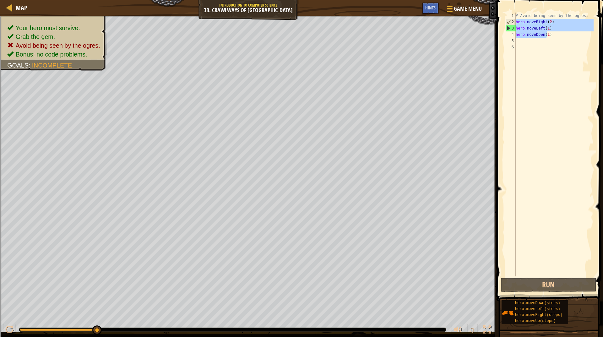
click at [475, 21] on div "Map Introduction to Computer Science 3b. Crawlways of Kithgard Game Menu Done H…" at bounding box center [301, 168] width 603 height 337
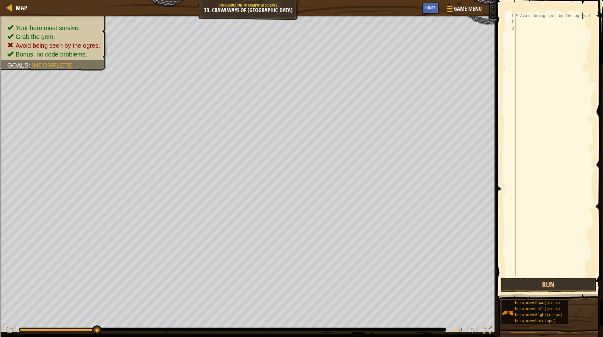
type textarea "# Avoid being seen by the ogres)"
click at [454, 11] on span "Game Menu" at bounding box center [467, 8] width 29 height 8
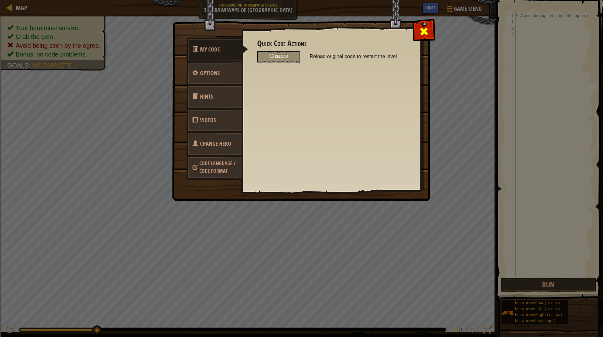
click at [416, 29] on div at bounding box center [424, 30] width 20 height 20
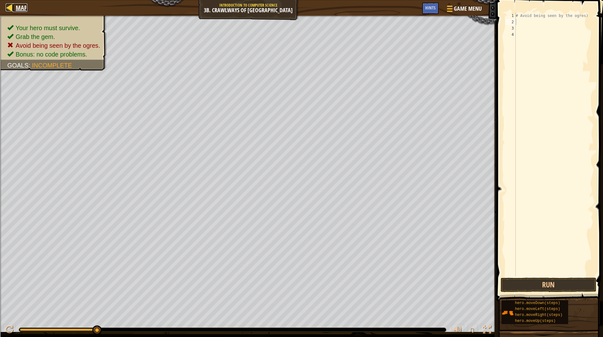
click at [23, 8] on span "Map" at bounding box center [22, 7] width 12 height 8
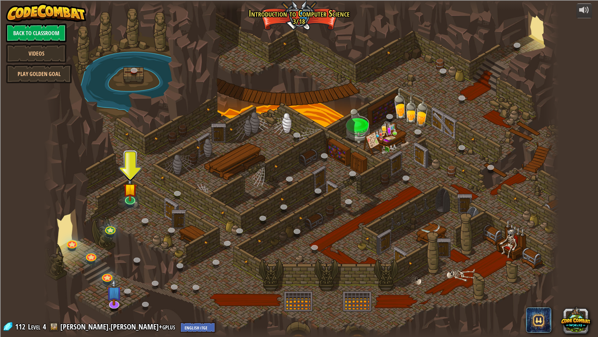
drag, startPoint x: 23, startPoint y: 8, endPoint x: 230, endPoint y: 113, distance: 232.1
click at [229, 113] on div at bounding box center [301, 168] width 515 height 337
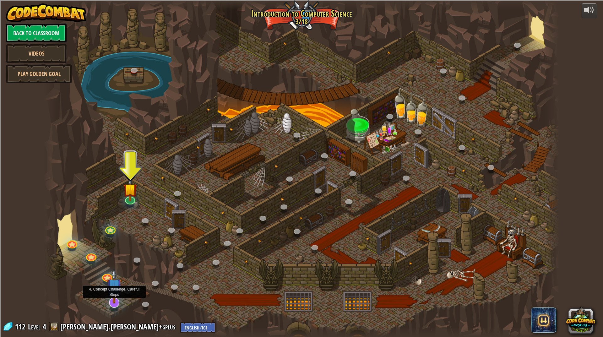
click at [111, 300] on img at bounding box center [113, 285] width 15 height 35
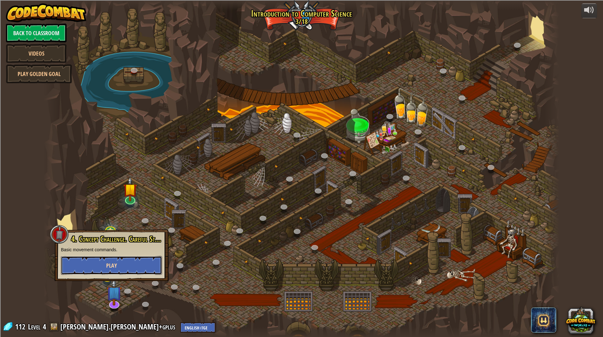
click at [116, 264] on span "Play" at bounding box center [111, 265] width 11 height 8
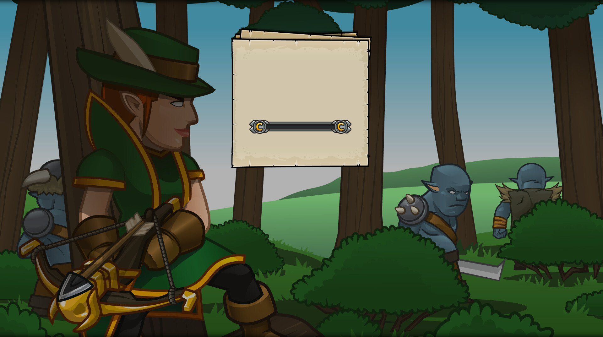
click at [116, 264] on div "Goals Start Level Error loading from server. Try refreshing the page. You'll ne…" at bounding box center [301, 168] width 603 height 337
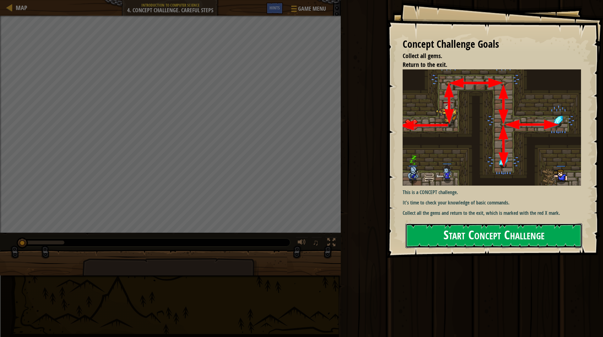
click at [481, 243] on button "Start Concept Challenge" at bounding box center [493, 235] width 177 height 25
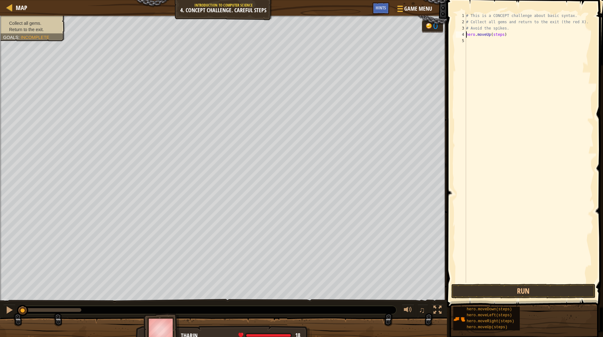
click at [495, 33] on div "# This is a CONCEPT challenge about basic syntax. # Collect all gems and return…" at bounding box center [528, 154] width 129 height 282
type textarea "hero.moveUp(1)"
click at [485, 113] on div "# This is a CONCEPT challenge about basic syntax. # Collect all gems and return…" at bounding box center [528, 154] width 129 height 282
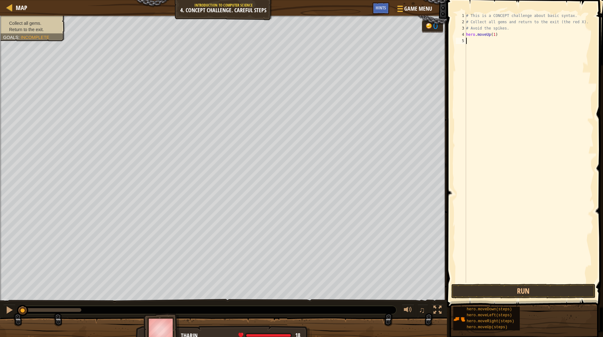
scroll to position [3, 0]
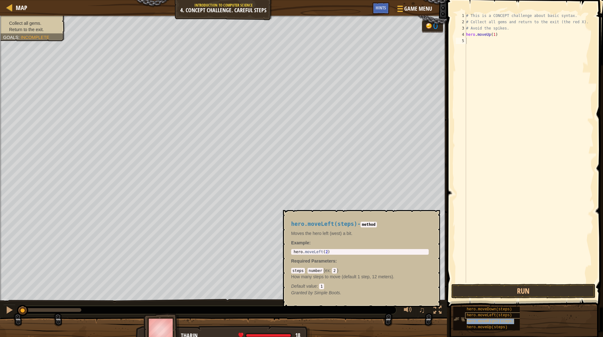
type textarea "hero.moveRight(steps)"
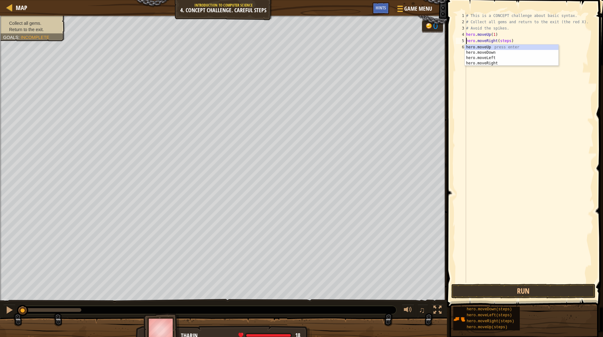
click at [495, 38] on div "# This is a CONCEPT challenge about basic syntax. # Collect all gems and return…" at bounding box center [528, 154] width 129 height 282
click at [503, 46] on div "# This is a CONCEPT challenge about basic syntax. # Collect all gems and return…" at bounding box center [528, 154] width 129 height 282
click at [504, 41] on div "# This is a CONCEPT challenge about basic syntax. # Collect all gems and return…" at bounding box center [528, 154] width 129 height 282
type textarea "hero.moveRight(1)"
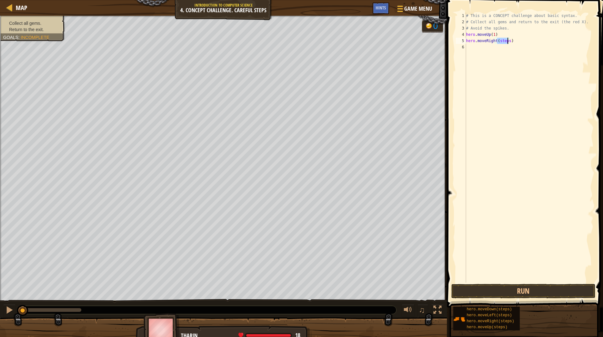
scroll to position [3, 3]
click at [498, 150] on div "# This is a CONCEPT challenge about basic syntax. # Collect all gems and return…" at bounding box center [528, 154] width 129 height 282
click at [500, 48] on div "# This is a CONCEPT challenge about basic syntax. # Collect all gems and return…" at bounding box center [528, 154] width 129 height 282
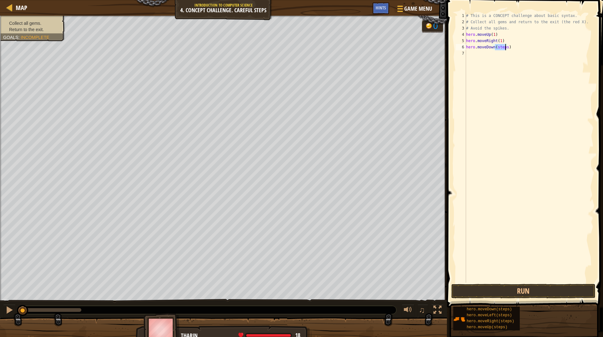
type textarea "hero.moveDown(1)"
click at [496, 150] on div "# This is a CONCEPT challenge about basic syntax. # Collect all gems and return…" at bounding box center [528, 154] width 129 height 282
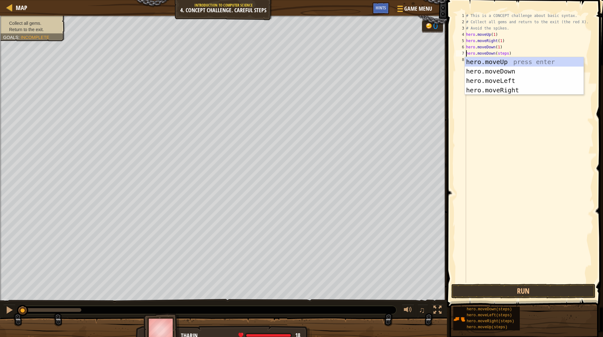
click at [497, 52] on div "# This is a CONCEPT challenge about basic syntax. # Collect all gems and return…" at bounding box center [528, 154] width 129 height 282
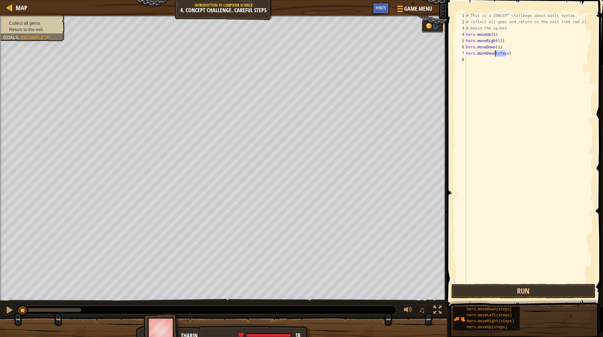
click at [497, 52] on div "# This is a CONCEPT challenge about basic syntax. # Collect all gems and return…" at bounding box center [528, 154] width 129 height 282
type textarea "hero.moveDown(1)"
click at [510, 126] on div "# This is a CONCEPT challenge about basic syntax. # Collect all gems and return…" at bounding box center [528, 154] width 129 height 282
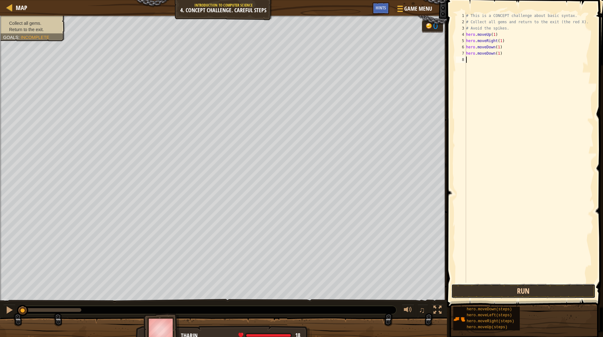
click at [514, 285] on button "Run" at bounding box center [523, 291] width 144 height 14
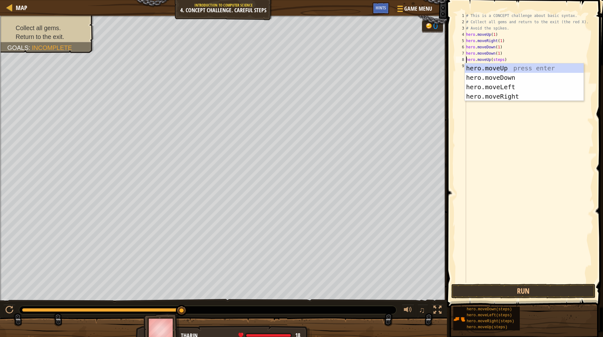
click at [493, 56] on div "# This is a CONCEPT challenge about basic syntax. # Collect all gems and return…" at bounding box center [528, 154] width 129 height 282
type textarea "hero.moveDown(1)"
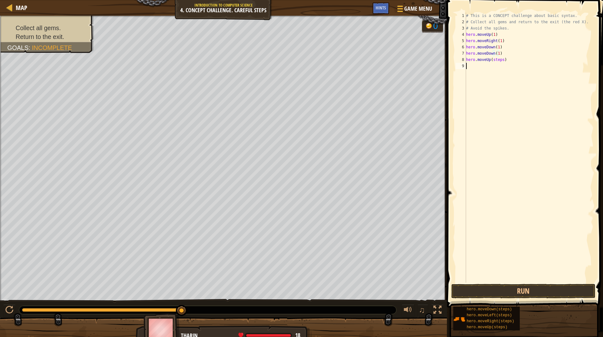
click at [495, 64] on div "# This is a CONCEPT challenge about basic syntax. # Collect all gems and return…" at bounding box center [528, 154] width 129 height 282
click at [495, 60] on div "# This is a CONCEPT challenge about basic syntax. # Collect all gems and return…" at bounding box center [528, 154] width 129 height 282
type textarea "hero.moveUp(1)"
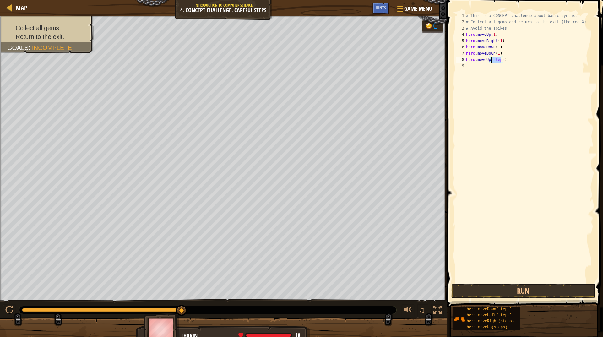
scroll to position [3, 2]
click at [490, 83] on div "# This is a CONCEPT challenge about basic syntax. # Collect all gems and return…" at bounding box center [528, 154] width 129 height 282
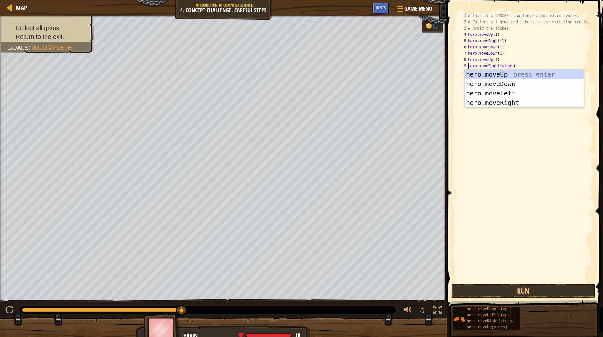
click at [502, 62] on div "# This is a CONCEPT challenge about basic syntax. # Collect all gems and return…" at bounding box center [529, 154] width 127 height 282
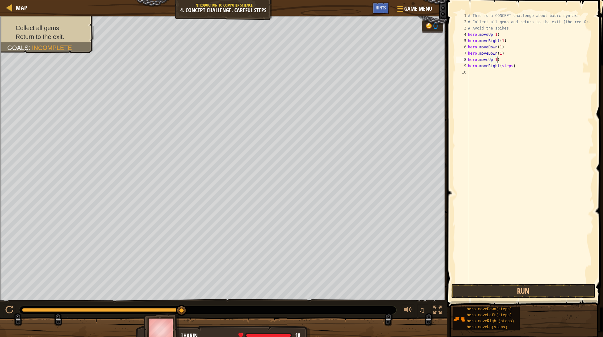
click at [502, 65] on div "# This is a CONCEPT challenge about basic syntax. # Collect all gems and return…" at bounding box center [529, 154] width 127 height 282
click at [502, 66] on div "# This is a CONCEPT challenge about basic syntax. # Collect all gems and return…" at bounding box center [529, 154] width 127 height 282
click at [501, 67] on div "# This is a CONCEPT challenge about basic syntax. # Collect all gems and return…" at bounding box center [529, 154] width 127 height 282
type textarea "hero.moveRight(1)"
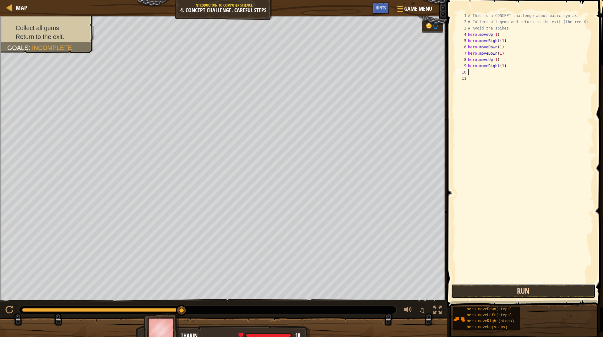
click at [517, 292] on button "Run" at bounding box center [523, 291] width 144 height 14
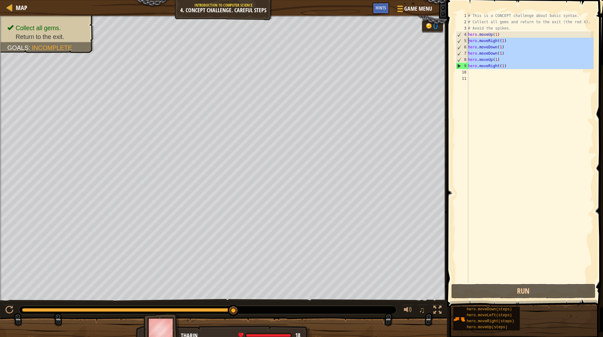
drag, startPoint x: 504, startPoint y: 69, endPoint x: 463, endPoint y: 41, distance: 50.1
click at [463, 41] on div "1 2 3 4 5 6 7 8 9 10 11 # This is a CONCEPT challenge about basic syntax. # Col…" at bounding box center [523, 148] width 139 height 270
type textarea "hero.moveRight(1) hero.moveDown(1)"
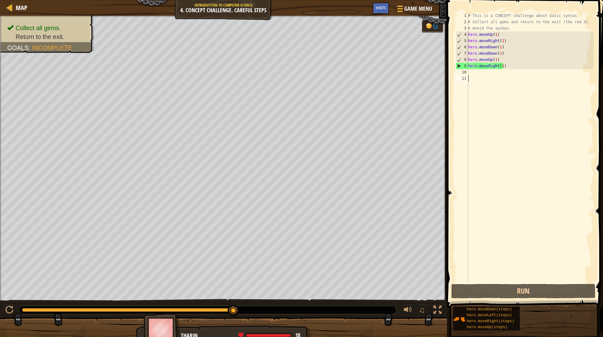
click at [498, 91] on div "# This is a CONCEPT challenge about basic syntax. # Collect all gems and return…" at bounding box center [529, 154] width 127 height 282
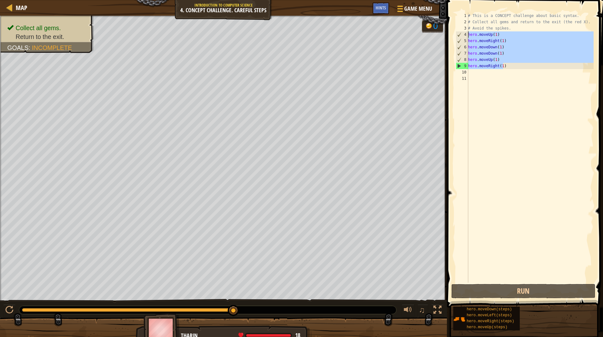
drag, startPoint x: 506, startPoint y: 68, endPoint x: 464, endPoint y: 34, distance: 53.3
click at [464, 34] on div "1 2 3 4 5 6 7 8 9 10 11 # This is a CONCEPT challenge about basic syntax. # Col…" at bounding box center [523, 148] width 139 height 270
type textarea "hero.moveUp(1) hero.moveRight(1)"
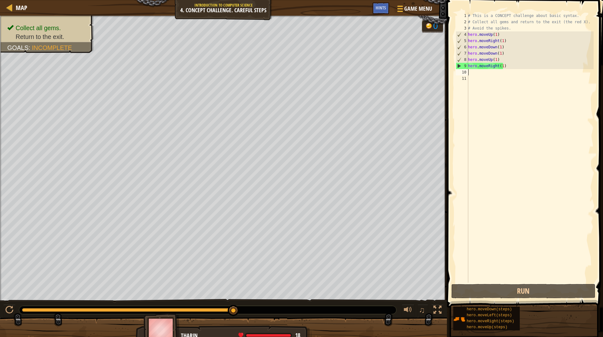
click at [481, 71] on div "# This is a CONCEPT challenge about basic syntax. # Collect all gems and return…" at bounding box center [529, 154] width 127 height 282
paste textarea "hero.moveRight(1)"
type textarea "hero.moveRight(1)"
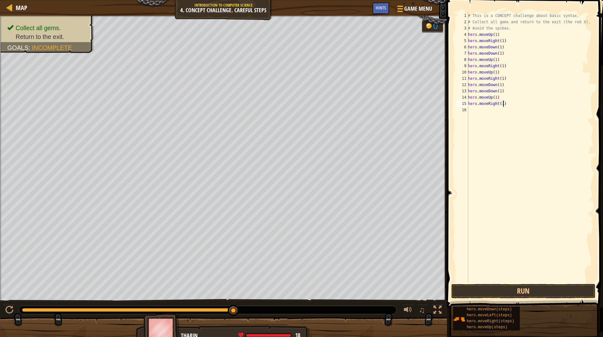
click at [512, 298] on span at bounding box center [525, 145] width 161 height 326
drag, startPoint x: 511, startPoint y: 294, endPoint x: 508, endPoint y: 288, distance: 7.2
click at [511, 294] on button "Run" at bounding box center [523, 291] width 144 height 14
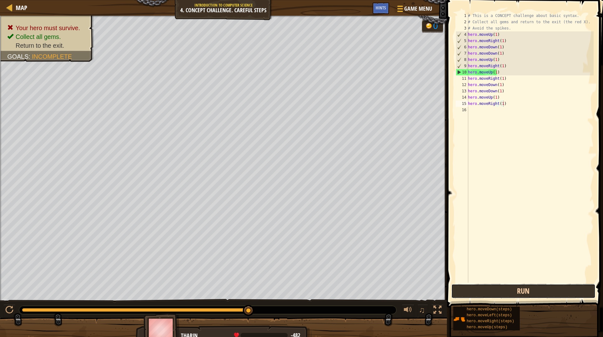
click at [525, 293] on button "Run" at bounding box center [523, 291] width 144 height 14
click at [522, 294] on button "Run" at bounding box center [523, 291] width 144 height 14
click at [526, 276] on div "# This is a CONCEPT challenge about basic syntax. # Collect all gems and return…" at bounding box center [529, 154] width 127 height 282
click at [525, 293] on button "Run" at bounding box center [523, 291] width 144 height 14
click at [468, 78] on div "11" at bounding box center [461, 78] width 13 height 6
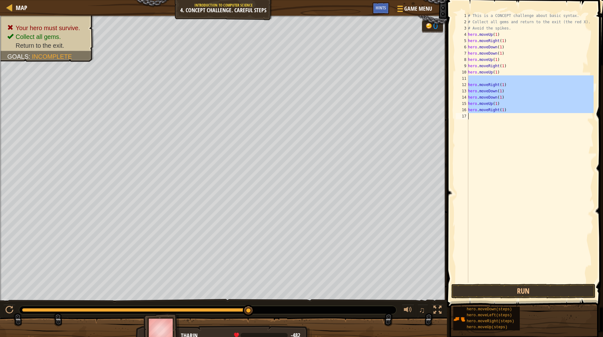
drag, startPoint x: 469, startPoint y: 78, endPoint x: 501, endPoint y: 113, distance: 47.6
click at [501, 113] on div "# This is a CONCEPT challenge about basic syntax. # Collect all gems and return…" at bounding box center [529, 154] width 127 height 282
type textarea "hero.moveRight(1)"
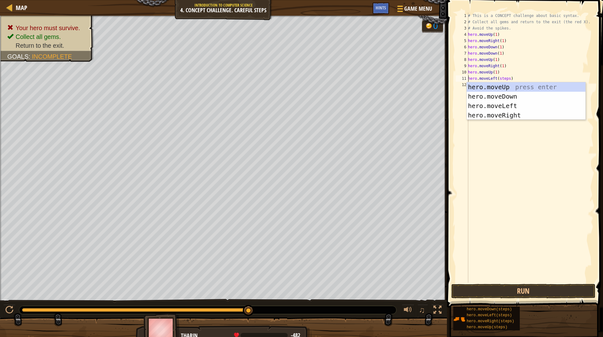
click at [502, 78] on div "# This is a CONCEPT challenge about basic syntax. # Collect all gems and return…" at bounding box center [529, 154] width 127 height 282
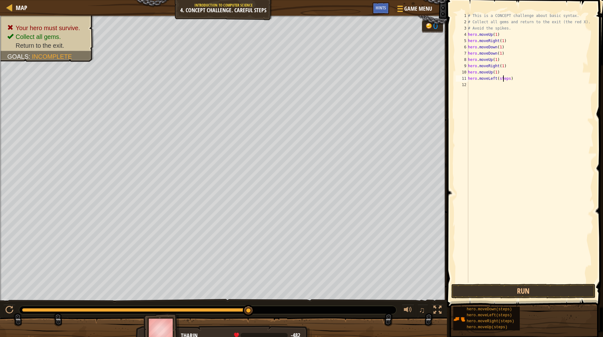
click at [502, 78] on div "# This is a CONCEPT challenge about basic syntax. # Collect all gems and return…" at bounding box center [529, 154] width 127 height 282
type textarea "hero.moveLeft(1)"
click at [497, 83] on div "# This is a CONCEPT challenge about basic syntax. # Collect all gems and return…" at bounding box center [529, 148] width 127 height 270
click at [497, 83] on div "# This is a CONCEPT challenge about basic syntax. # Collect all gems and return…" at bounding box center [529, 154] width 127 height 282
type textarea "hero.moveDown(1)"
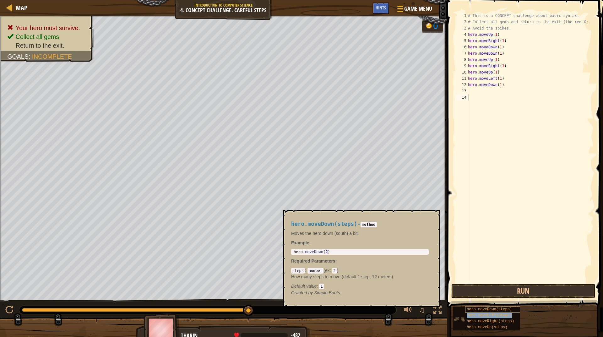
type textarea "hero.moveLeft(steps)"
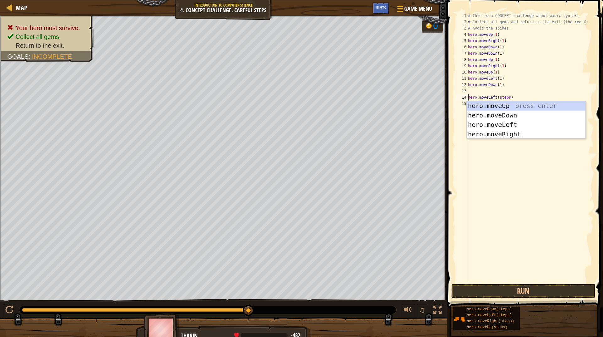
drag, startPoint x: 499, startPoint y: 98, endPoint x: 485, endPoint y: 94, distance: 14.5
click at [484, 49] on body "Map Introduction to Computer Science 4. Concept Challenge. Careful Steps Game M…" at bounding box center [301, 24] width 603 height 49
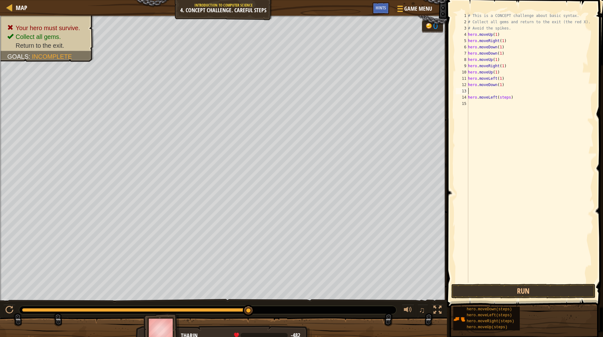
click at [469, 94] on div "# This is a CONCEPT challenge about basic syntax. # Collect all gems and return…" at bounding box center [529, 154] width 127 height 282
click at [498, 90] on div "# This is a CONCEPT challenge about basic syntax. # Collect all gems and return…" at bounding box center [529, 154] width 127 height 282
type textarea "hero.moveLeft(1)"
click at [529, 292] on button "Run" at bounding box center [523, 291] width 144 height 14
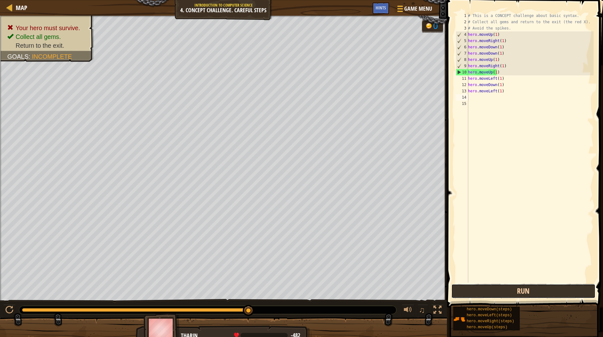
click at [575, 286] on button "Run" at bounding box center [523, 291] width 144 height 14
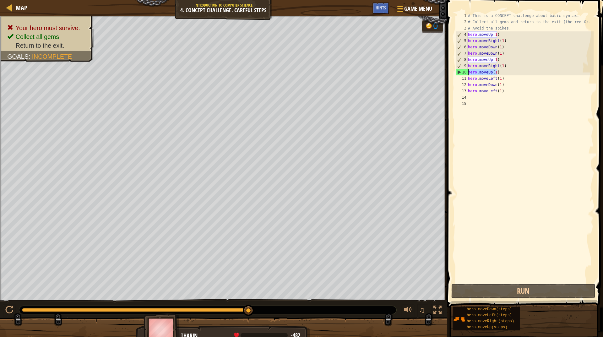
drag, startPoint x: 500, startPoint y: 72, endPoint x: 450, endPoint y: 69, distance: 49.4
click at [450, 69] on div "1 2 3 4 5 6 7 8 9 10 11 12 13 14 15 # This is a CONCEPT challenge about basic s…" at bounding box center [524, 166] width 158 height 326
type textarea "hero.moveUp(1)"
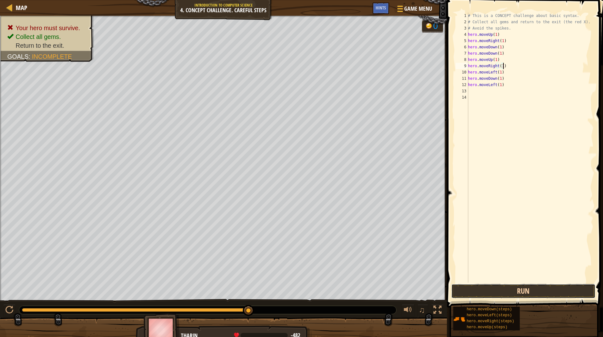
click at [491, 287] on button "Run" at bounding box center [523, 291] width 144 height 14
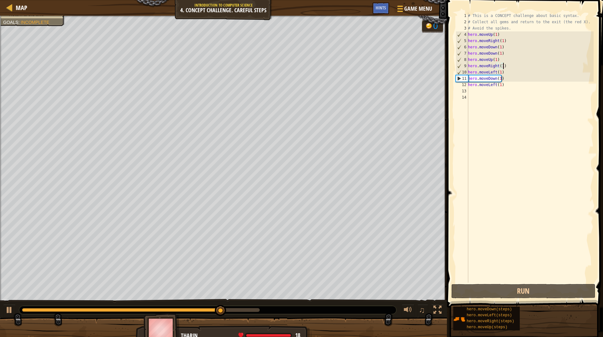
click at [518, 75] on div "# This is a CONCEPT challenge about basic syntax. # Collect all gems and return…" at bounding box center [529, 154] width 127 height 282
type textarea "hero.moveLeft(1)"
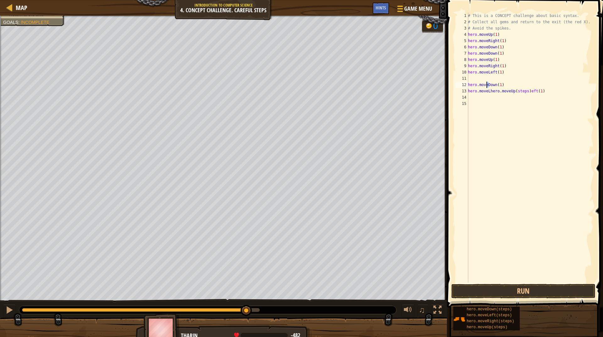
click at [486, 84] on div "# This is a CONCEPT challenge about basic syntax. # Collect all gems and return…" at bounding box center [529, 154] width 127 height 282
drag, startPoint x: 559, startPoint y: 91, endPoint x: 496, endPoint y: 91, distance: 62.1
click at [496, 91] on div "# This is a CONCEPT challenge about basic syntax. # Collect all gems and return…" at bounding box center [529, 154] width 127 height 282
type textarea "h"
click at [489, 77] on div "# This is a CONCEPT challenge about basic syntax. # Collect all gems and return…" at bounding box center [529, 154] width 127 height 282
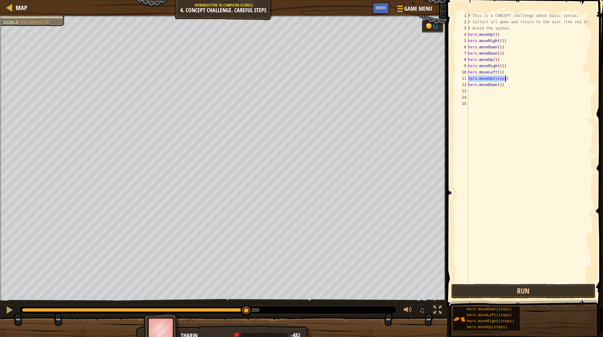
click at [494, 79] on div "# This is a CONCEPT challenge about basic syntax. # Collect all gems and return…" at bounding box center [529, 148] width 127 height 270
click at [496, 79] on div "# This is a CONCEPT challenge about basic syntax. # Collect all gems and return…" at bounding box center [529, 154] width 127 height 282
type textarea "hero.moveUp(1)"
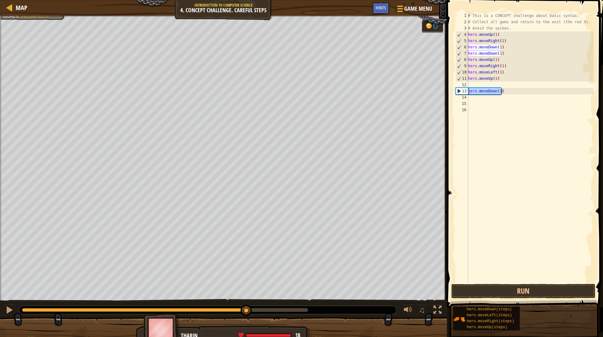
drag, startPoint x: 514, startPoint y: 93, endPoint x: 451, endPoint y: 89, distance: 63.2
click at [451, 89] on div "1 2 3 4 5 6 7 8 9 10 11 12 13 14 15 16 # This is a CONCEPT challenge about basi…" at bounding box center [524, 166] width 158 height 326
type textarea "hero.moveDown(1)"
drag, startPoint x: 494, startPoint y: 88, endPoint x: 498, endPoint y: 98, distance: 10.4
click at [494, 89] on div "# This is a CONCEPT challenge about basic syntax. # Collect all gems and return…" at bounding box center [529, 148] width 127 height 270
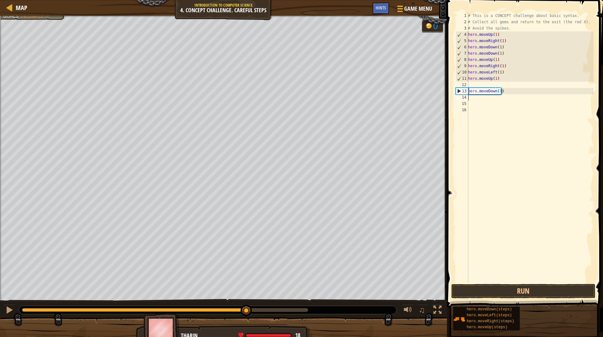
click at [498, 98] on div "# This is a CONCEPT challenge about basic syntax. # Collect all gems and return…" at bounding box center [529, 154] width 127 height 282
drag, startPoint x: 502, startPoint y: 88, endPoint x: 480, endPoint y: 93, distance: 22.2
click at [480, 93] on div "# This is a CONCEPT challenge about basic syntax. # Collect all gems and return…" at bounding box center [529, 154] width 127 height 282
type textarea "oveDown(1)"
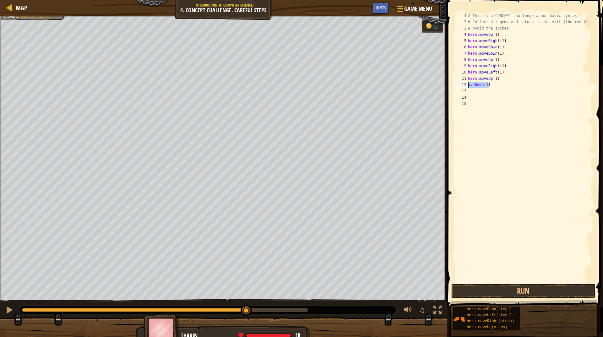
drag, startPoint x: 490, startPoint y: 85, endPoint x: 467, endPoint y: 85, distance: 22.9
click at [467, 85] on div "oveDown(1) 1 2 3 4 5 6 7 8 9 10 11 12 13 14 15 # This is a CONCEPT challenge ab…" at bounding box center [523, 148] width 139 height 270
click at [497, 82] on div "# This is a CONCEPT challenge about basic syntax. # Collect all gems and return…" at bounding box center [529, 154] width 127 height 282
click at [498, 83] on div "# This is a CONCEPT challenge about basic syntax. # Collect all gems and return…" at bounding box center [529, 154] width 127 height 282
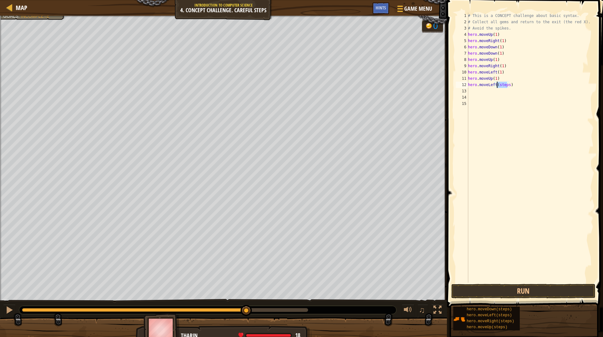
type textarea "hero.moveLeft(1)"
drag, startPoint x: 523, startPoint y: 297, endPoint x: 524, endPoint y: 291, distance: 6.0
click at [523, 296] on button "Run" at bounding box center [523, 291] width 144 height 14
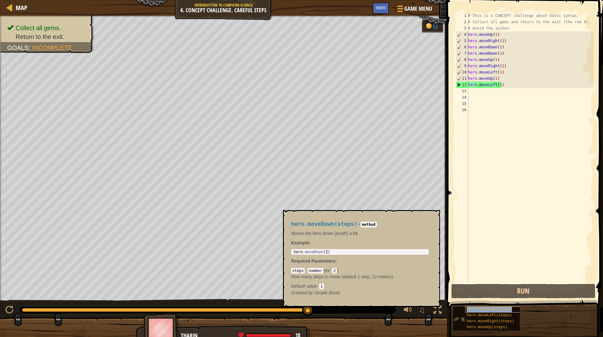
type textarea "hero.moveDown(steps)"
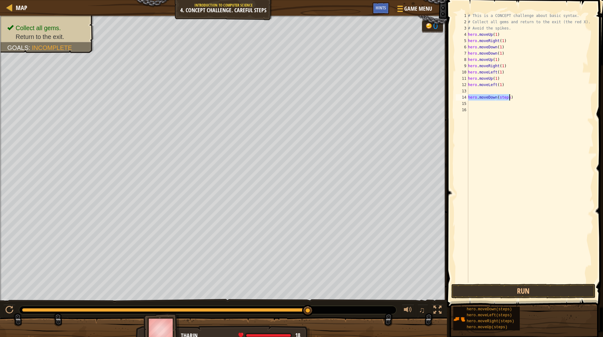
click at [471, 93] on div "# This is a CONCEPT challenge about basic syntax. # Collect all gems and return…" at bounding box center [529, 154] width 127 height 282
click at [501, 92] on div "# This is a CONCEPT challenge about basic syntax. # Collect all gems and return…" at bounding box center [529, 154] width 127 height 282
click at [505, 286] on button "Run" at bounding box center [523, 291] width 144 height 14
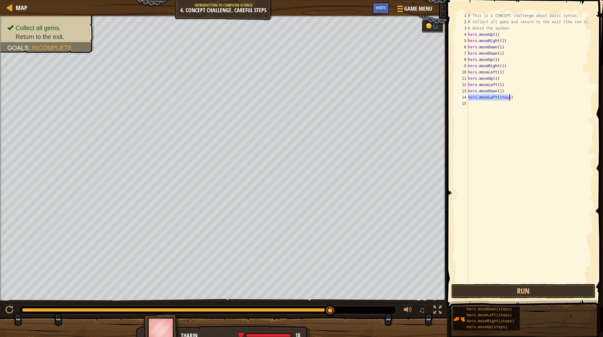
click at [500, 97] on div "# This is a CONCEPT challenge about basic syntax. # Collect all gems and return…" at bounding box center [529, 148] width 127 height 270
click at [500, 97] on div "# This is a CONCEPT challenge about basic syntax. # Collect all gems and return…" at bounding box center [529, 154] width 127 height 282
type textarea "hero.moveLeft(1)"
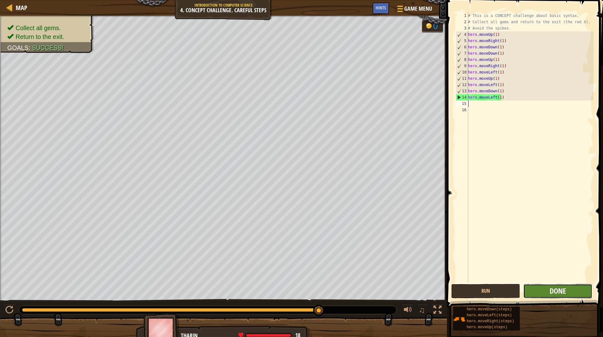
click at [556, 293] on span "Done" at bounding box center [557, 291] width 16 height 10
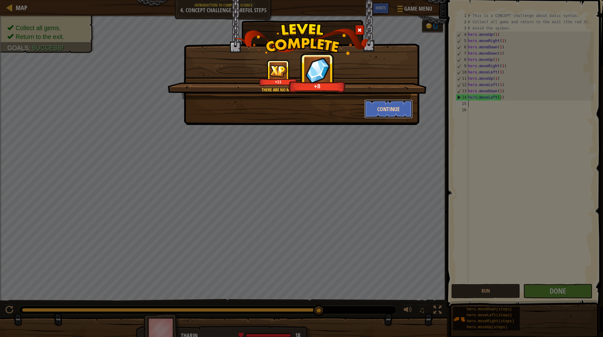
click at [389, 113] on button "Continue" at bounding box center [388, 108] width 49 height 19
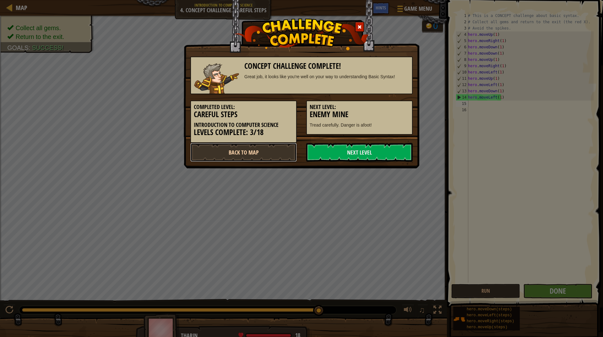
click at [264, 155] on link "Back to Map" at bounding box center [243, 152] width 106 height 19
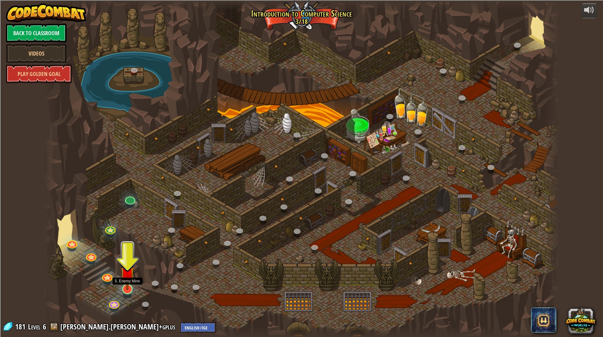
click at [128, 289] on img at bounding box center [127, 273] width 14 height 33
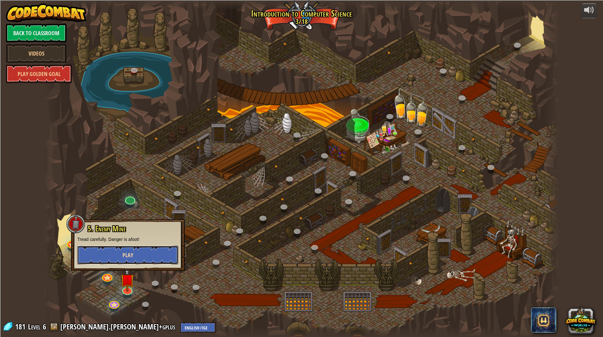
click at [137, 263] on button "Play" at bounding box center [127, 254] width 101 height 19
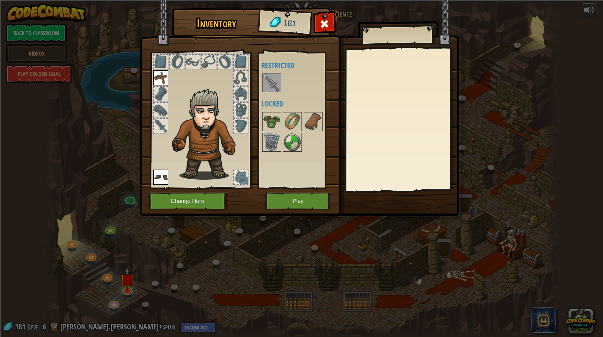
click at [273, 82] on img at bounding box center [272, 83] width 18 height 18
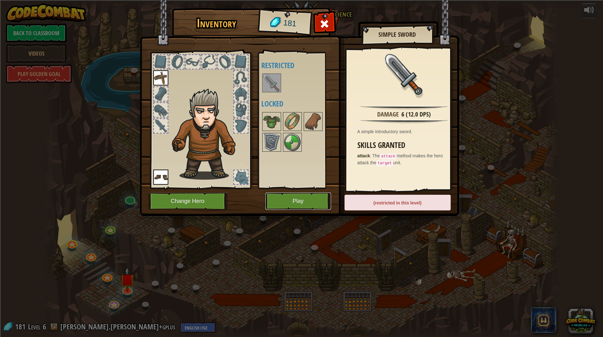
click at [281, 207] on button "Play" at bounding box center [298, 200] width 66 height 17
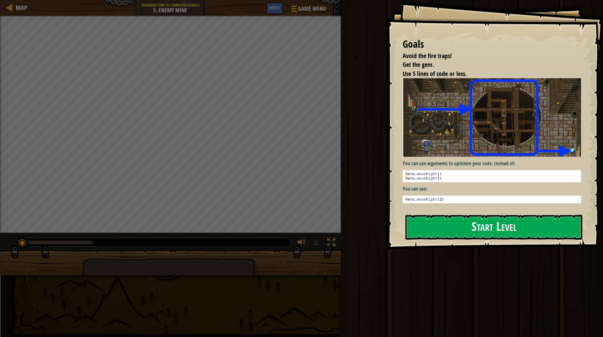
click at [473, 144] on img at bounding box center [493, 117] width 183 height 78
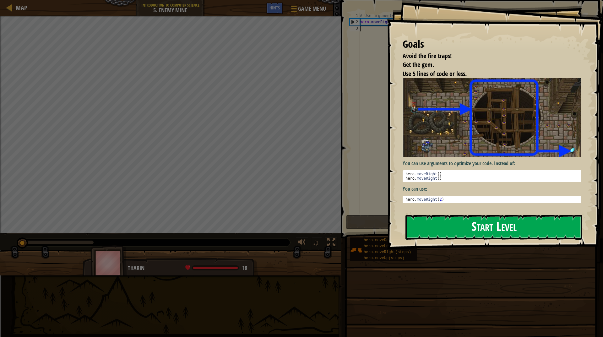
click at [456, 221] on button "Start Level" at bounding box center [493, 227] width 177 height 25
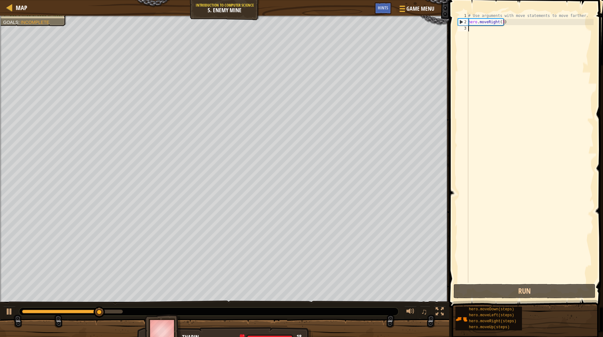
click at [10, 16] on div at bounding box center [224, 17] width 449 height 2
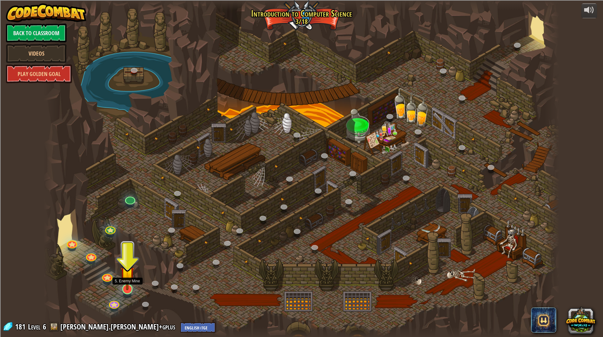
click at [127, 279] on img at bounding box center [127, 273] width 14 height 33
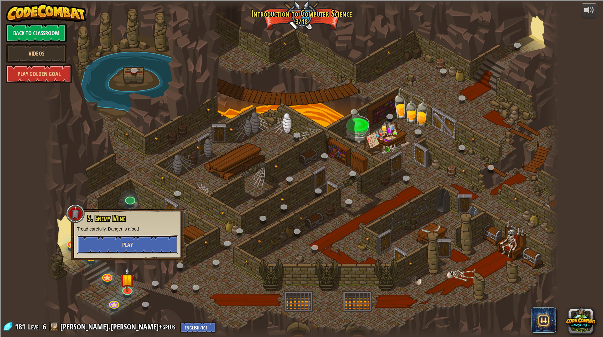
click at [139, 248] on button "Play" at bounding box center [127, 244] width 101 height 19
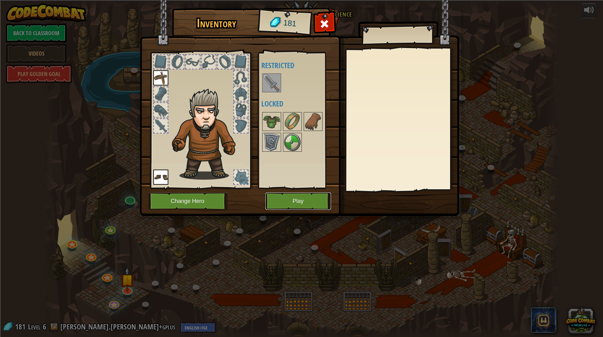
click at [289, 203] on button "Play" at bounding box center [298, 200] width 66 height 17
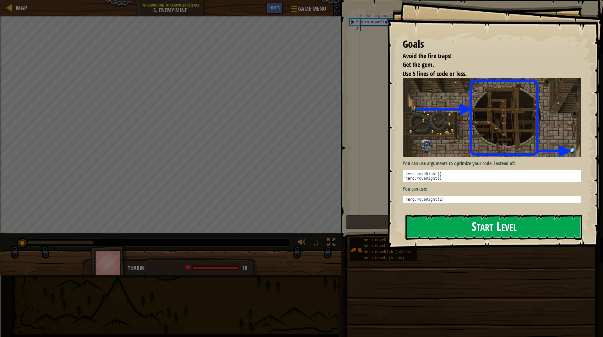
click at [521, 217] on button "Start Level" at bounding box center [493, 227] width 177 height 25
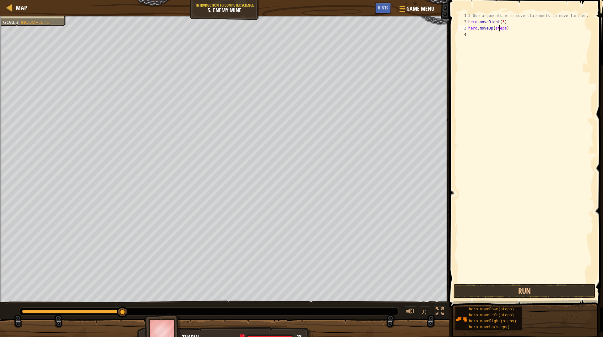
click at [499, 29] on div "# Use arguments with move statements to move farther. hero . moveRight ( 3 ) he…" at bounding box center [530, 154] width 126 height 282
click at [504, 30] on div "# Use arguments with move statements to move farther. hero . moveRight ( 3 ) he…" at bounding box center [530, 154] width 126 height 282
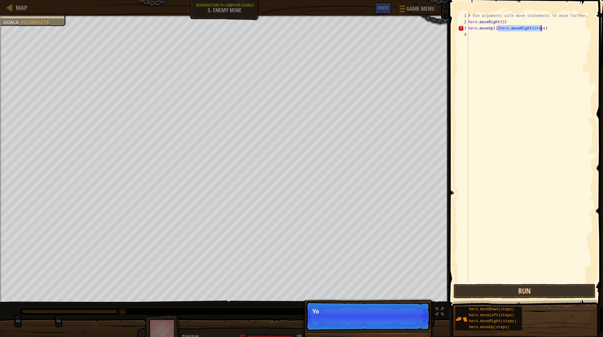
click at [538, 23] on div "# Use arguments with move statements to move farther. hero . moveRight ( 3 ) he…" at bounding box center [530, 154] width 126 height 282
click at [535, 28] on div "# Use arguments with move statements to move farther. hero . moveRight ( 3 ) he…" at bounding box center [530, 154] width 126 height 282
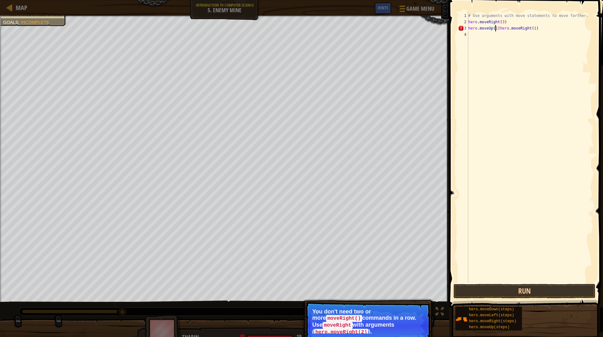
click at [495, 27] on div "# Use arguments with move statements to move farther. hero . moveRight ( 3 ) he…" at bounding box center [530, 154] width 126 height 282
click at [528, 25] on div "# Use arguments with move statements to move farther. hero . moveRight ( 3 ) he…" at bounding box center [530, 154] width 126 height 282
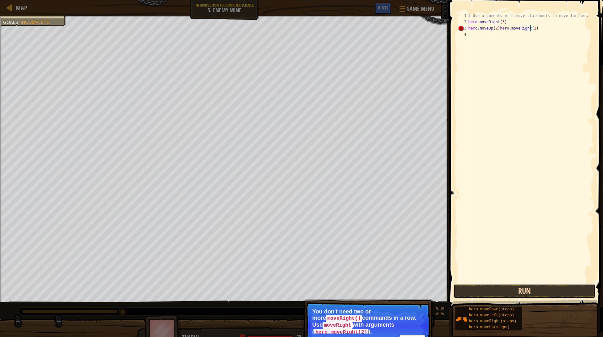
click at [525, 289] on button "Run" at bounding box center [524, 291] width 142 height 14
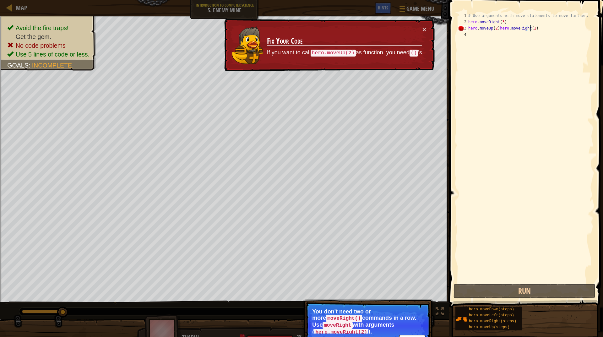
click at [549, 29] on div "# Use arguments with move statements to move farther. hero . moveRight ( 3 ) he…" at bounding box center [530, 154] width 126 height 282
click at [496, 27] on div "# Use arguments with move statements to move farther. hero . moveRight ( 3 ) he…" at bounding box center [530, 154] width 126 height 282
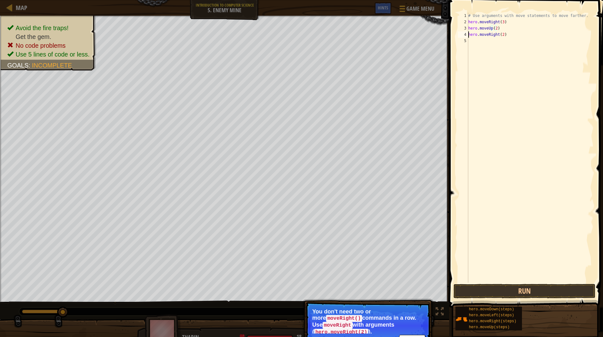
scroll to position [3, 3]
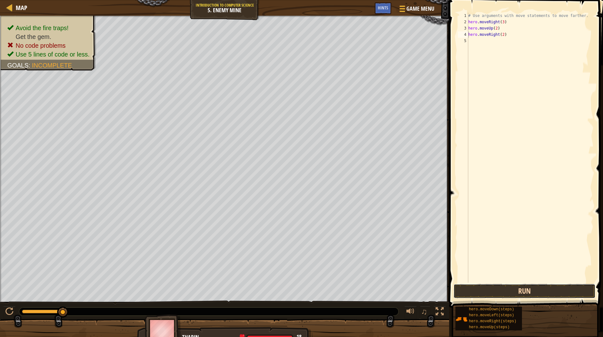
click at [549, 286] on button "Run" at bounding box center [524, 291] width 142 height 14
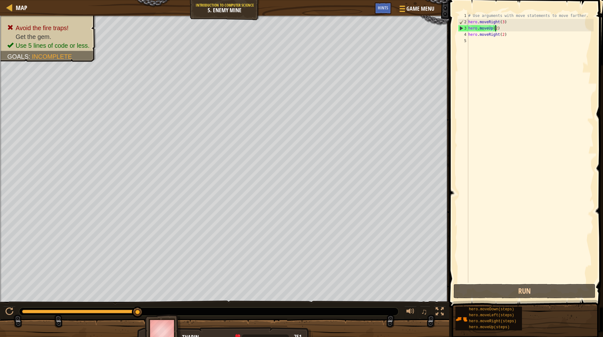
click at [494, 29] on div "# Use arguments with move statements to move farther. hero . moveRight ( 3 ) he…" at bounding box center [530, 154] width 126 height 282
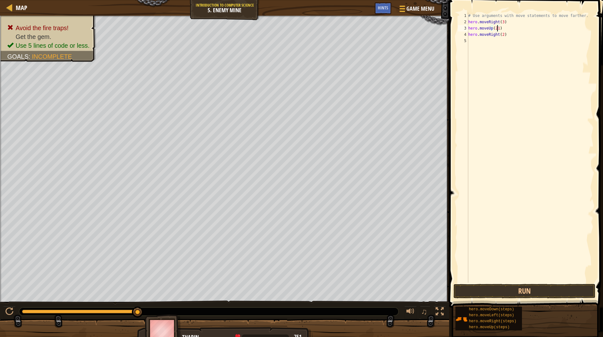
click at [500, 35] on div "# Use arguments with move statements to move farther. hero . moveRight ( 3 ) he…" at bounding box center [530, 154] width 126 height 282
click at [496, 29] on div "# Use arguments with move statements to move farther. hero . moveRight ( 3 ) he…" at bounding box center [530, 154] width 126 height 282
type textarea "hero.moveUp(1)"
click at [525, 293] on button "Run" at bounding box center [524, 291] width 142 height 14
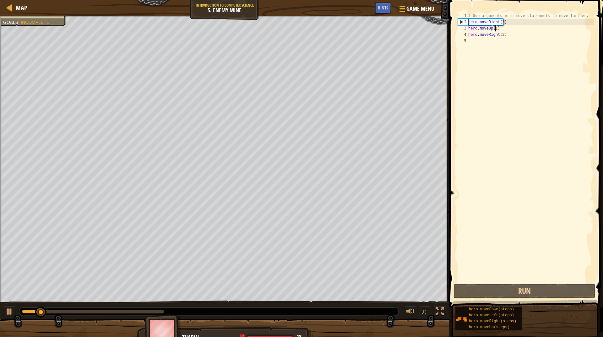
drag, startPoint x: 525, startPoint y: 293, endPoint x: 558, endPoint y: 242, distance: 61.1
click at [558, 242] on div "# Use arguments with move statements to move farther. hero . moveRight ( 3 ) he…" at bounding box center [530, 154] width 126 height 282
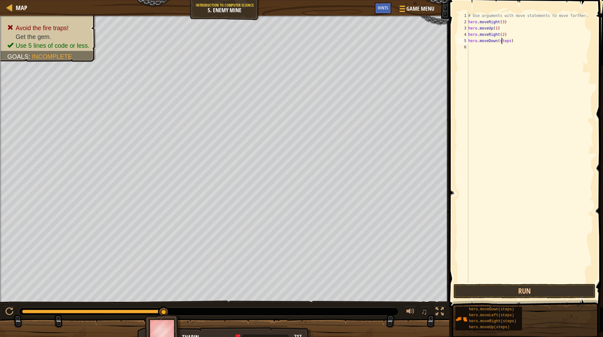
click at [500, 42] on div "# Use arguments with move statements to move farther. hero . moveRight ( 3 ) he…" at bounding box center [530, 154] width 126 height 282
type textarea "hero.moveDown(2)"
click at [533, 296] on button "Run" at bounding box center [524, 291] width 142 height 14
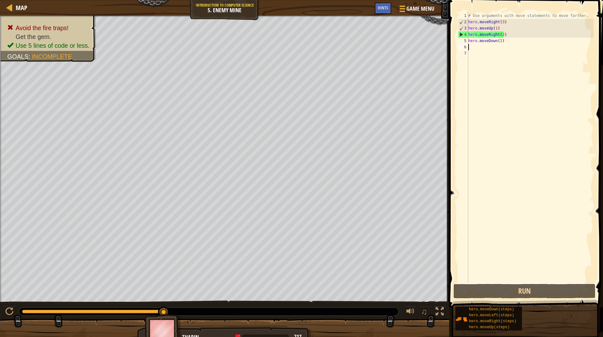
click at [498, 43] on div "# Use arguments with move statements to move farther. hero . moveRight ( 3 ) he…" at bounding box center [530, 154] width 126 height 282
type textarea "hero.moveDown(2)"
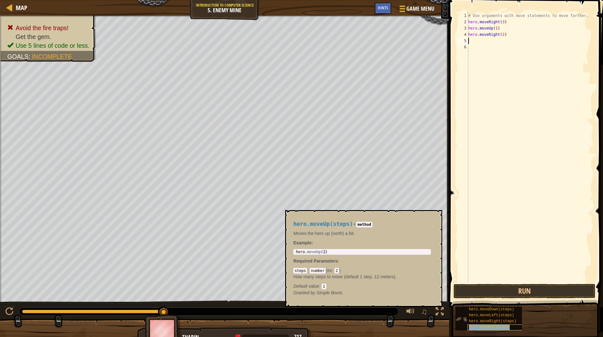
click at [492, 329] on span "hero.moveUp(steps)" at bounding box center [489, 327] width 41 height 4
click at [501, 40] on div "# Use arguments with move statements to move farther. hero . moveRight ( 3 ) he…" at bounding box center [530, 148] width 126 height 270
click at [501, 40] on div "# Use arguments with move statements to move farther. hero . moveRight ( 3 ) he…" at bounding box center [530, 154] width 126 height 282
type textarea "hero.moveDown(2)"
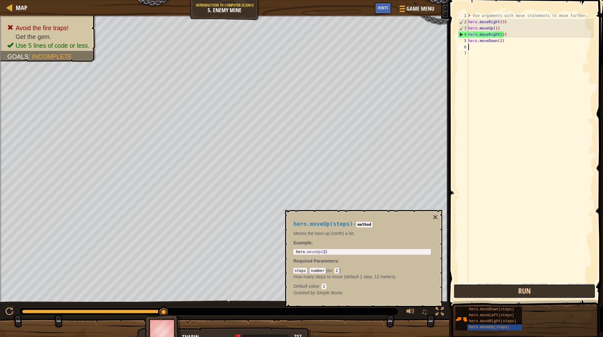
click at [507, 289] on button "Run" at bounding box center [524, 291] width 142 height 14
click at [500, 35] on div "# Use arguments with move statements to move farther. hero . moveRight ( 3 ) he…" at bounding box center [530, 154] width 126 height 282
type textarea "hero.moveRight(1)"
click at [523, 295] on button "Run" at bounding box center [524, 291] width 142 height 14
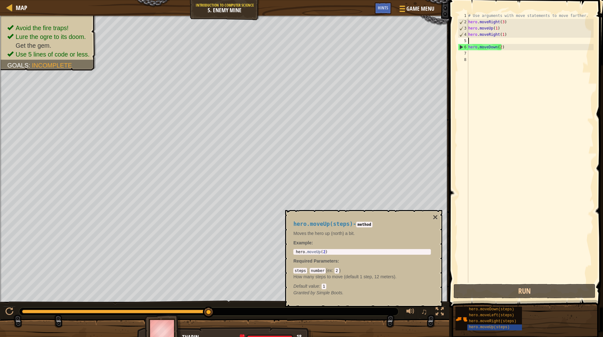
click at [498, 48] on div "hero.moveDown(2) 1 2 3 4 5 6 7 8 # Use arguments with move statements to move f…" at bounding box center [524, 148] width 137 height 270
click at [498, 46] on div "# Use arguments with move statements to move farther. hero . moveRight ( 3 ) he…" at bounding box center [530, 154] width 126 height 282
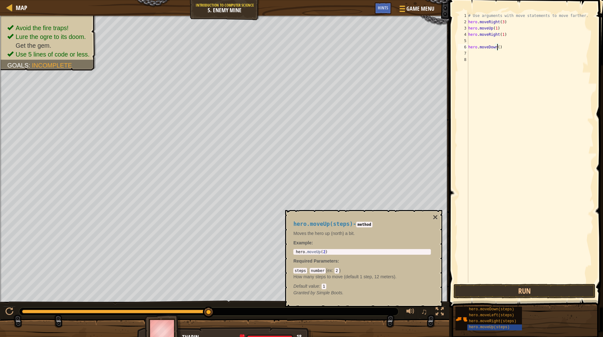
type textarea "hero.moveDown(3)"
click at [488, 45] on div "# Use arguments with move statements to move farther. hero . moveRight ( 3 ) he…" at bounding box center [530, 154] width 126 height 282
click at [468, 46] on div "# Use arguments with move statements to move farther. hero . moveRight ( 3 ) he…" at bounding box center [530, 154] width 126 height 282
click at [485, 49] on div "# Use arguments with move statements to move farther. hero . moveRight ( 3 ) he…" at bounding box center [530, 154] width 126 height 282
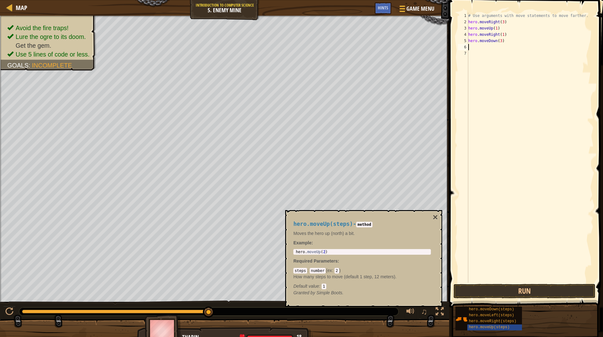
scroll to position [3, 0]
click at [501, 46] on div "# Use arguments with move statements to move farther. hero . moveRight ( 3 ) he…" at bounding box center [530, 148] width 126 height 270
click at [501, 46] on div "# Use arguments with move statements to move farther. hero . moveRight ( 3 ) he…" at bounding box center [530, 154] width 126 height 282
type textarea "hero.moveRight(3)"
click at [560, 291] on button "Run" at bounding box center [524, 291] width 142 height 14
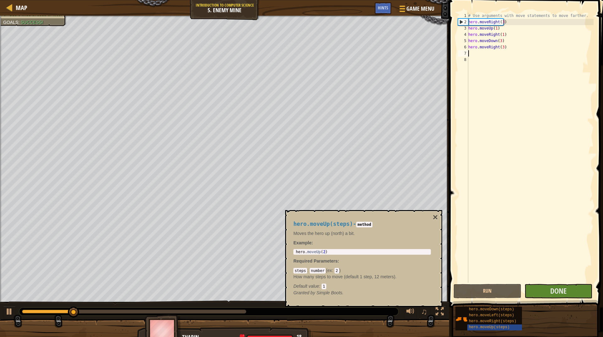
click at [441, 217] on div "hero.moveUp(steps) - method Moves the hero up (north) a bit. Example : 1 hero .…" at bounding box center [363, 258] width 157 height 97
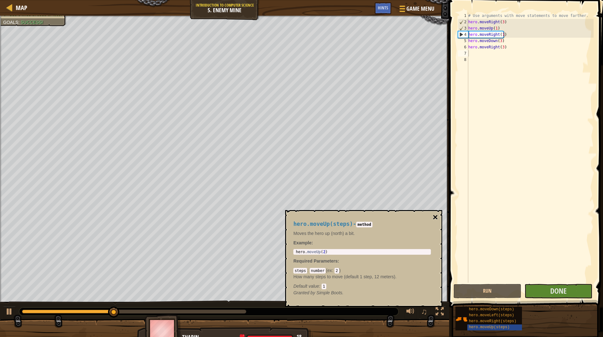
click at [435, 216] on button "×" at bounding box center [434, 217] width 5 height 9
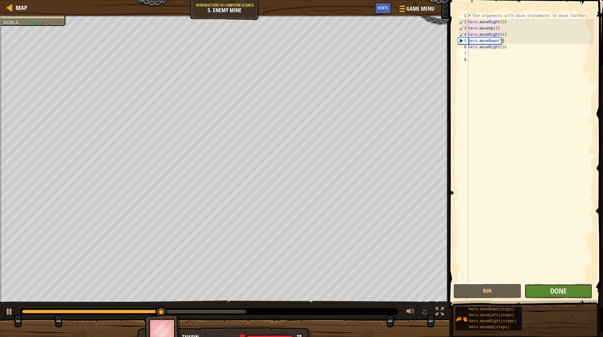
click at [547, 290] on button "Done" at bounding box center [558, 291] width 68 height 14
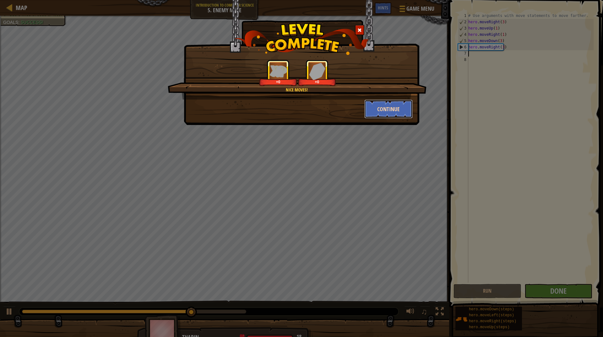
click at [385, 108] on button "Continue" at bounding box center [388, 108] width 49 height 19
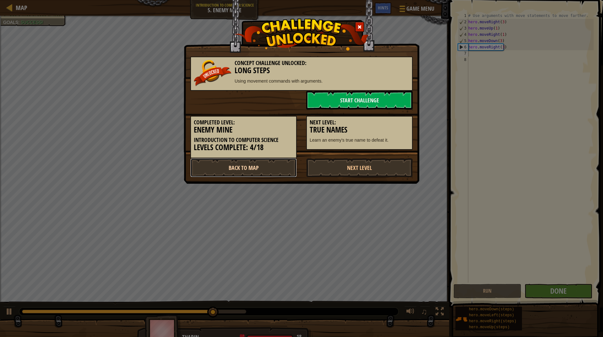
click at [242, 162] on link "Back to Map" at bounding box center [243, 167] width 106 height 19
